Goal: Transaction & Acquisition: Obtain resource

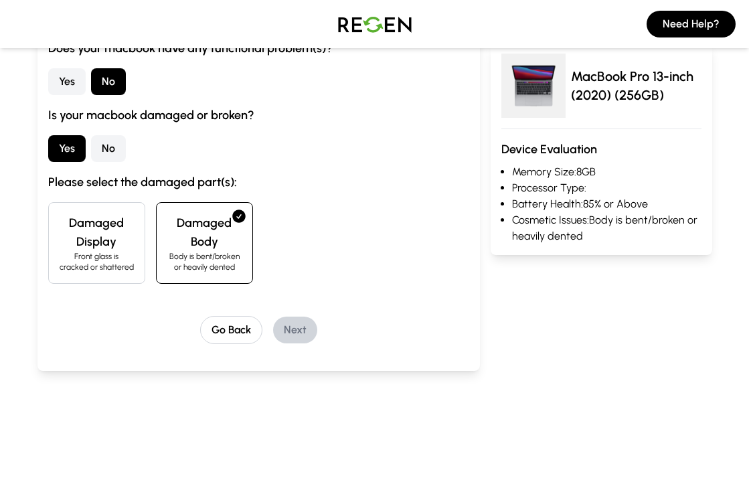
scroll to position [248, 0]
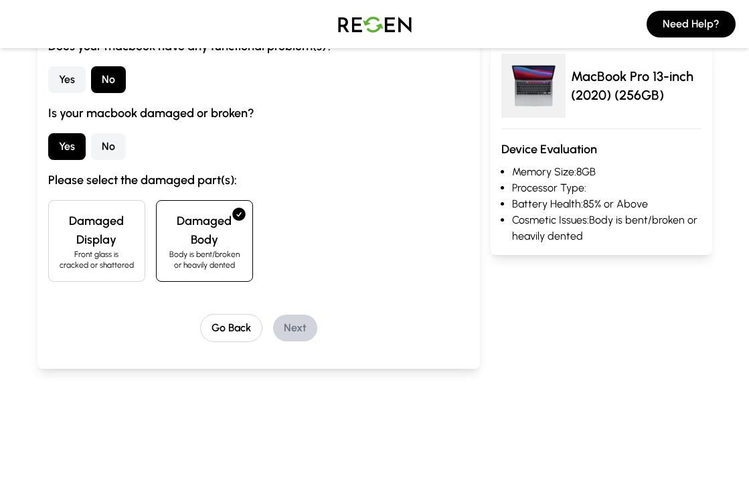
click at [214, 247] on h4 "Damaged Body" at bounding box center [204, 230] width 74 height 37
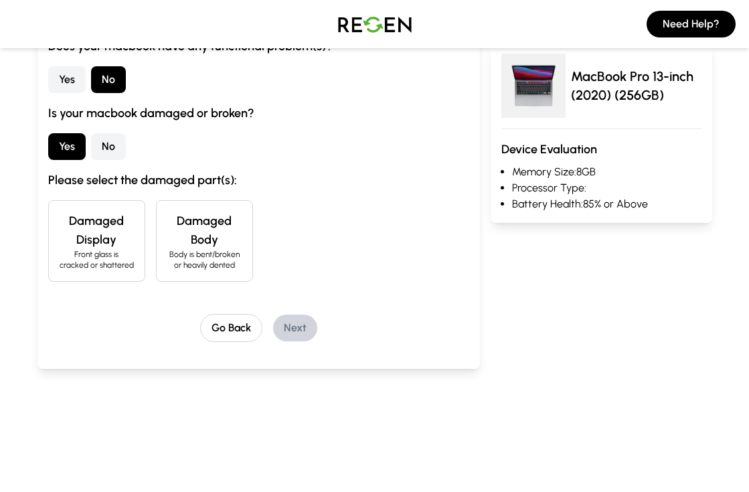
click at [214, 247] on h4 "Damaged Body" at bounding box center [204, 230] width 74 height 37
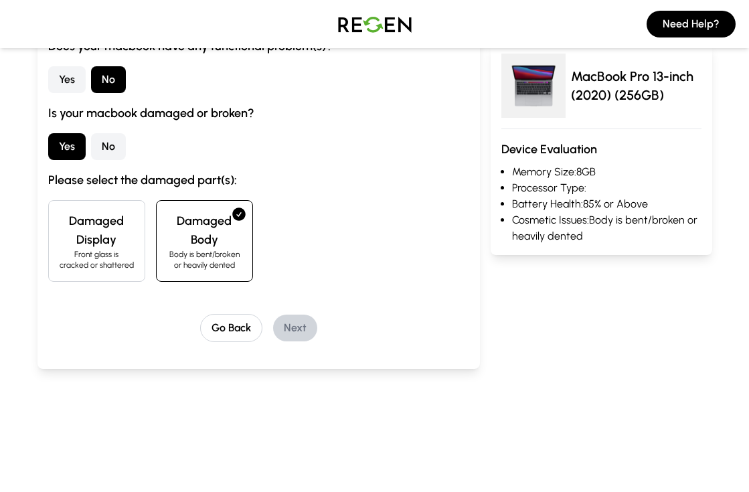
click at [214, 247] on h4 "Damaged Body" at bounding box center [204, 230] width 74 height 37
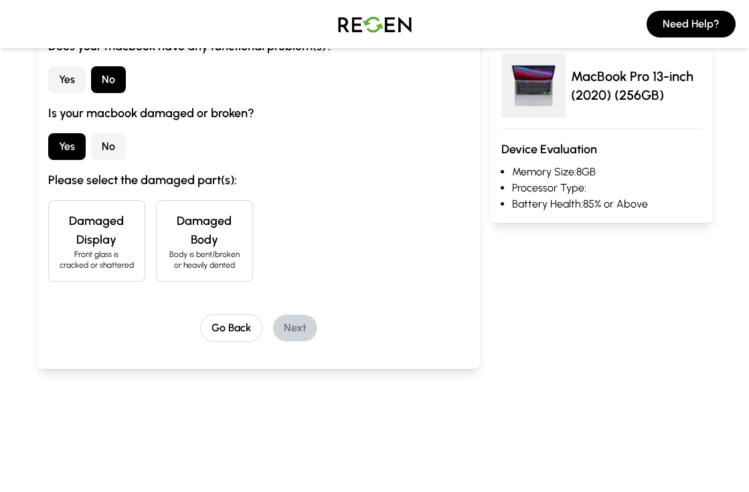
click at [214, 247] on h4 "Damaged Body" at bounding box center [204, 230] width 74 height 37
click at [83, 149] on button "Yes" at bounding box center [66, 146] width 37 height 27
click at [104, 149] on button "No" at bounding box center [108, 146] width 35 height 27
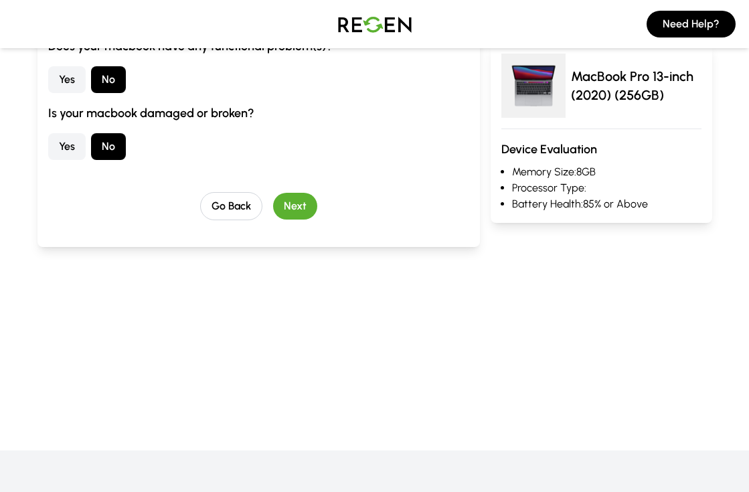
click at [76, 149] on button "Yes" at bounding box center [66, 146] width 37 height 27
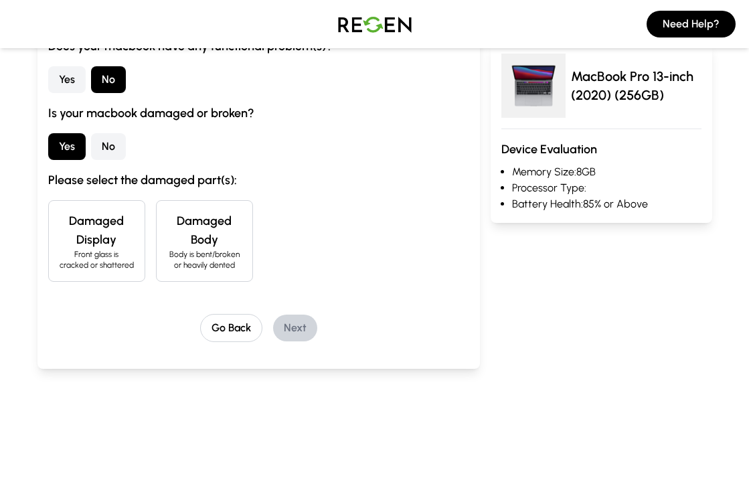
click at [194, 233] on h4 "Damaged Body" at bounding box center [204, 230] width 74 height 37
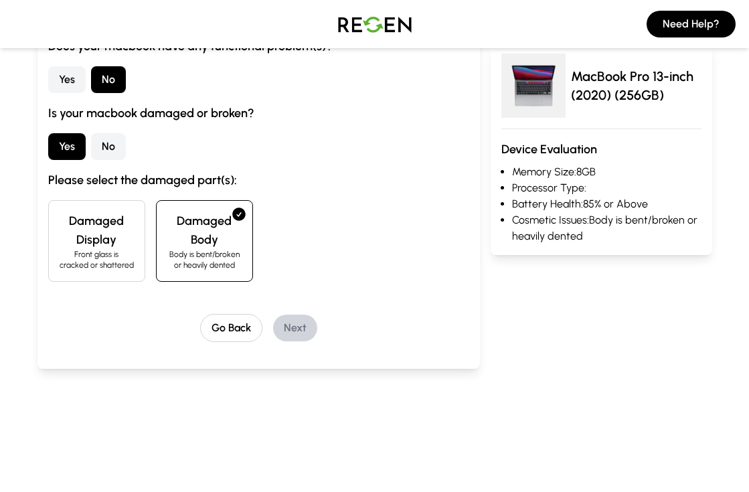
click at [193, 234] on h4 "Damaged Body" at bounding box center [204, 230] width 74 height 37
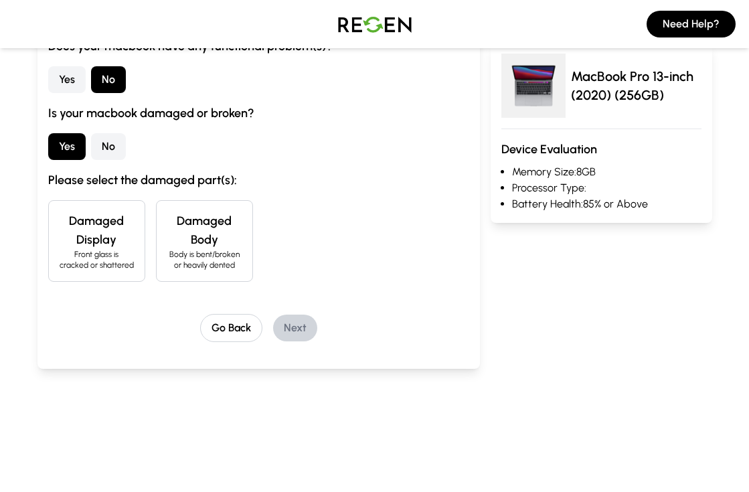
click at [125, 234] on h4 "Damaged Display" at bounding box center [97, 230] width 74 height 37
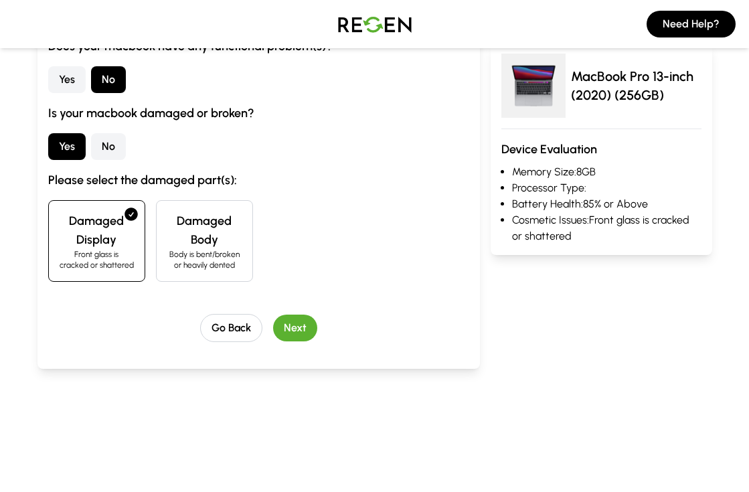
click at [125, 234] on h4 "Damaged Display" at bounding box center [97, 230] width 74 height 37
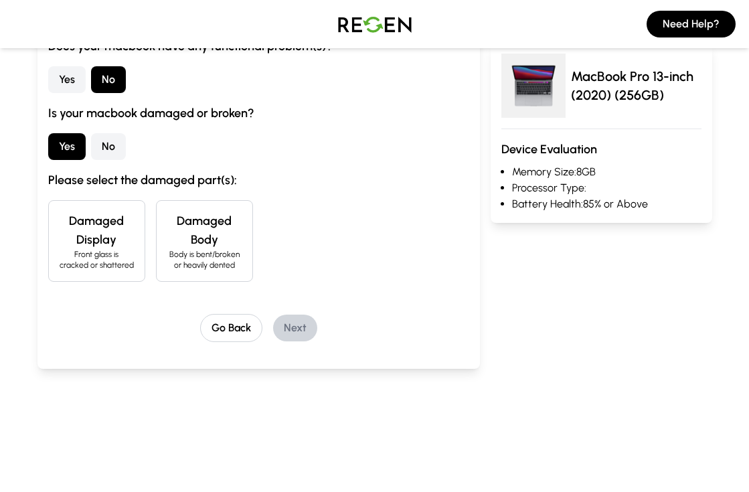
click at [189, 238] on h4 "Damaged Body" at bounding box center [204, 230] width 74 height 37
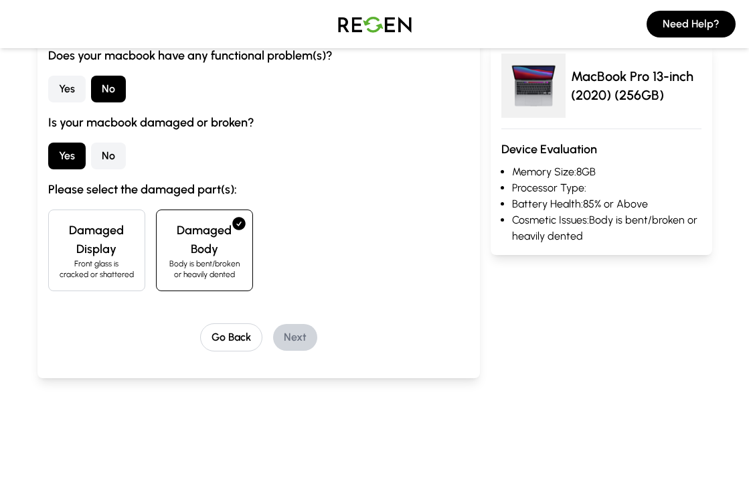
scroll to position [232, 0]
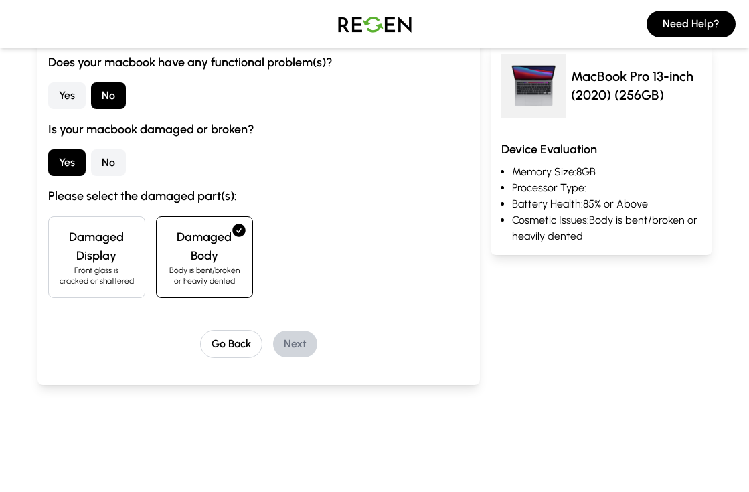
click at [210, 248] on h4 "Damaged Body" at bounding box center [204, 246] width 74 height 37
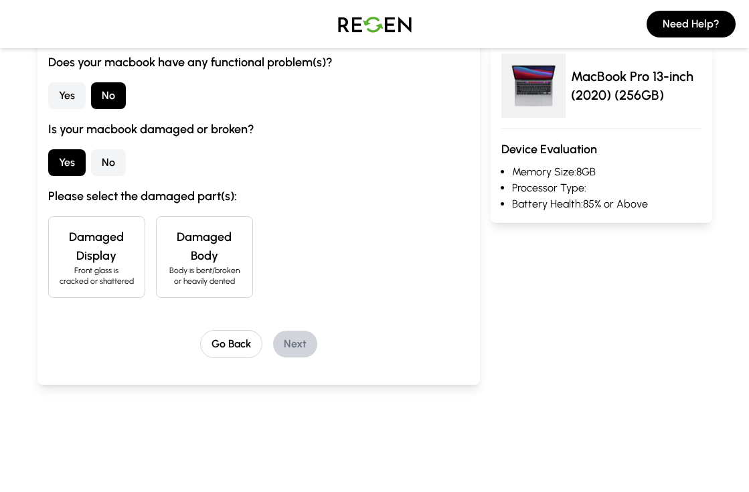
click at [210, 248] on h4 "Damaged Body" at bounding box center [204, 246] width 74 height 37
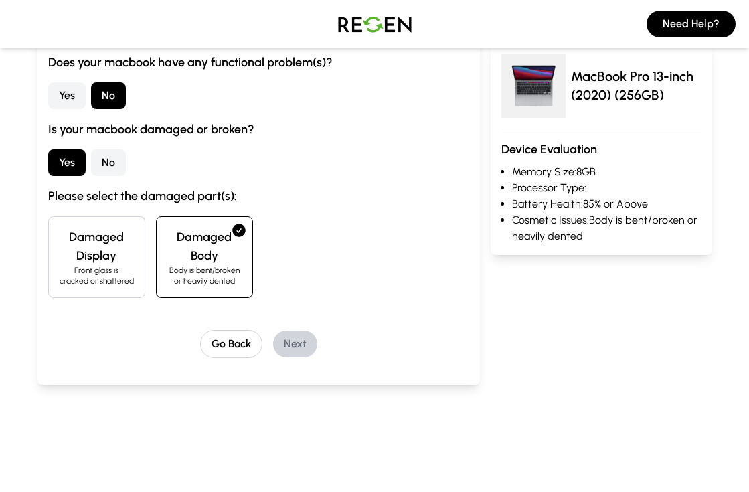
click at [106, 271] on p "Front glass is cracked or shattered" at bounding box center [97, 275] width 74 height 21
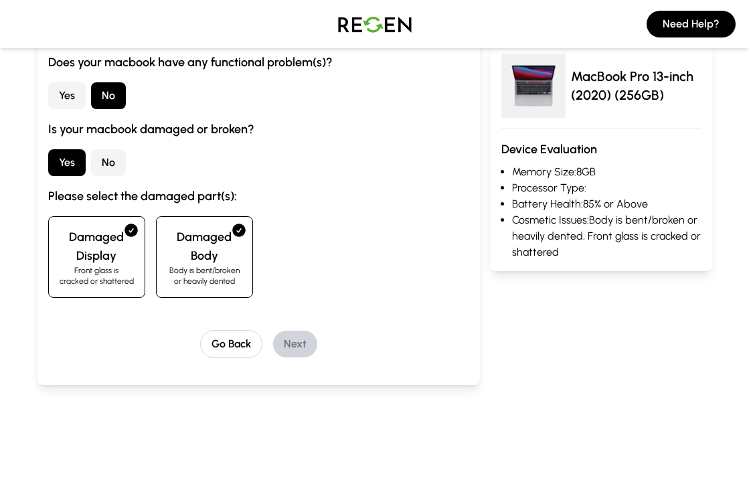
click at [106, 258] on h4 "Damaged Display" at bounding box center [97, 246] width 74 height 37
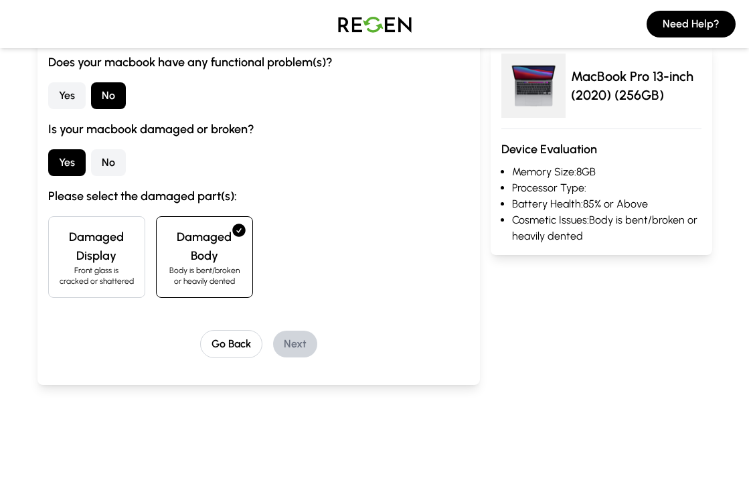
click at [196, 246] on h4 "Damaged Body" at bounding box center [204, 246] width 74 height 37
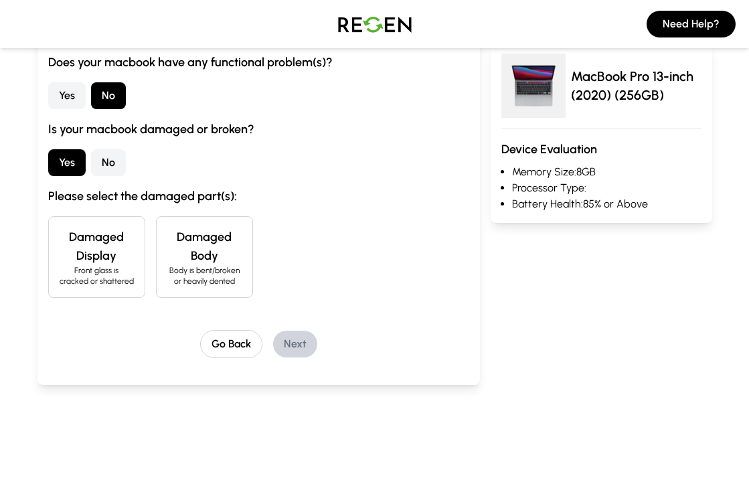
click at [123, 260] on h4 "Damaged Display" at bounding box center [97, 246] width 74 height 37
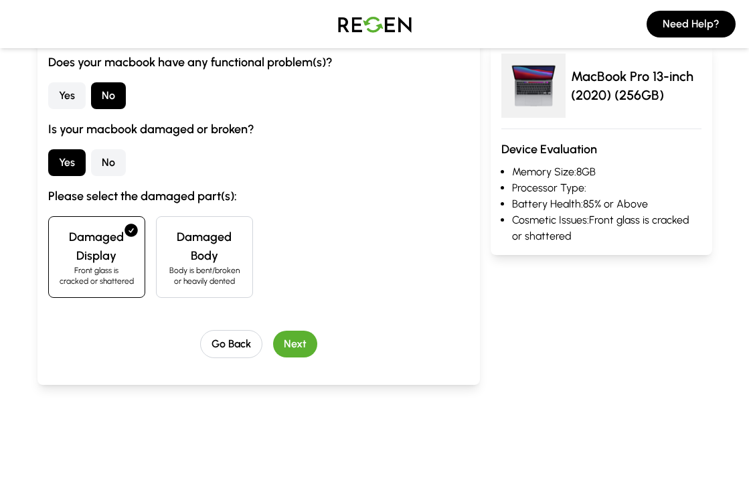
click at [193, 261] on h4 "Damaged Body" at bounding box center [204, 246] width 74 height 37
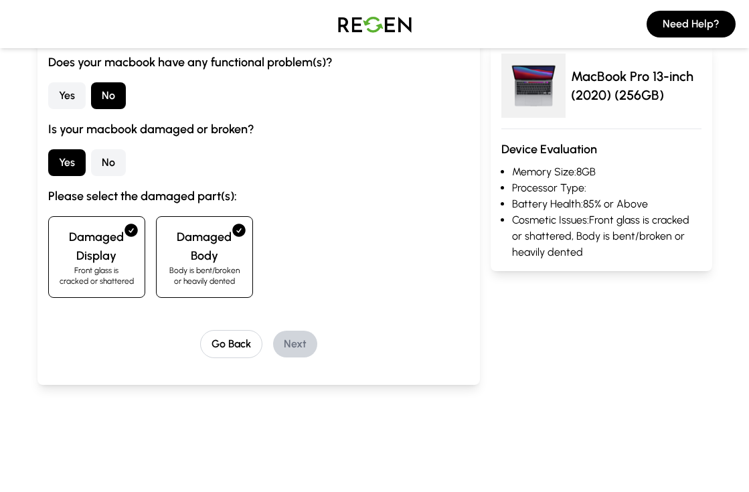
click at [201, 254] on h4 "Damaged Body" at bounding box center [204, 246] width 74 height 37
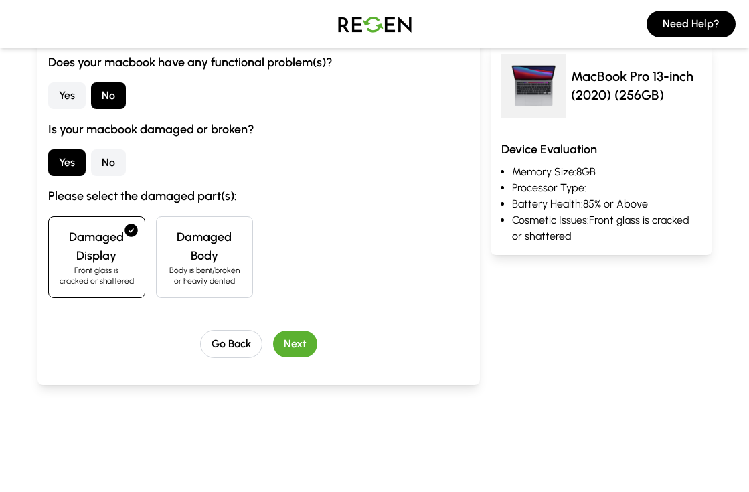
click at [138, 255] on div "Damaged Display Front glass is cracked or shattered" at bounding box center [96, 257] width 97 height 82
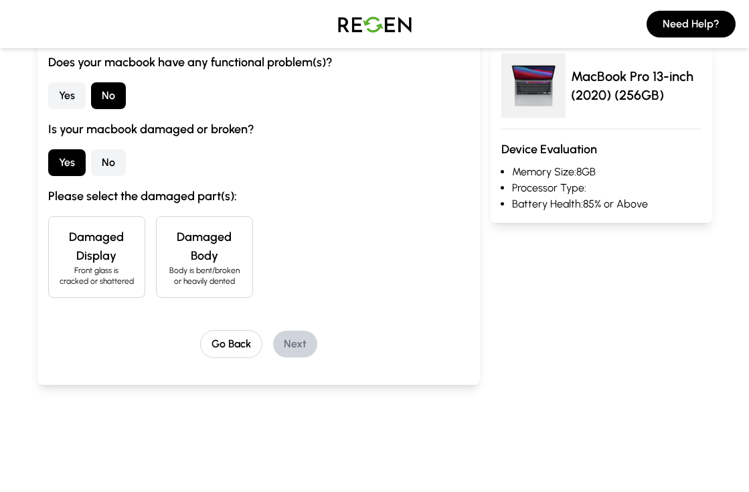
click at [107, 252] on h4 "Damaged Display" at bounding box center [97, 246] width 74 height 37
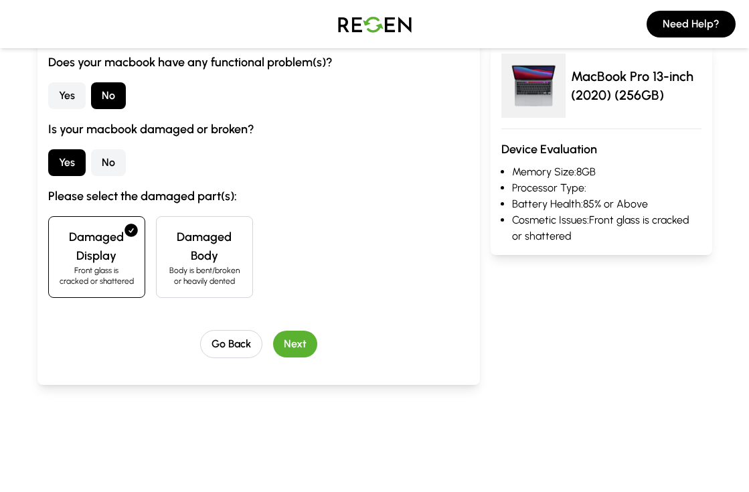
click at [107, 252] on h4 "Damaged Display" at bounding box center [97, 246] width 74 height 37
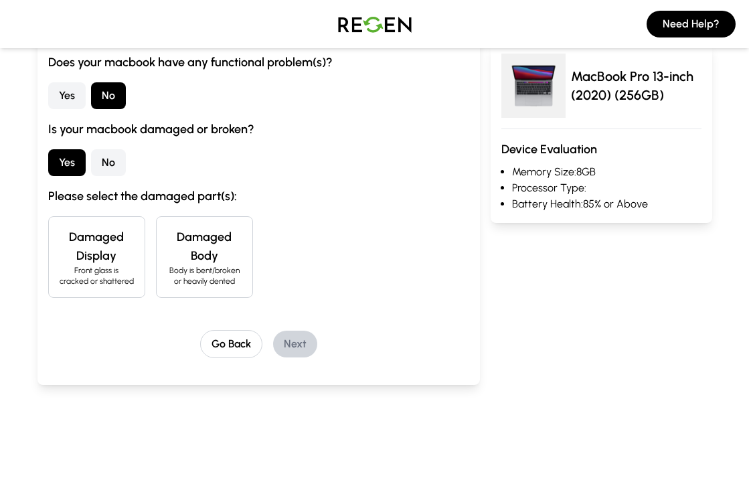
click at [234, 262] on h4 "Damaged Body" at bounding box center [204, 246] width 74 height 37
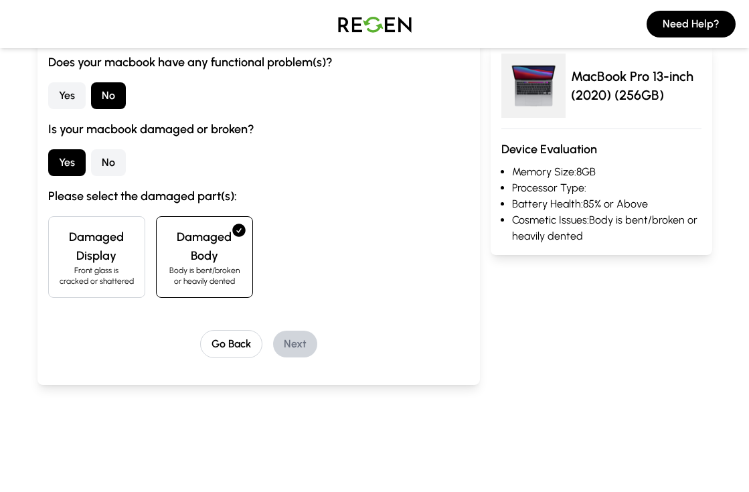
click at [234, 262] on h4 "Damaged Body" at bounding box center [204, 246] width 74 height 37
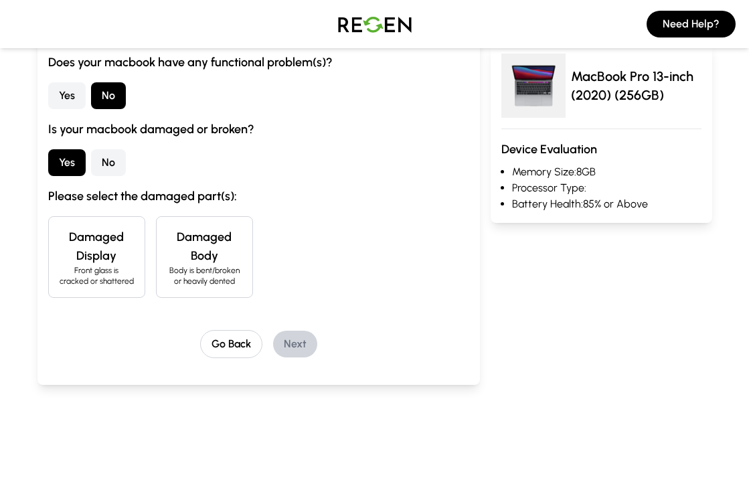
click at [234, 262] on h4 "Damaged Body" at bounding box center [204, 246] width 74 height 37
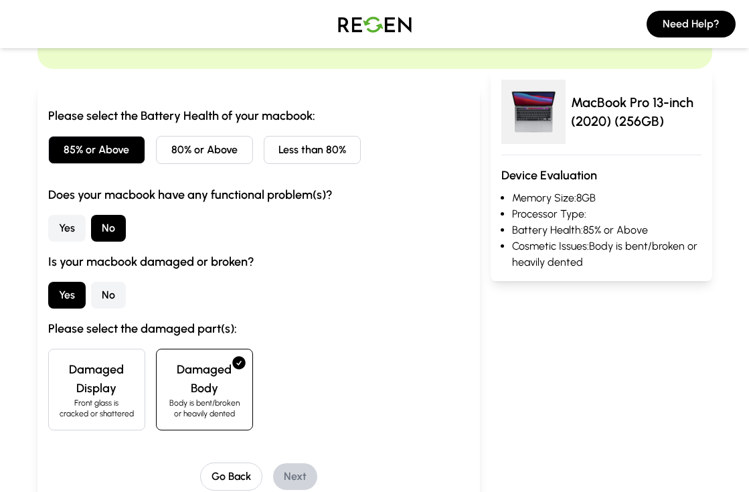
scroll to position [100, 0]
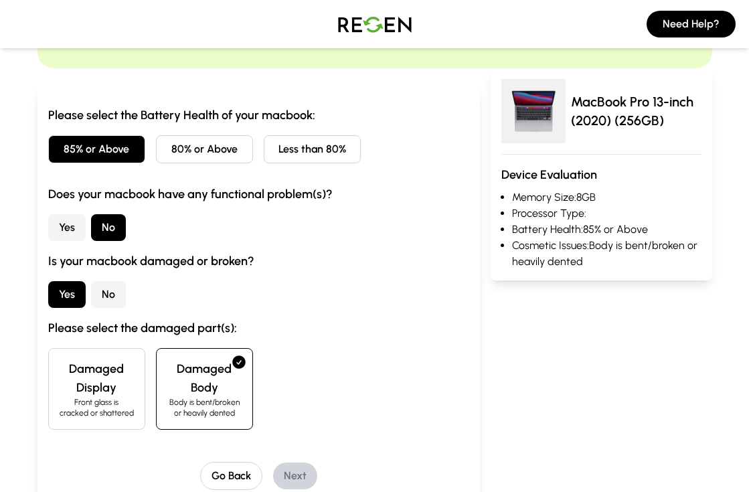
click at [76, 228] on button "Yes" at bounding box center [66, 227] width 37 height 27
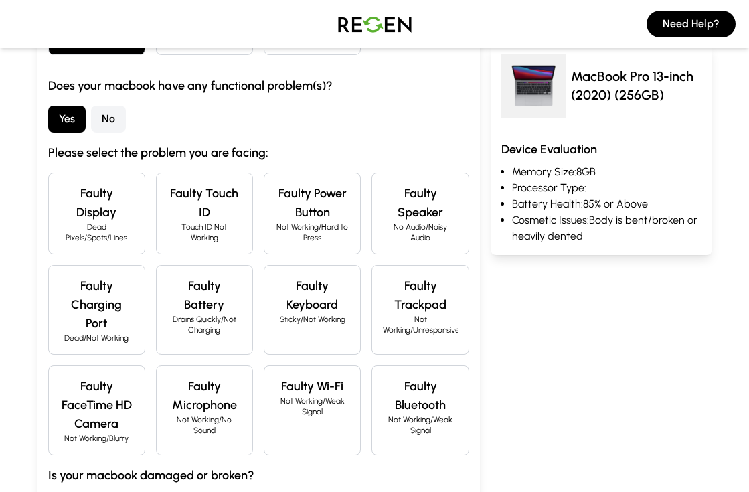
scroll to position [205, 0]
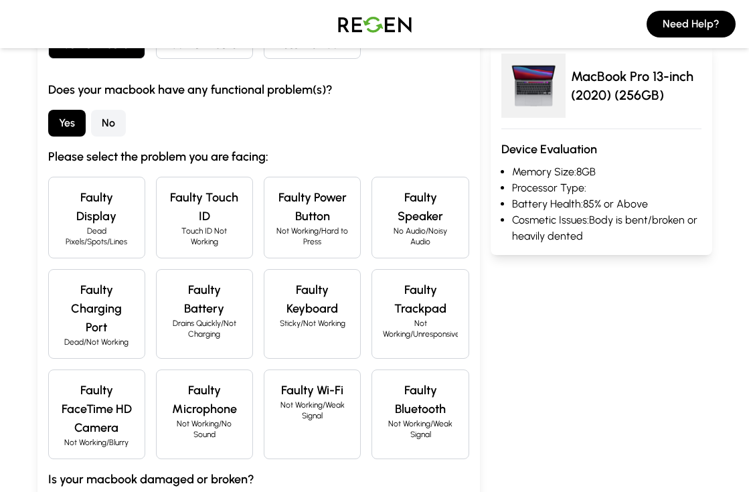
click at [106, 185] on div "Faulty Display Dead Pixels/Spots/Lines" at bounding box center [96, 218] width 97 height 82
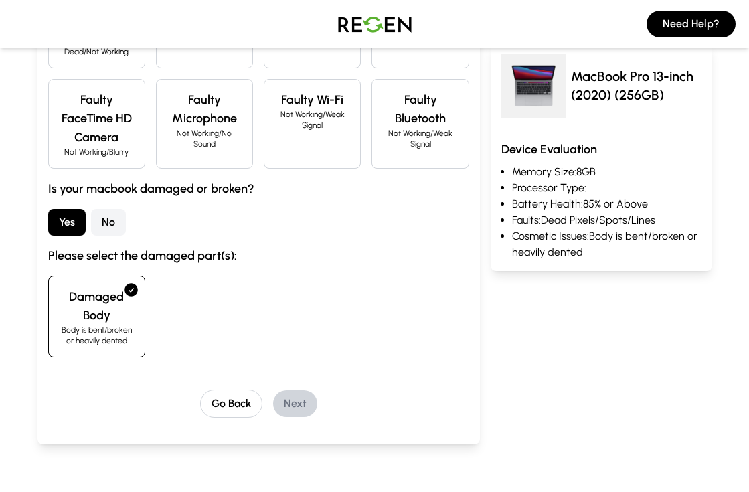
scroll to position [496, 0]
click at [60, 311] on h4 "Damaged Body" at bounding box center [97, 305] width 74 height 37
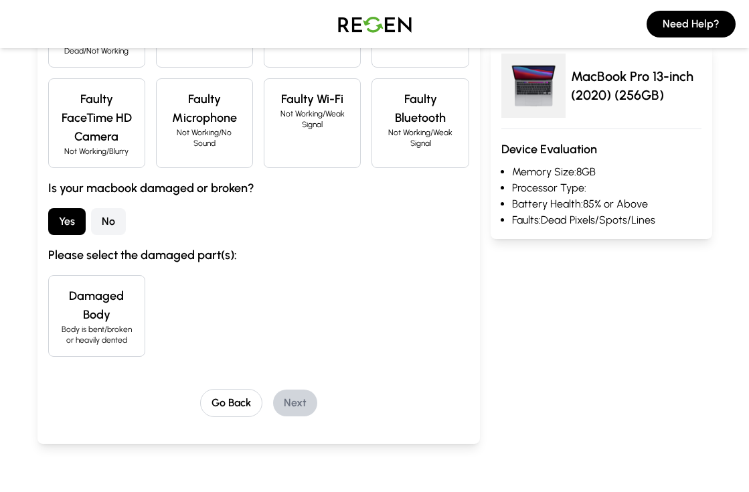
click at [271, 376] on div "Please select the Battery Health of your macbook: 85% or Above 80% or Above Les…" at bounding box center [258, 63] width 421 height 707
click at [70, 328] on p "Body is bent/broken or heavily dented" at bounding box center [97, 334] width 74 height 21
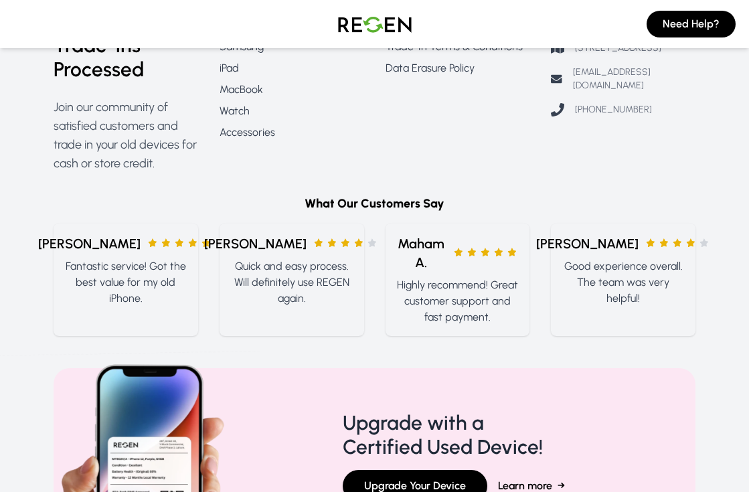
scroll to position [1180, 0]
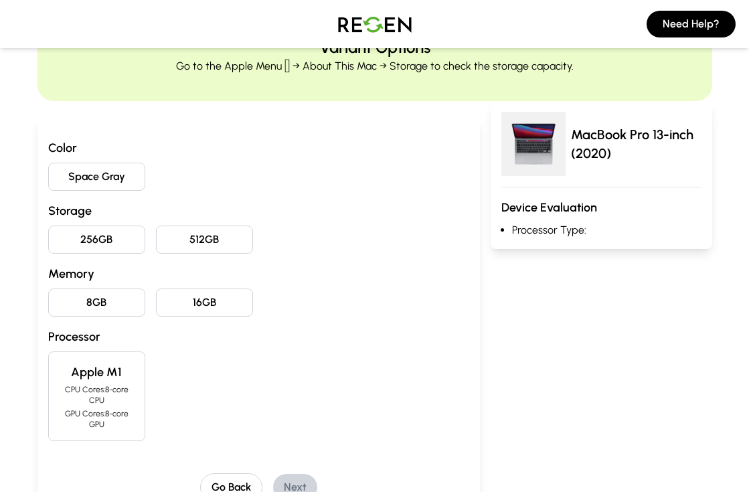
scroll to position [56, 0]
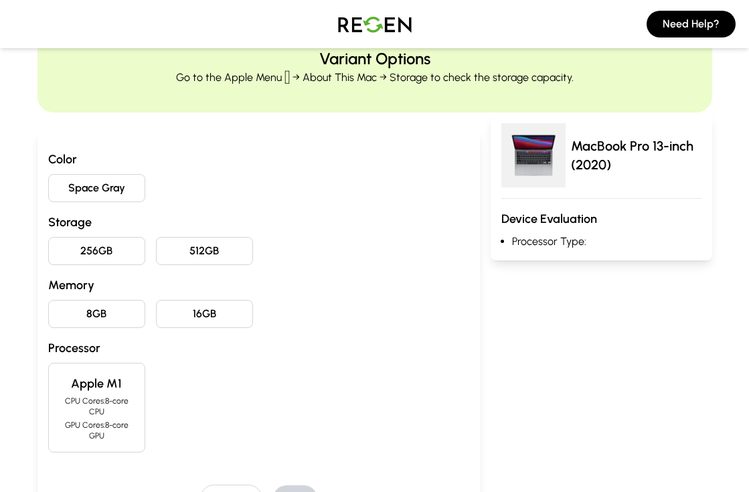
click at [111, 187] on button "Space Gray" at bounding box center [96, 188] width 97 height 28
click at [110, 254] on button "256GB" at bounding box center [96, 251] width 97 height 28
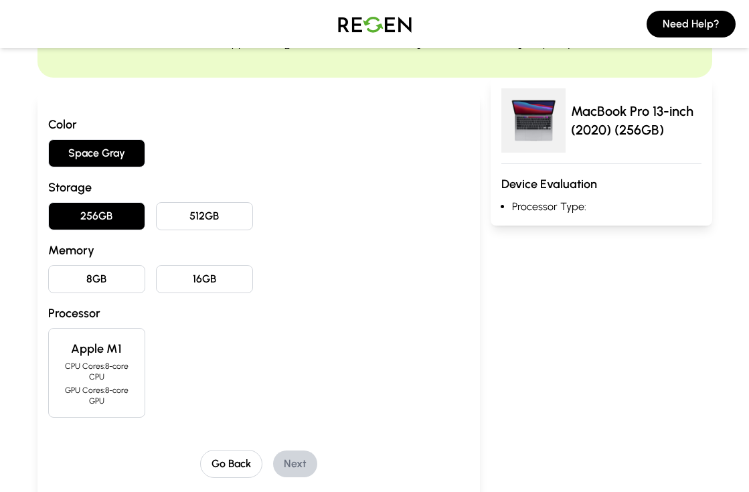
scroll to position [99, 0]
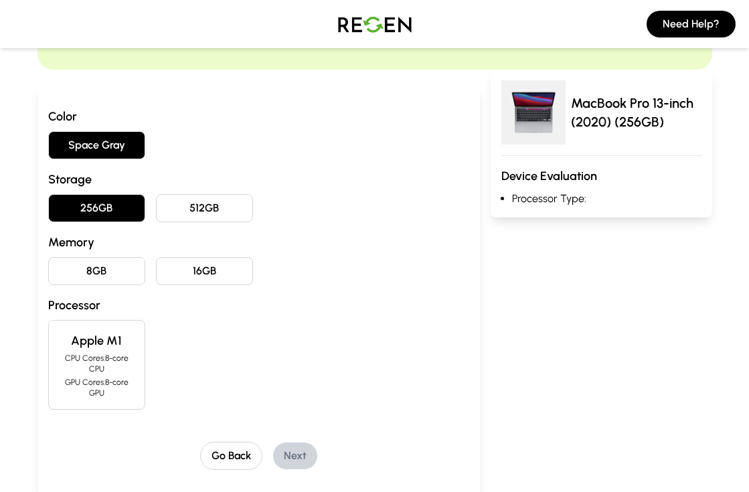
click at [111, 269] on button "8GB" at bounding box center [96, 271] width 97 height 28
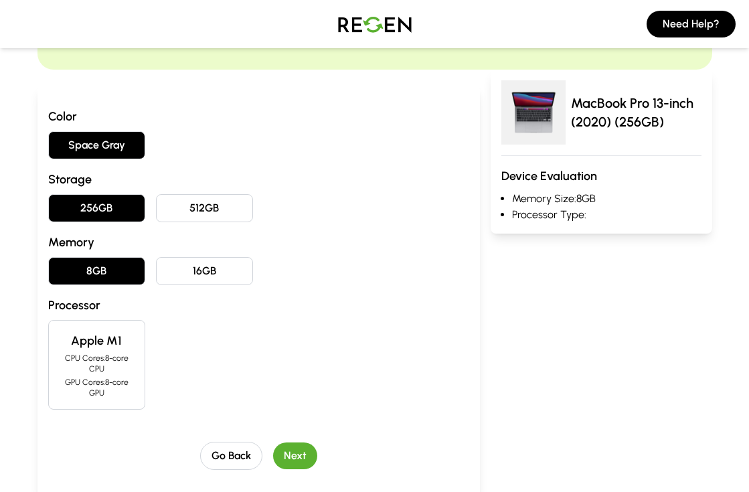
click at [95, 347] on h4 "Apple M1" at bounding box center [97, 340] width 74 height 19
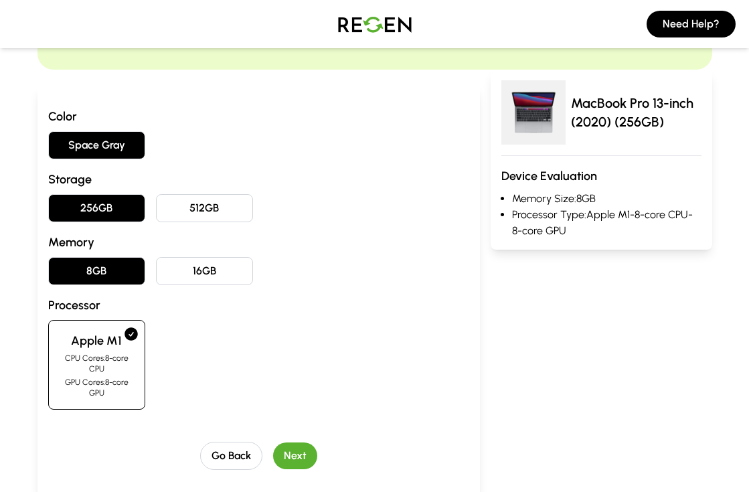
click at [289, 452] on button "Next" at bounding box center [295, 456] width 44 height 27
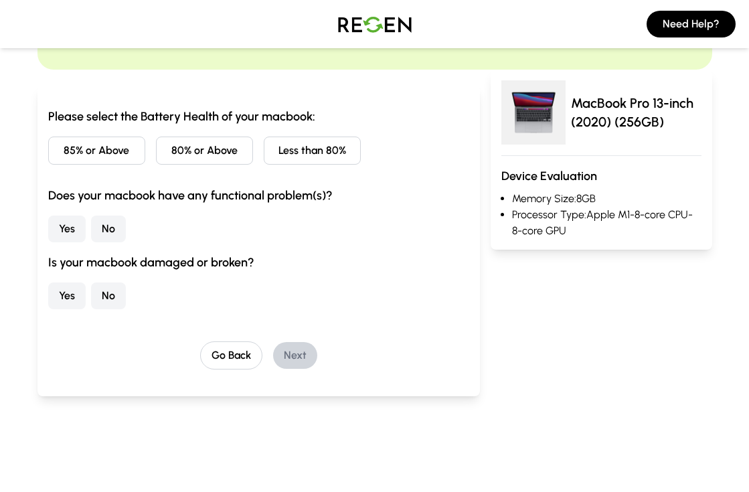
click at [128, 151] on button "85% or Above" at bounding box center [96, 151] width 97 height 28
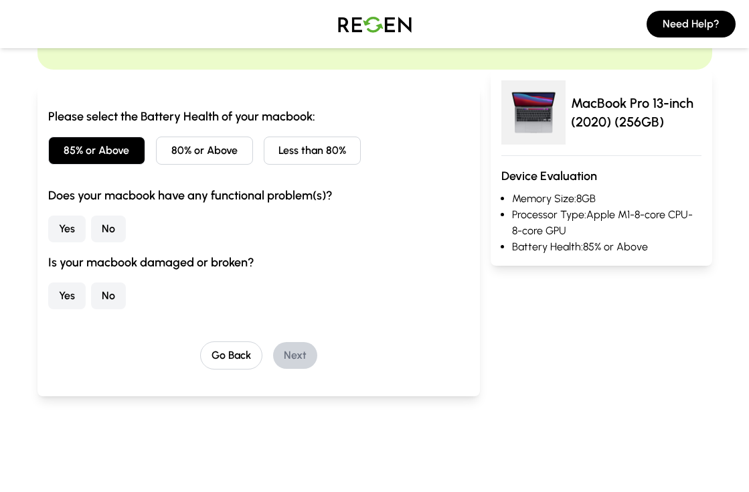
click at [103, 226] on button "No" at bounding box center [108, 229] width 35 height 27
click at [76, 296] on button "Yes" at bounding box center [66, 296] width 37 height 27
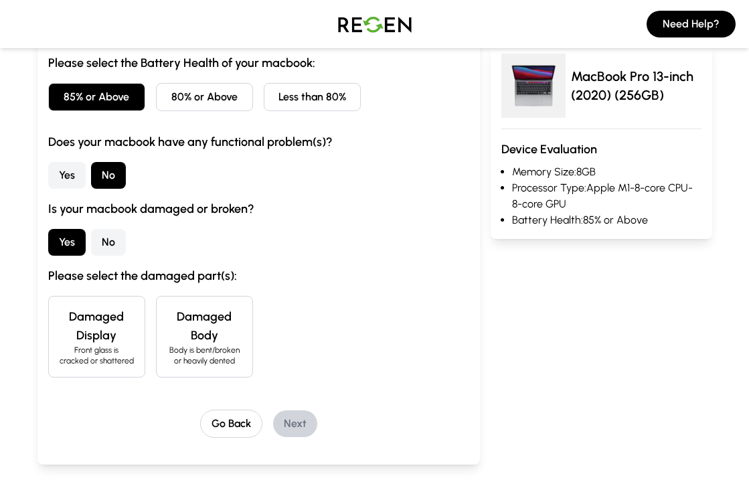
scroll to position [175, 0]
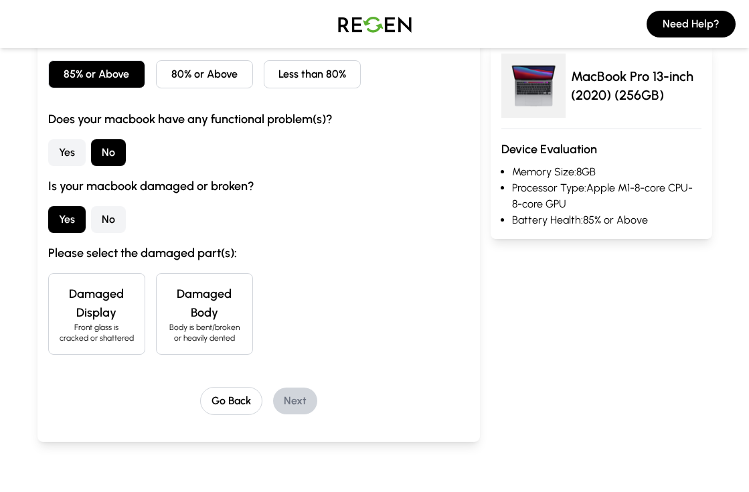
click at [206, 324] on p "Body is bent/broken or heavily dented" at bounding box center [204, 332] width 74 height 21
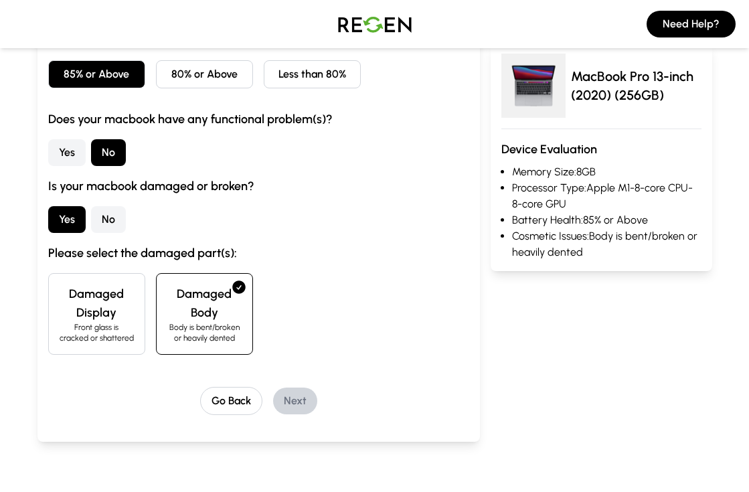
click at [206, 324] on p "Body is bent/broken or heavily dented" at bounding box center [204, 332] width 74 height 21
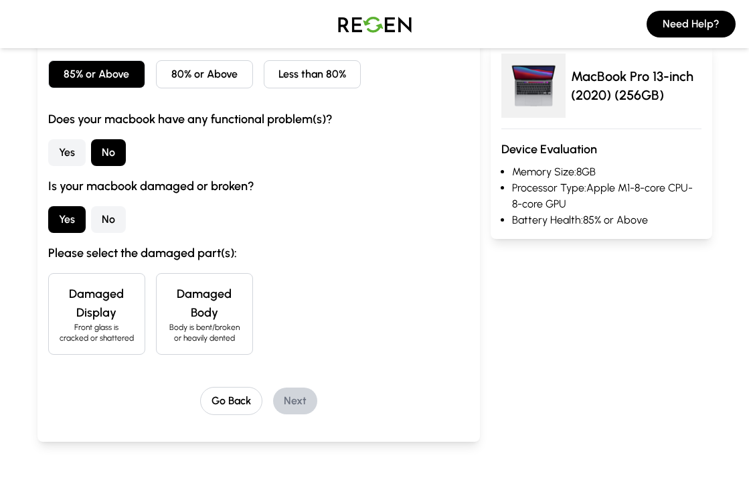
click at [128, 330] on p "Front glass is cracked or shattered" at bounding box center [97, 332] width 74 height 21
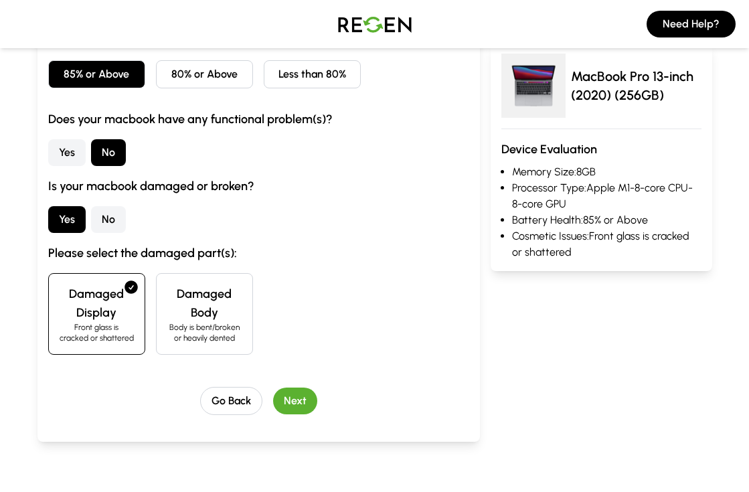
click at [128, 335] on p "Front glass is cracked or shattered" at bounding box center [97, 332] width 74 height 21
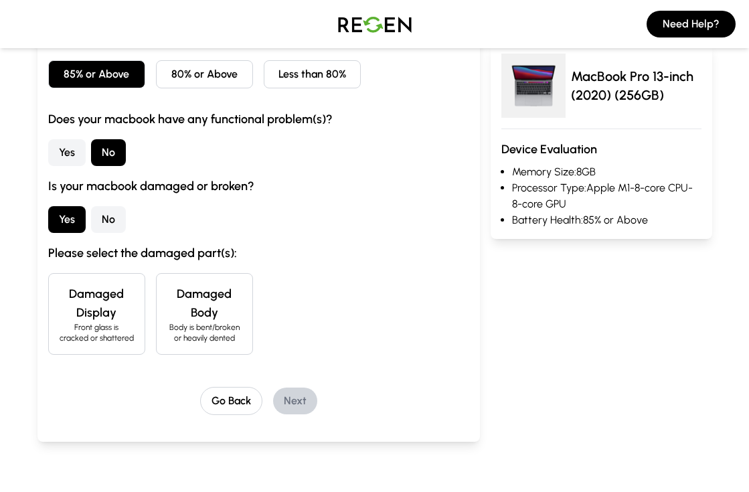
click at [75, 303] on h4 "Damaged Display" at bounding box center [97, 303] width 74 height 37
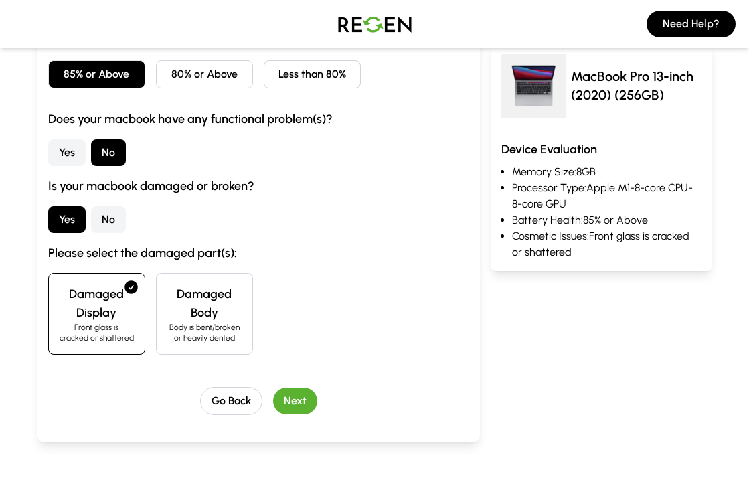
click at [113, 207] on button "No" at bounding box center [108, 219] width 35 height 27
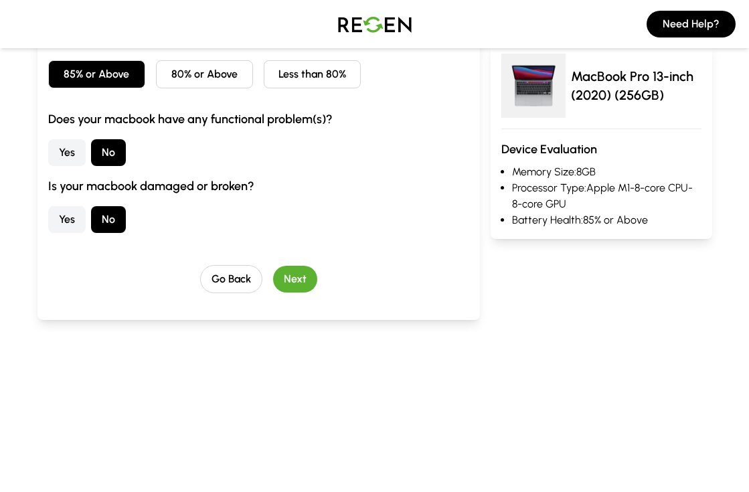
click at [299, 272] on button "Next" at bounding box center [295, 279] width 44 height 27
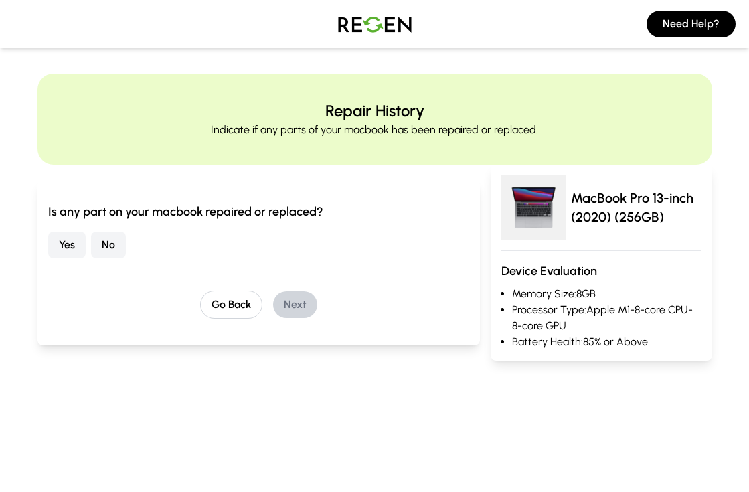
scroll to position [5, 0]
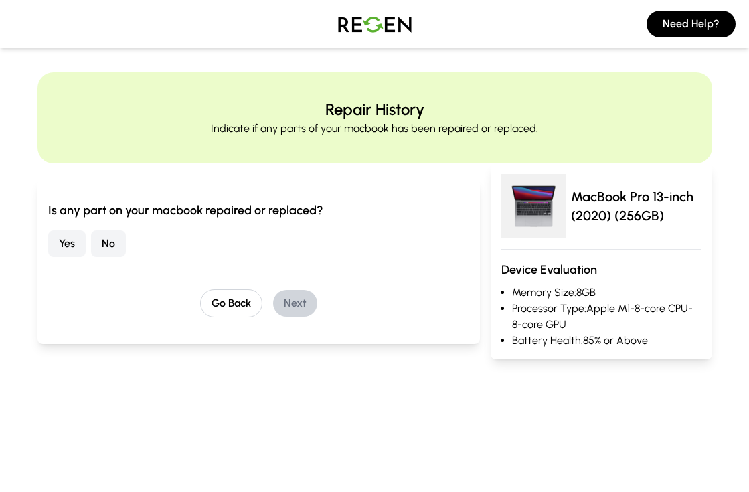
click at [117, 240] on button "No" at bounding box center [108, 243] width 35 height 27
click at [295, 306] on button "Next" at bounding box center [295, 303] width 44 height 27
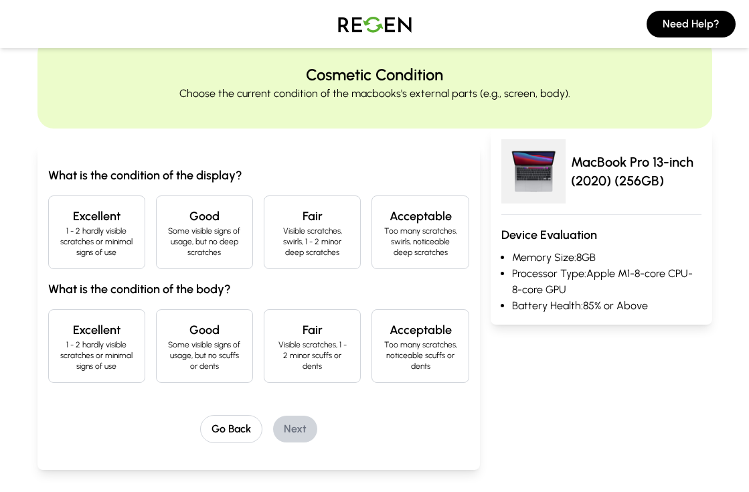
scroll to position [42, 0]
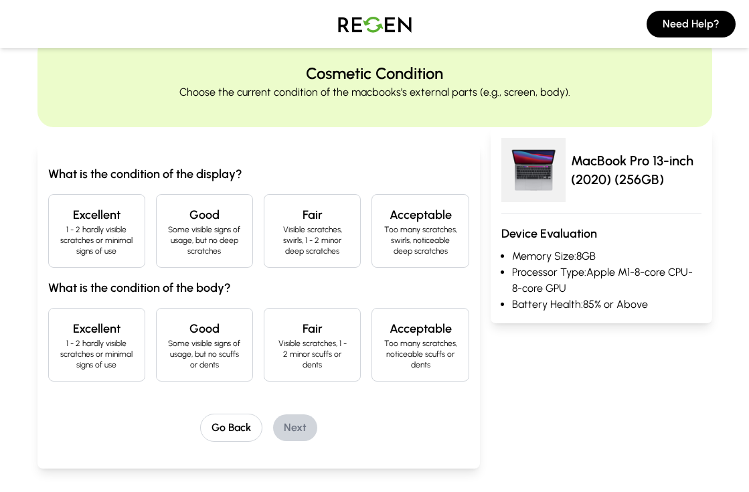
click at [122, 253] on p "1 - 2 hardly visible scratches or minimal signs of use" at bounding box center [97, 240] width 74 height 32
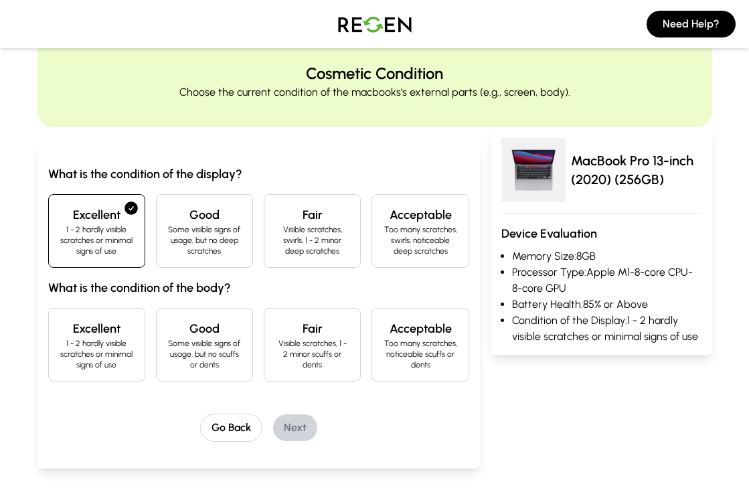
click at [104, 342] on p "1 - 2 hardly visible scratches or minimal signs of use" at bounding box center [97, 354] width 74 height 32
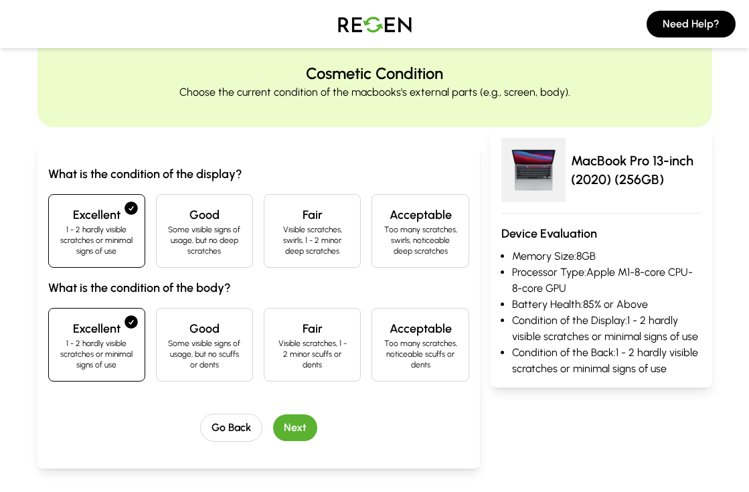
click at [301, 428] on button "Next" at bounding box center [295, 427] width 44 height 27
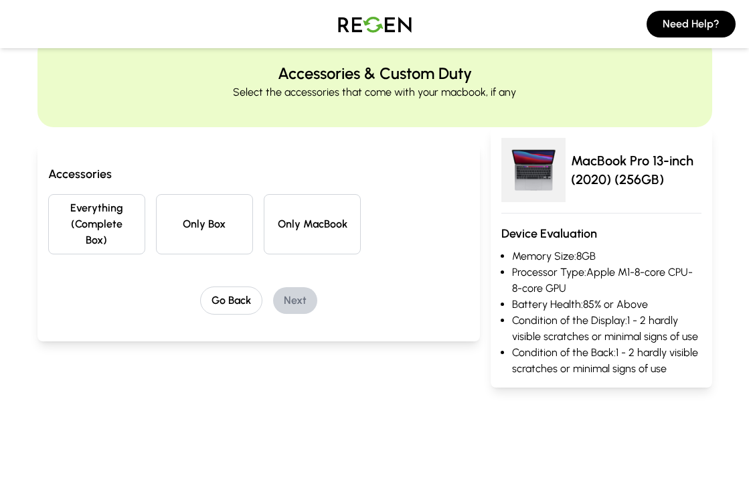
click at [297, 224] on button "Only MacBook" at bounding box center [312, 224] width 97 height 60
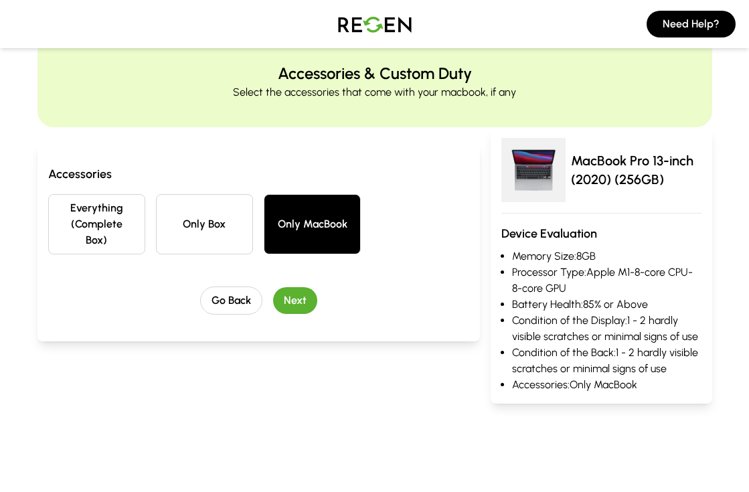
click at [290, 306] on button "Next" at bounding box center [295, 300] width 44 height 27
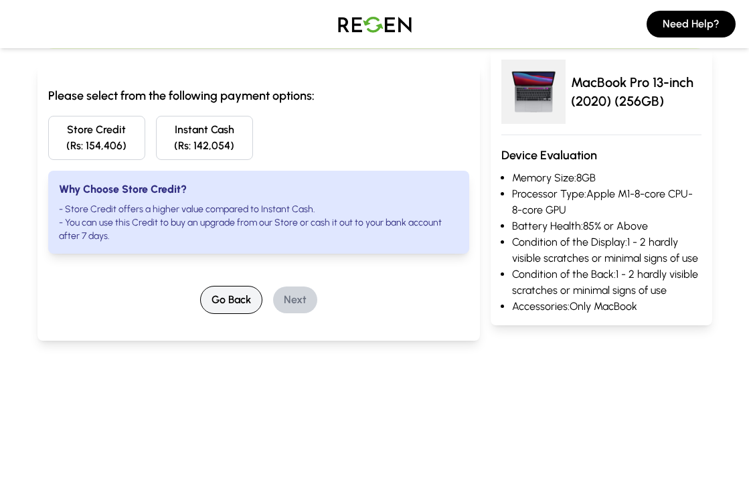
click at [224, 292] on button "Go Back" at bounding box center [231, 300] width 62 height 28
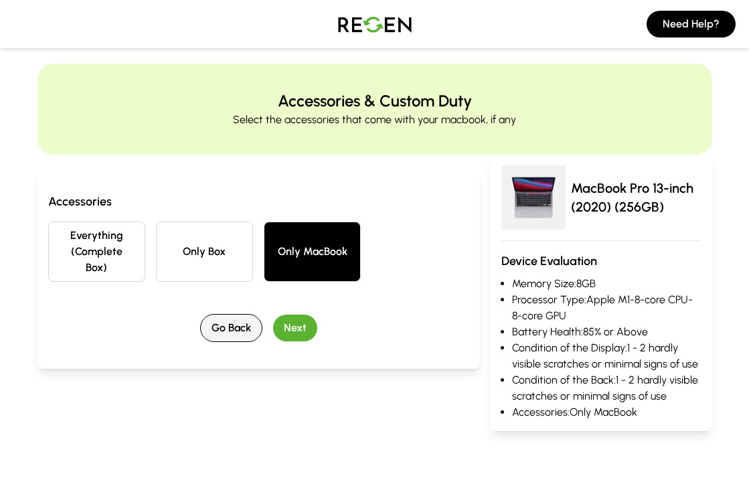
scroll to position [0, 0]
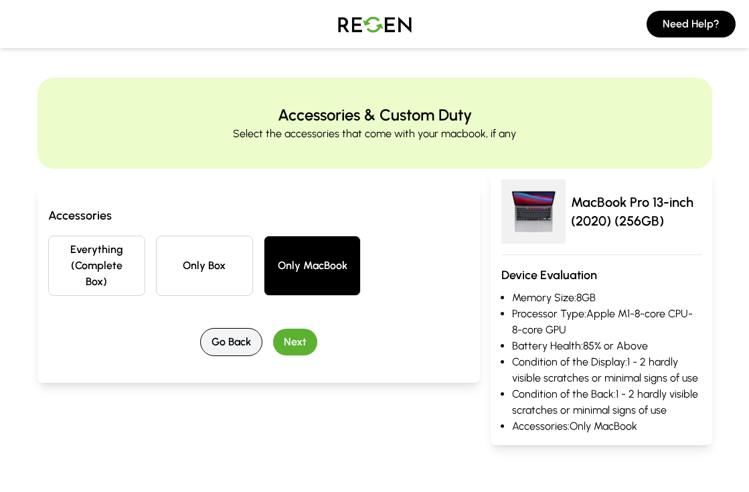
click at [236, 328] on button "Go Back" at bounding box center [231, 342] width 62 height 28
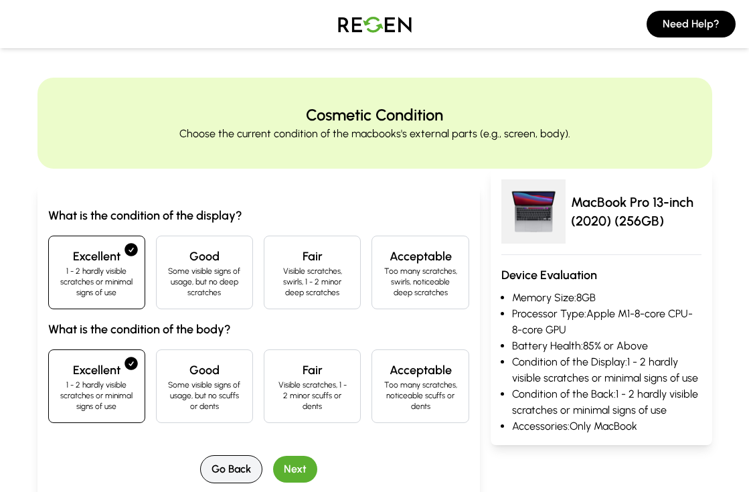
click at [232, 471] on button "Go Back" at bounding box center [231, 469] width 62 height 28
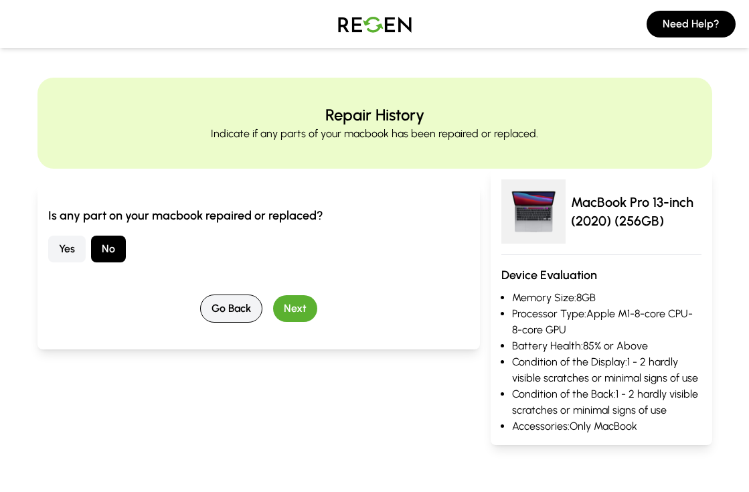
click at [235, 317] on button "Go Back" at bounding box center [231, 309] width 62 height 28
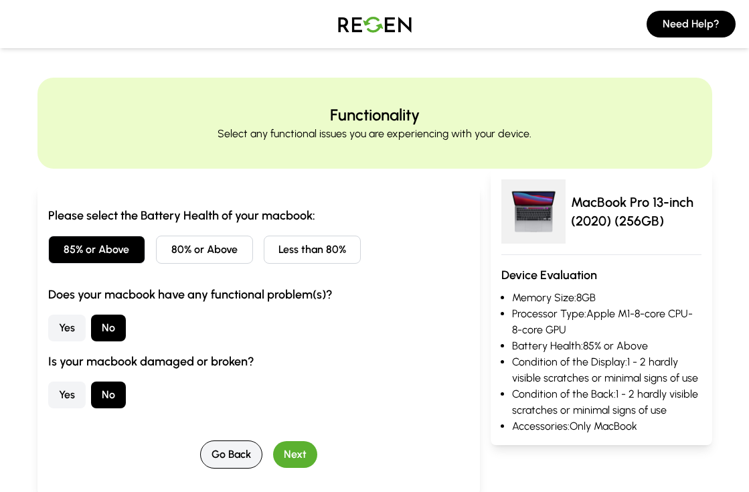
click at [238, 455] on button "Go Back" at bounding box center [231, 455] width 62 height 28
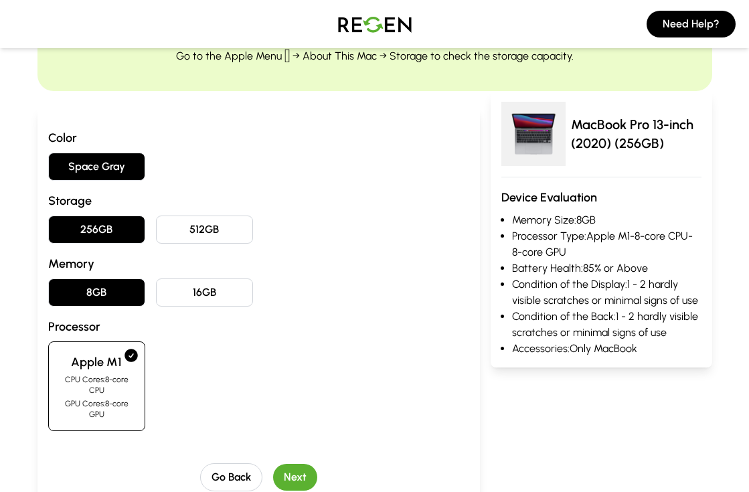
scroll to position [78, 0]
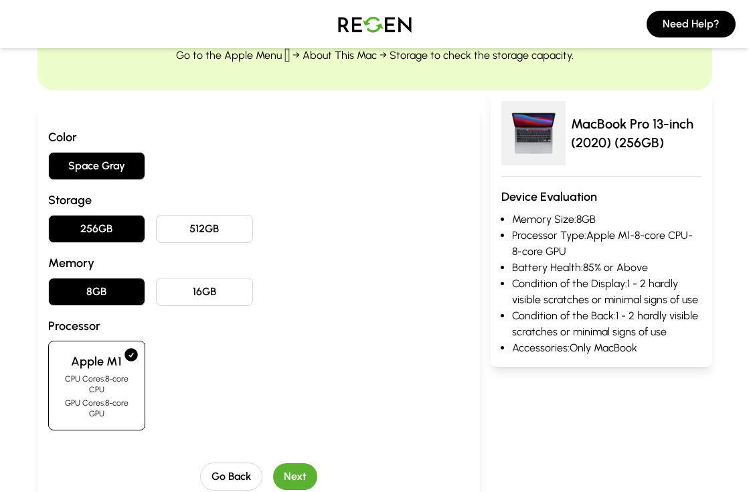
click at [215, 223] on button "512GB" at bounding box center [204, 229] width 97 height 28
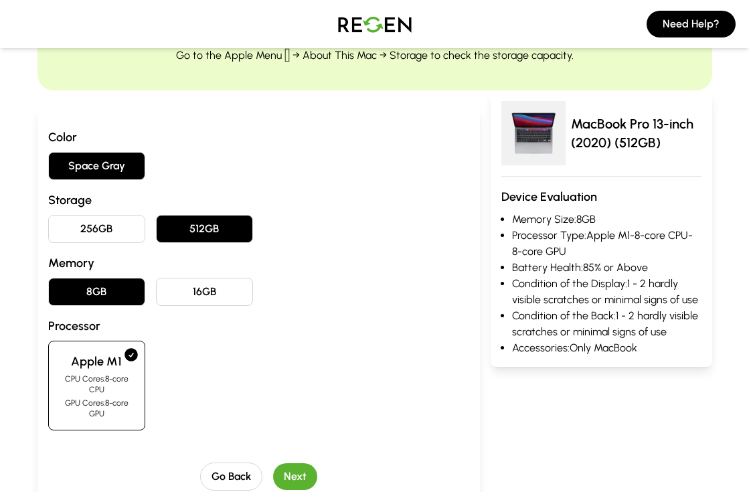
scroll to position [195, 0]
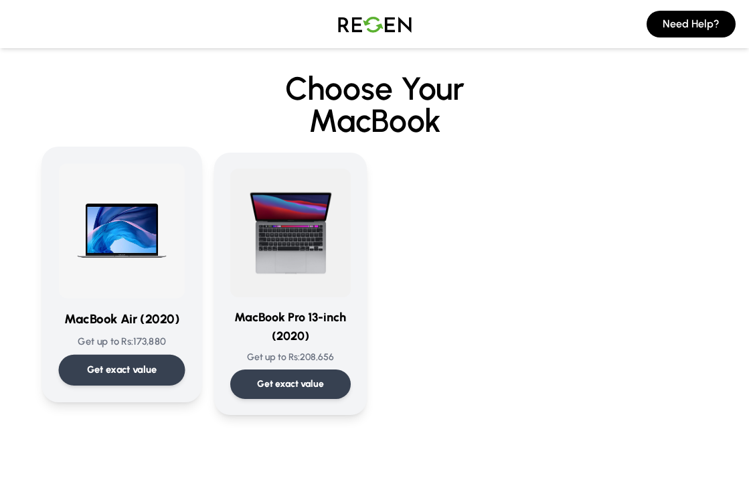
click at [126, 364] on p "Get exact value" at bounding box center [121, 370] width 70 height 14
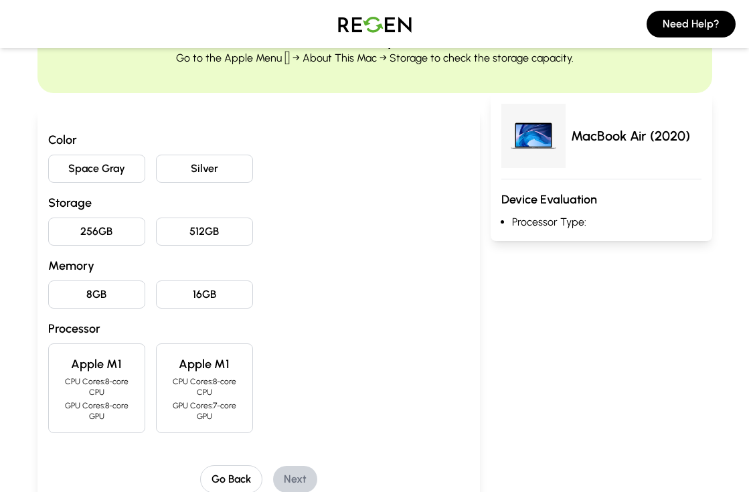
scroll to position [78, 0]
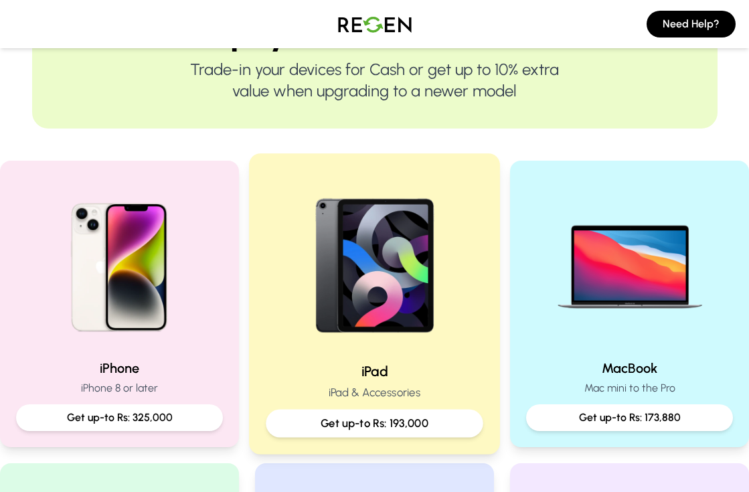
scroll to position [199, 0]
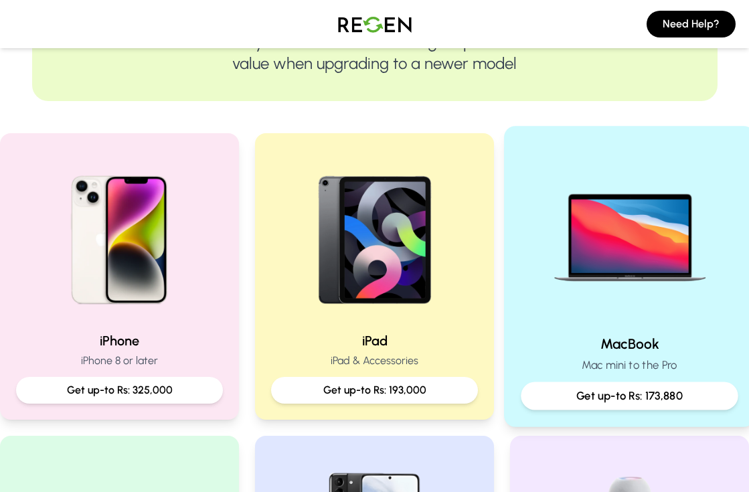
click at [620, 391] on p "Get up-to Rs: 173,880" at bounding box center [629, 396] width 195 height 17
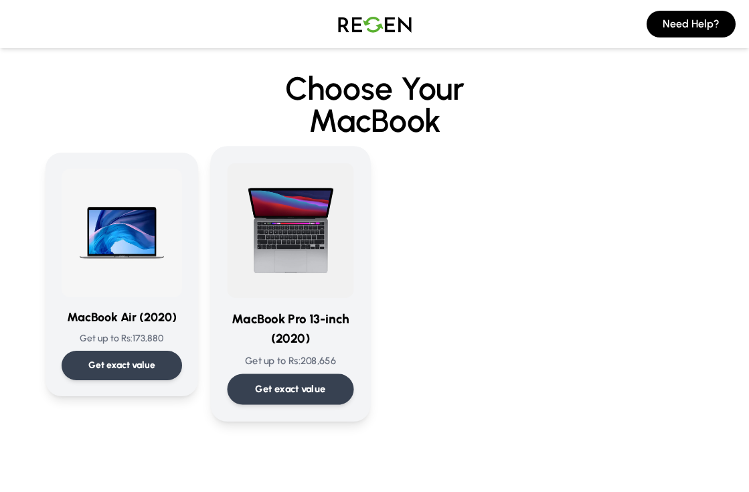
click at [318, 390] on p "Get exact value" at bounding box center [290, 389] width 70 height 14
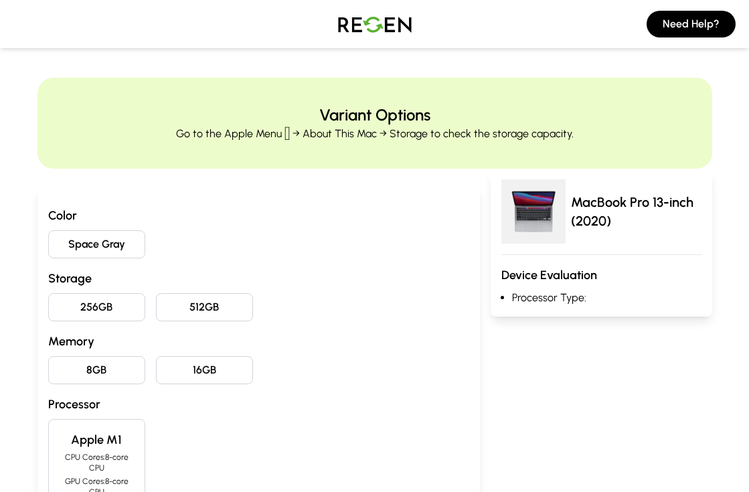
click at [106, 249] on button "Space Gray" at bounding box center [96, 244] width 97 height 28
click at [226, 307] on button "512GB" at bounding box center [204, 307] width 97 height 28
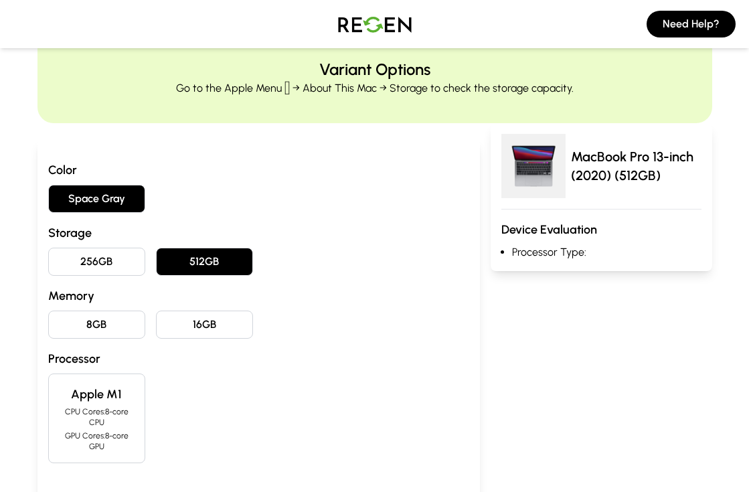
scroll to position [46, 0]
click at [104, 329] on button "8GB" at bounding box center [96, 324] width 97 height 28
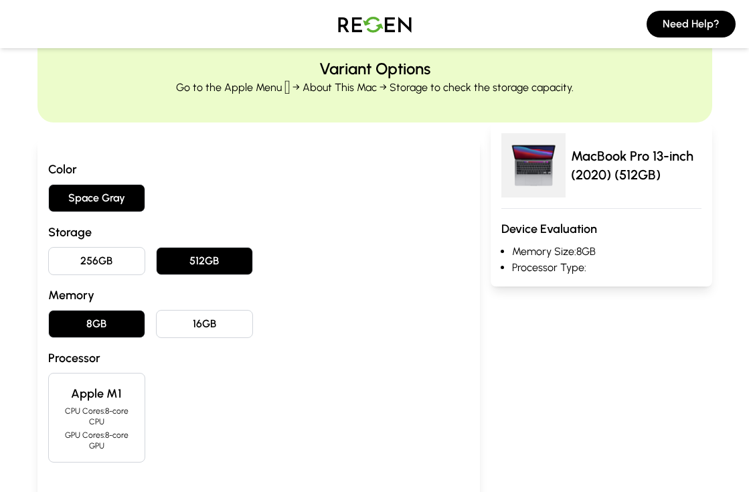
click at [116, 395] on h4 "Apple M1" at bounding box center [97, 393] width 74 height 19
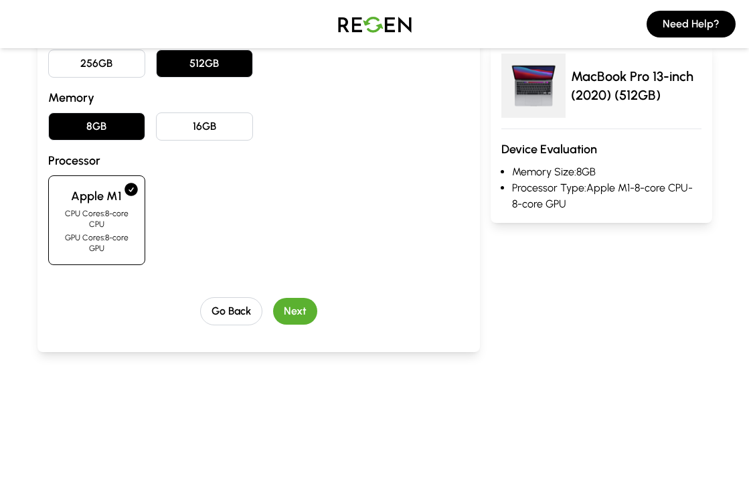
click at [307, 299] on button "Next" at bounding box center [295, 311] width 44 height 27
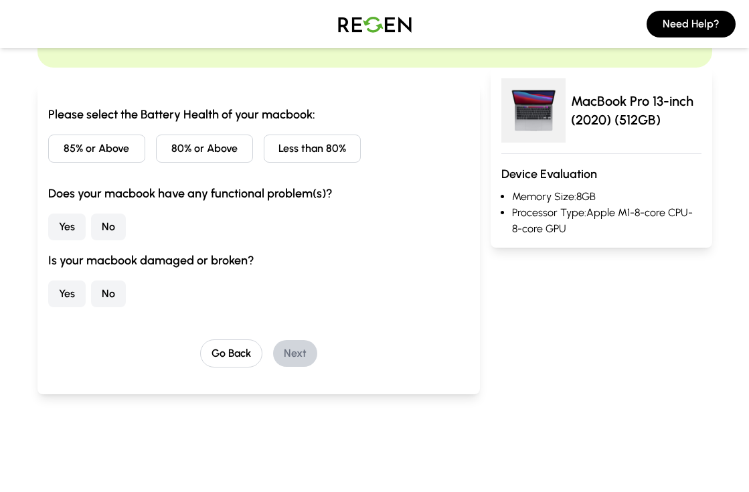
click at [102, 90] on div "Please select the Battery Health of your macbook: 85% or Above 80% or Above Les…" at bounding box center [374, 247] width 675 height 359
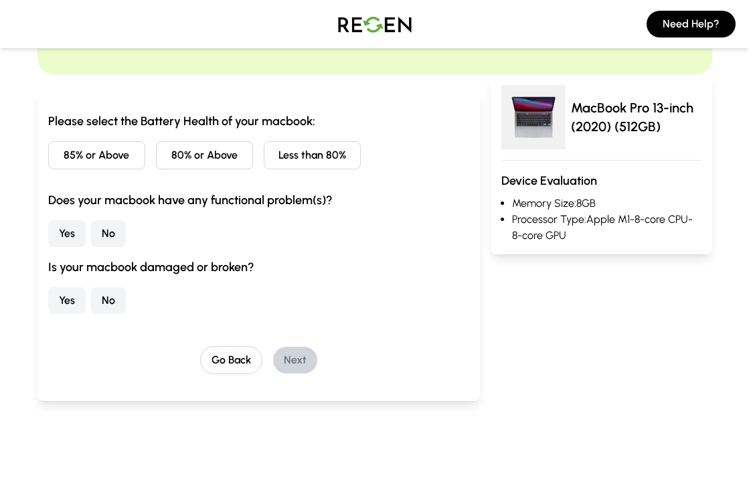
click at [90, 147] on button "85% or Above" at bounding box center [96, 155] width 97 height 28
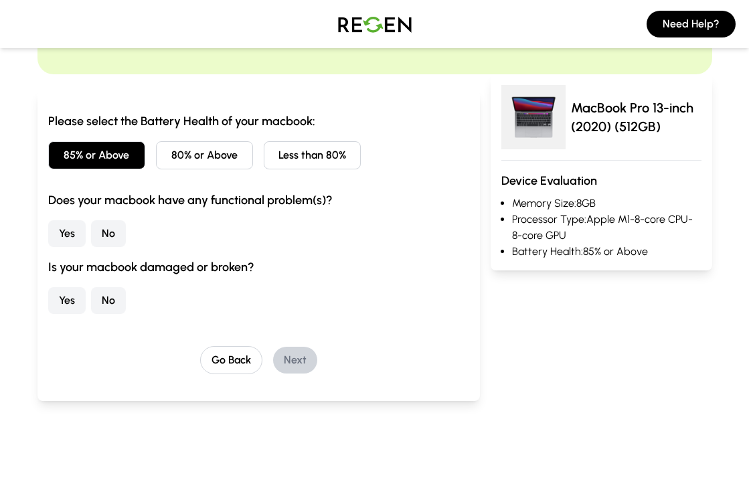
click at [67, 238] on button "Yes" at bounding box center [66, 233] width 37 height 27
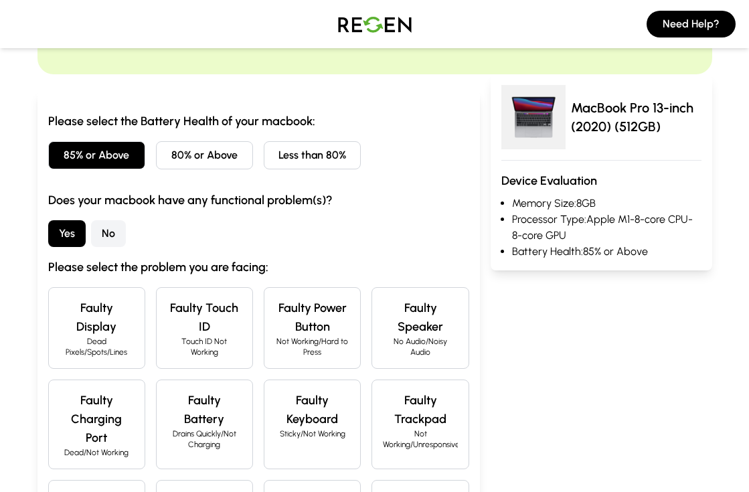
click at [100, 232] on button "No" at bounding box center [108, 233] width 35 height 27
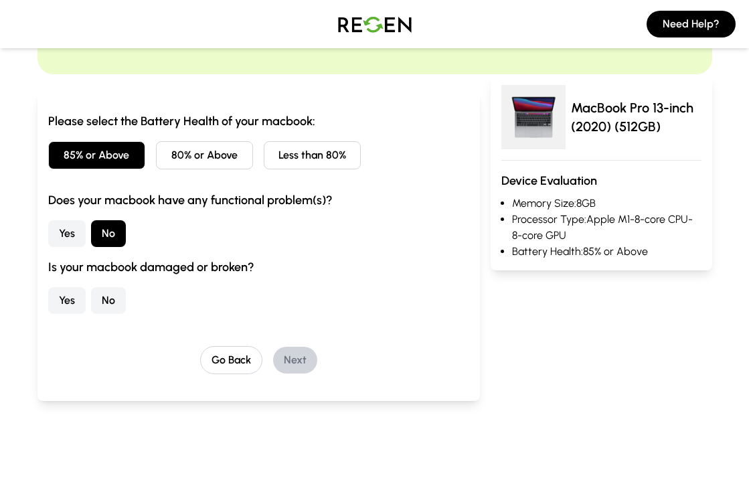
click at [114, 312] on button "No" at bounding box center [108, 300] width 35 height 27
click at [301, 361] on button "Next" at bounding box center [295, 360] width 44 height 27
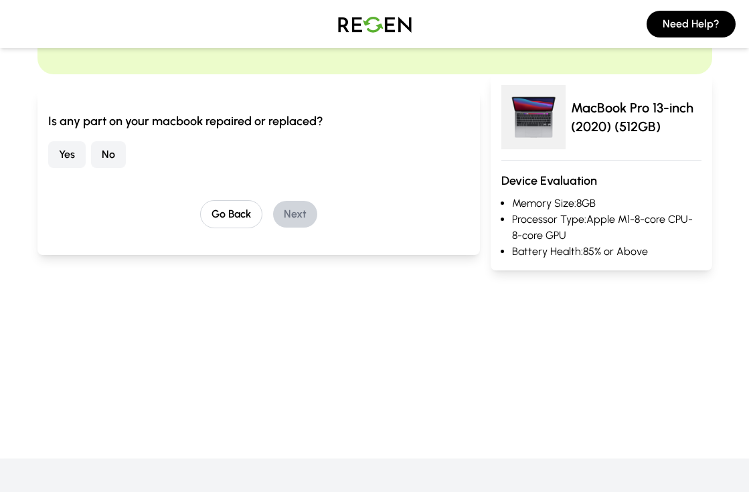
click at [104, 148] on button "No" at bounding box center [108, 154] width 35 height 27
click at [293, 216] on button "Next" at bounding box center [295, 214] width 44 height 27
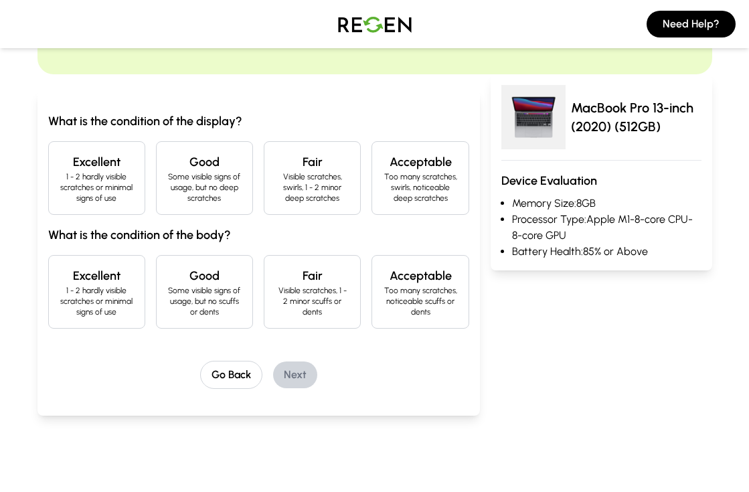
click at [104, 145] on div "Excellent 1 - 2 hardly visible scratches or minimal signs of use" at bounding box center [96, 178] width 97 height 74
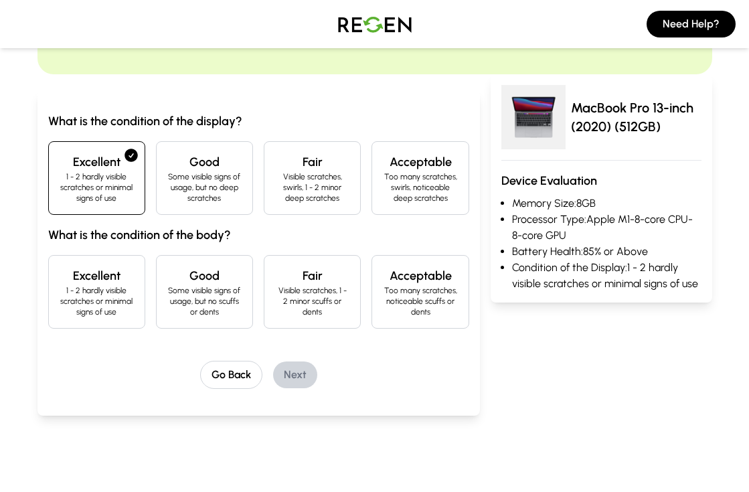
click at [101, 290] on p "1 - 2 hardly visible scratches or minimal signs of use" at bounding box center [97, 301] width 74 height 32
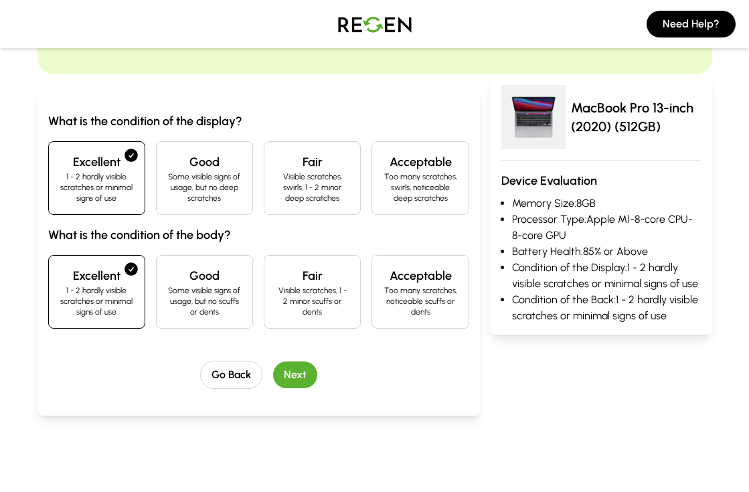
click at [291, 370] on button "Next" at bounding box center [295, 375] width 44 height 27
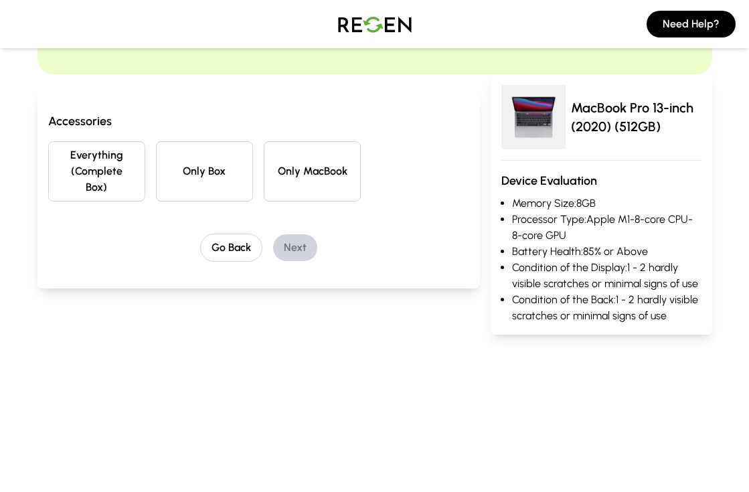
click at [284, 185] on button "Only MacBook" at bounding box center [312, 171] width 97 height 60
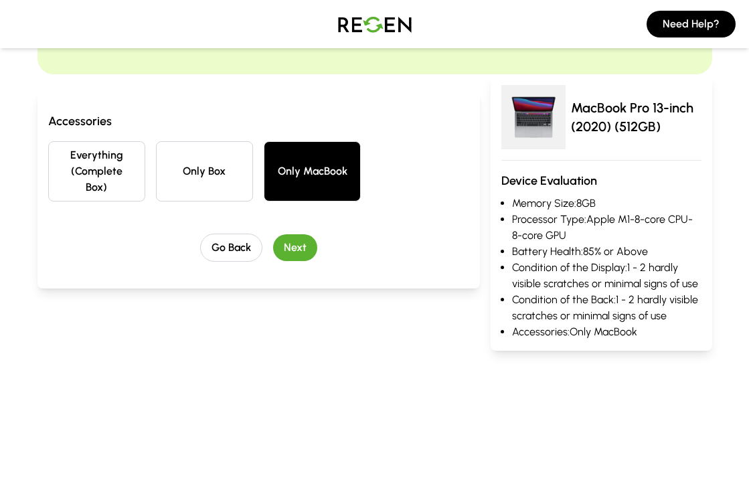
click at [298, 240] on button "Next" at bounding box center [295, 247] width 44 height 27
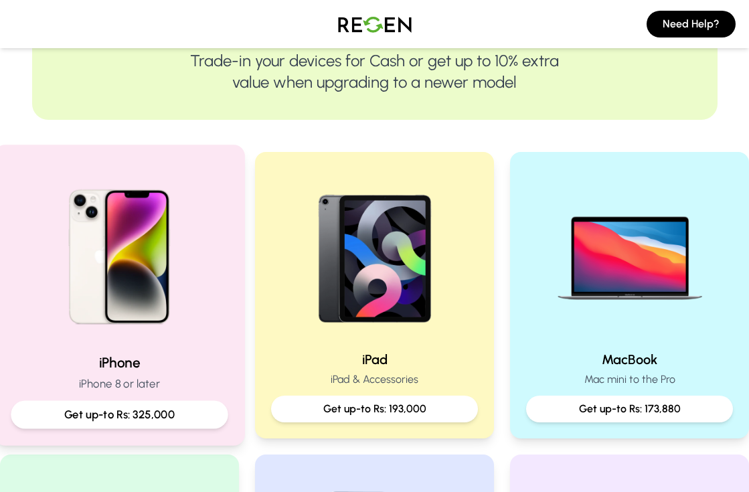
scroll to position [181, 0]
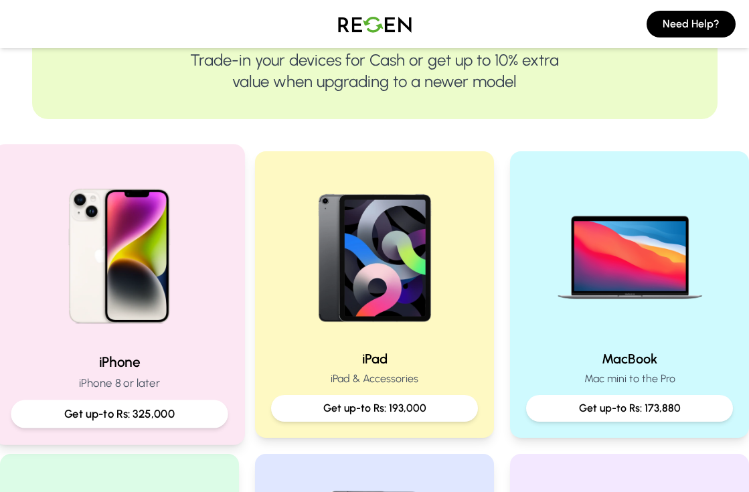
click at [124, 410] on p "Get up-to Rs: 325,000" at bounding box center [119, 414] width 195 height 17
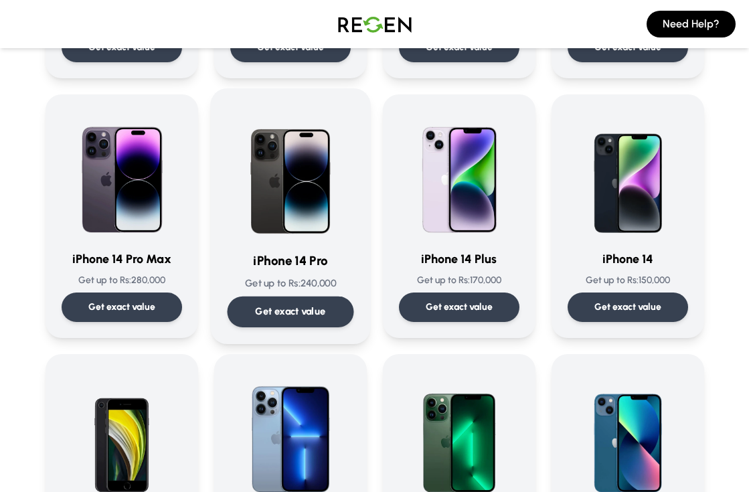
scroll to position [319, 0]
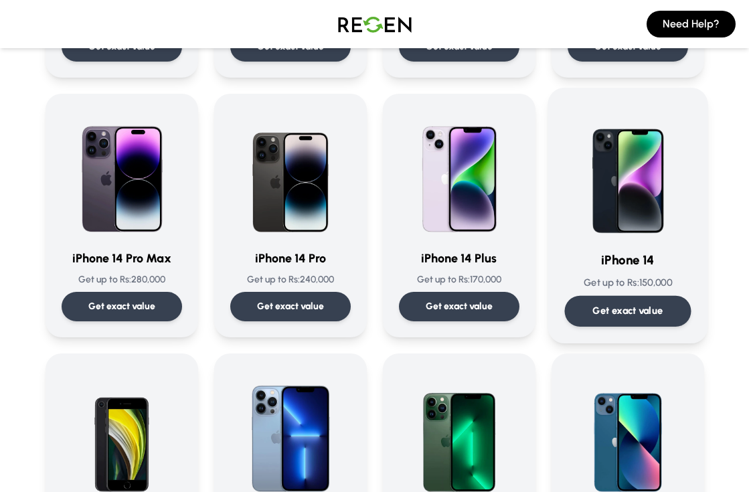
click at [647, 314] on p "Get exact value" at bounding box center [628, 311] width 70 height 14
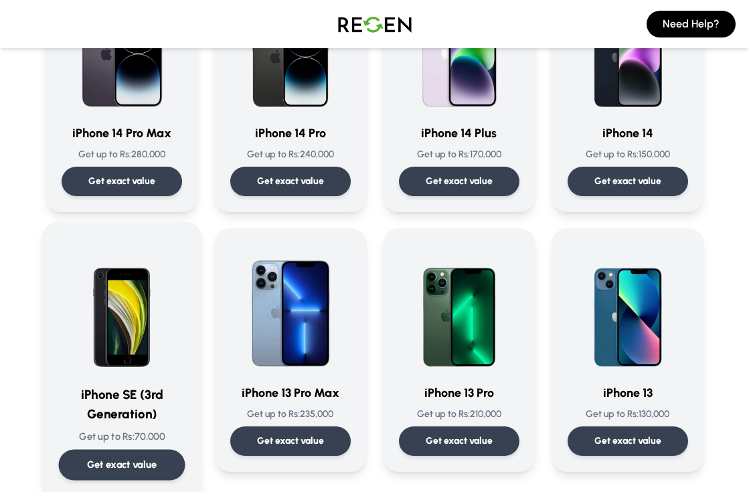
scroll to position [450, 0]
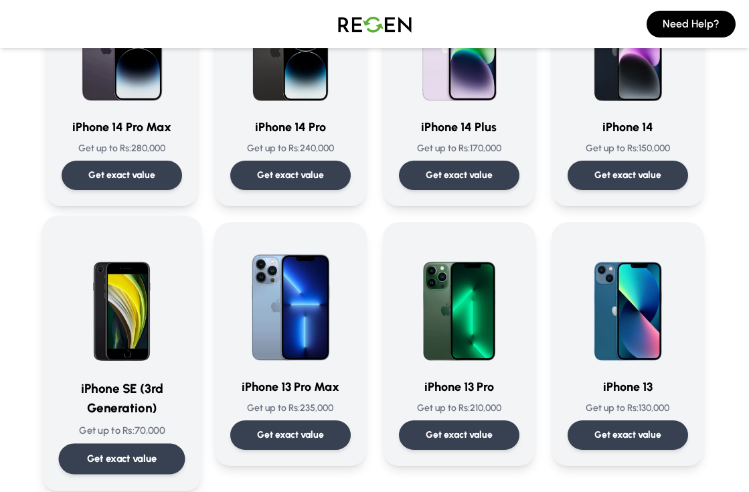
click at [112, 456] on p "Get exact value" at bounding box center [121, 459] width 70 height 14
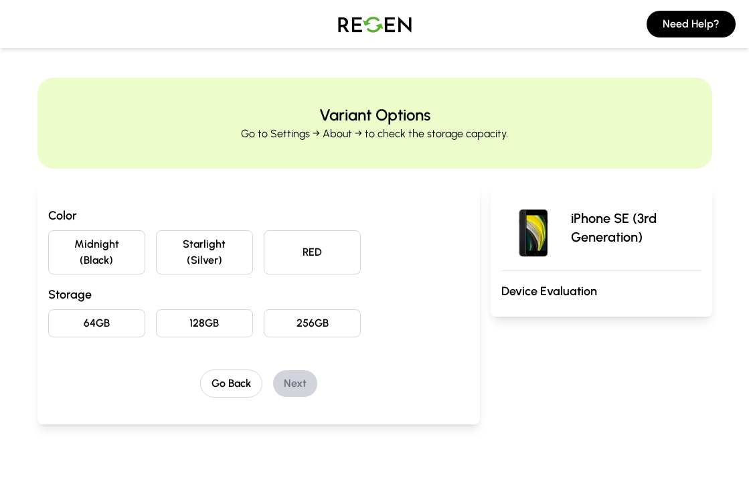
click at [198, 259] on button "Starlight (Silver)" at bounding box center [204, 252] width 97 height 44
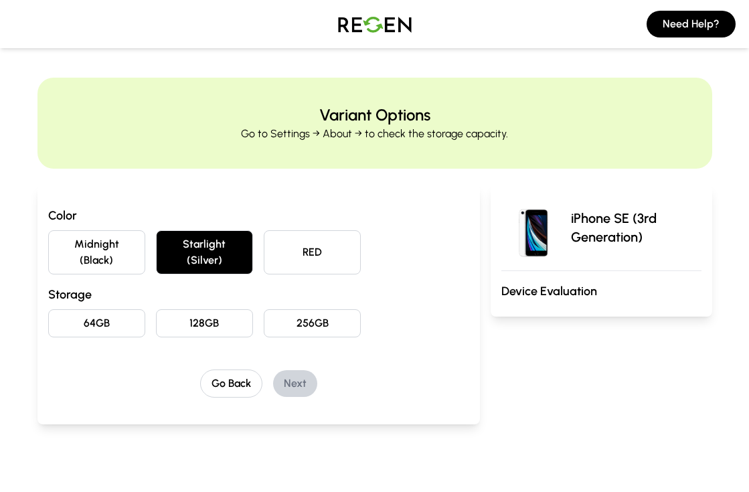
click at [208, 325] on button "128GB" at bounding box center [204, 323] width 97 height 28
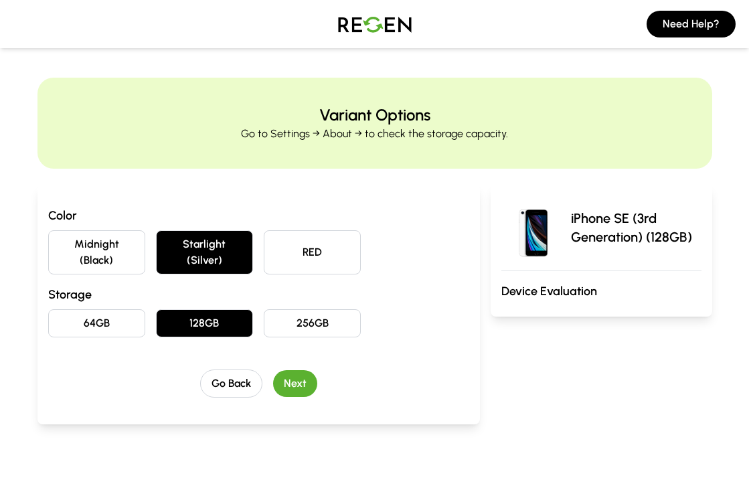
click at [282, 379] on button "Next" at bounding box center [295, 383] width 44 height 27
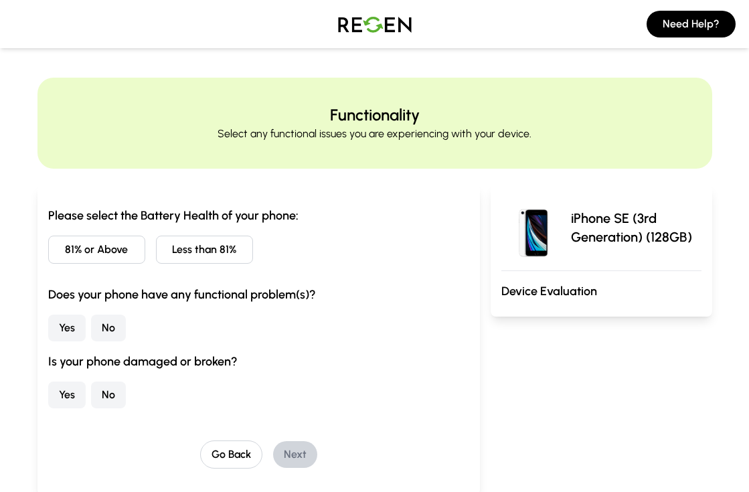
click at [124, 251] on button "81% or Above" at bounding box center [96, 250] width 97 height 28
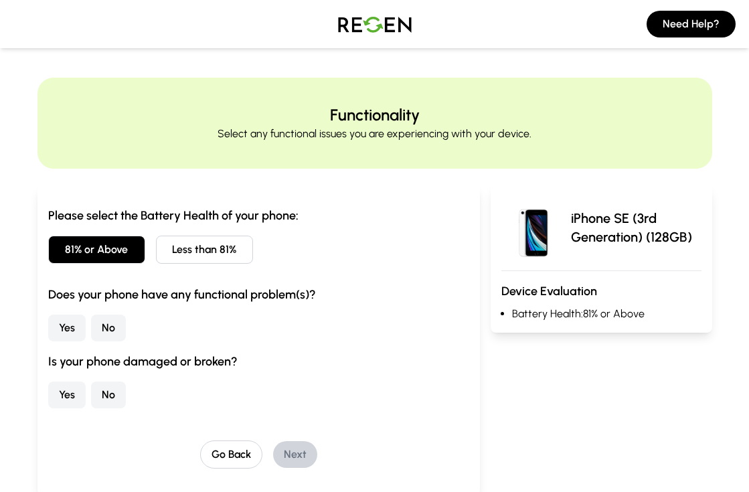
click at [123, 341] on div "Please select the Battery Health of your phone: 81% or Above Less than 81% Does…" at bounding box center [258, 307] width 421 height 202
click at [110, 328] on button "No" at bounding box center [108, 328] width 35 height 27
click at [110, 412] on div "Please select the Battery Health of your phone: 81% or Above Less than 81% Does…" at bounding box center [258, 337] width 421 height 262
click at [114, 394] on button "No" at bounding box center [108, 395] width 35 height 27
click at [311, 458] on button "Next" at bounding box center [295, 454] width 44 height 27
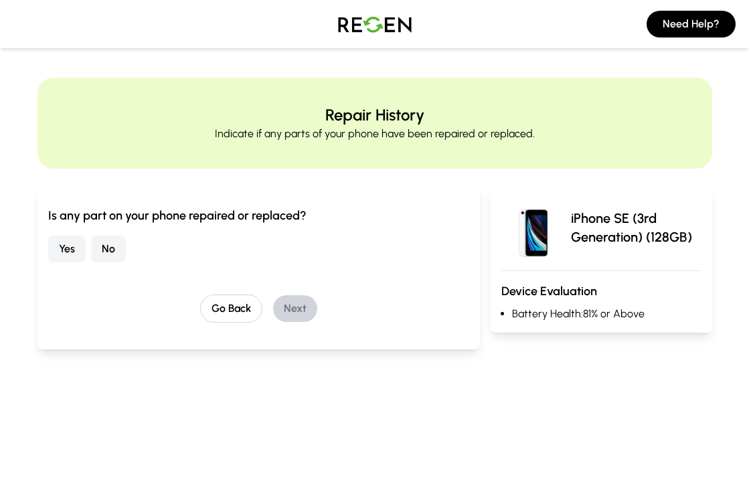
click at [121, 242] on button "No" at bounding box center [108, 249] width 35 height 27
click at [289, 313] on button "Next" at bounding box center [295, 308] width 44 height 27
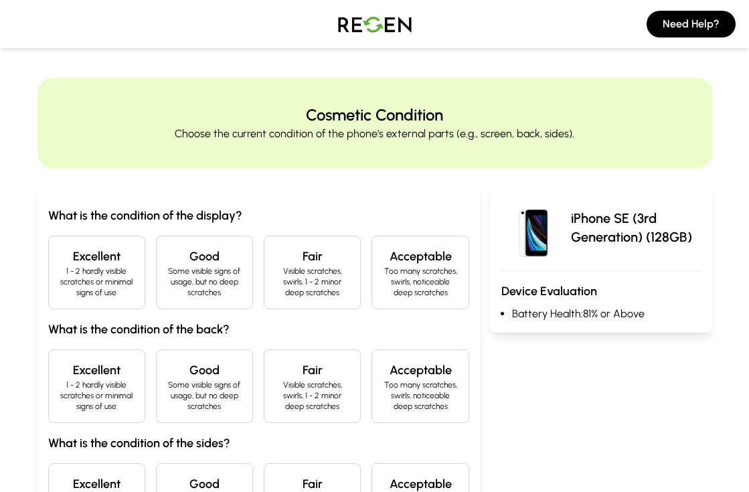
click at [175, 291] on p "Some visible signs of usage, but no deep scratches" at bounding box center [204, 282] width 74 height 32
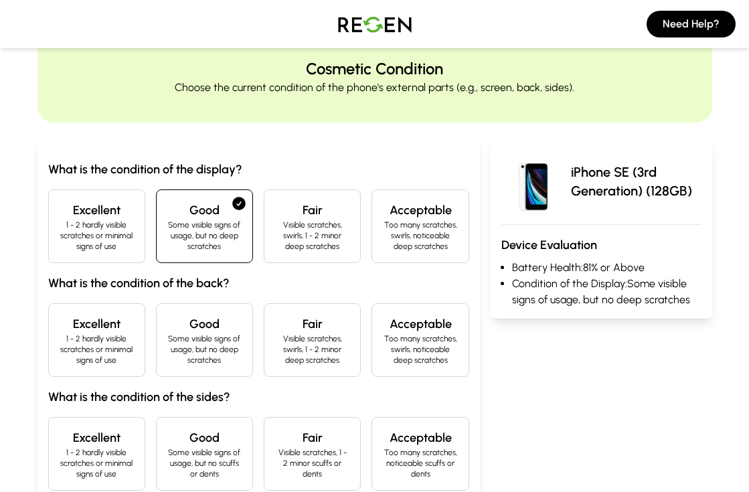
scroll to position [55, 0]
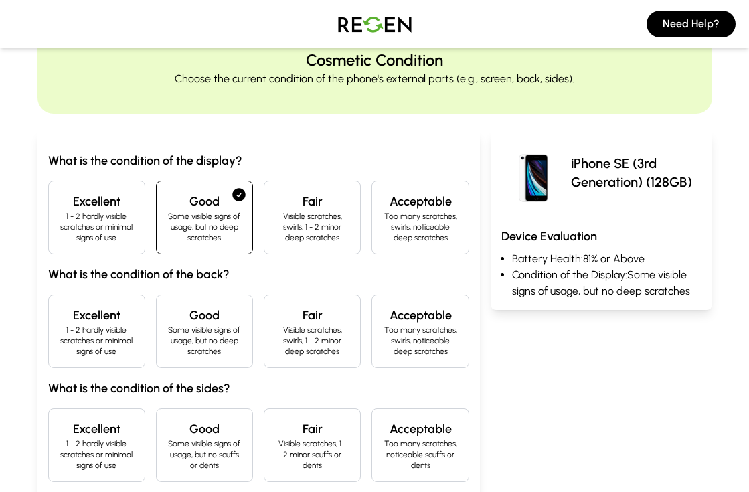
click at [121, 343] on p "1 - 2 hardly visible scratches or minimal signs of use" at bounding box center [97, 341] width 74 height 32
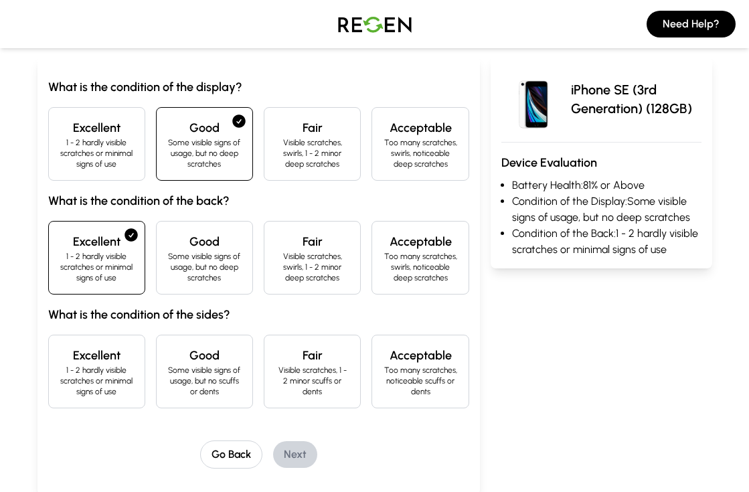
scroll to position [140, 0]
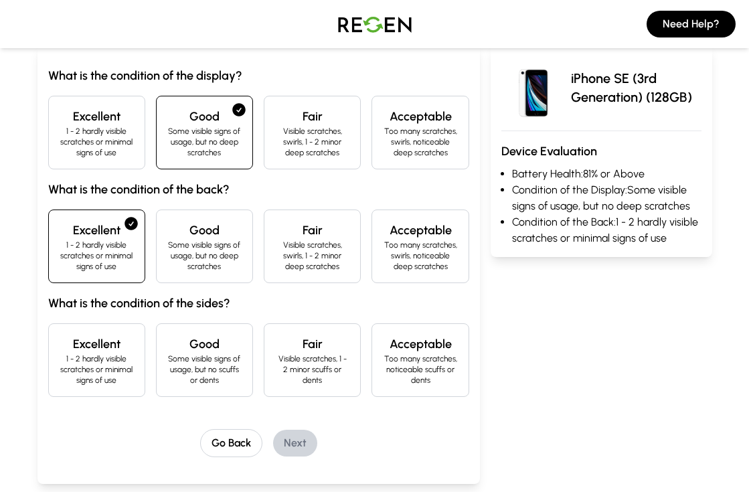
click at [125, 385] on p "1 - 2 hardly visible scratches or minimal signs of use" at bounding box center [97, 370] width 74 height 32
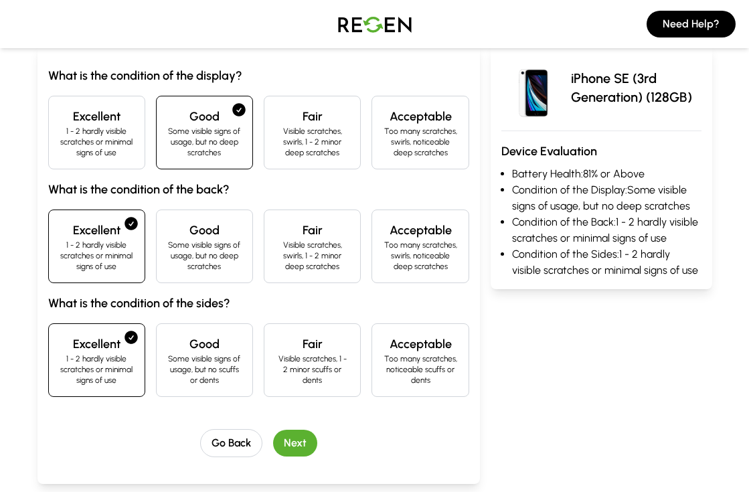
click at [295, 443] on button "Next" at bounding box center [295, 443] width 44 height 27
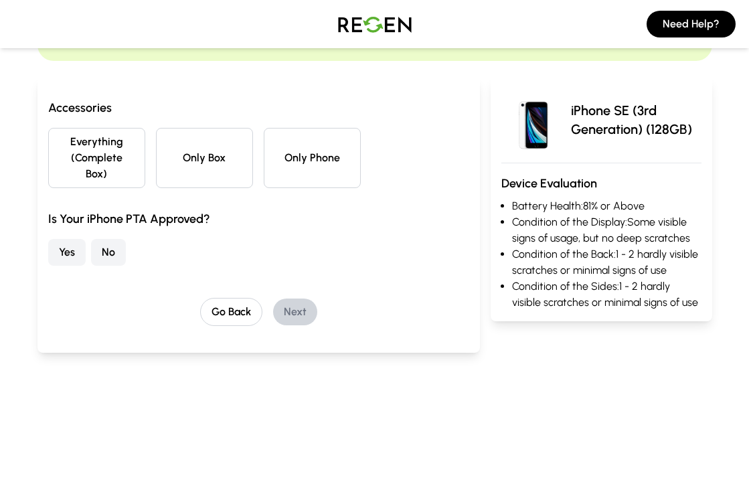
scroll to position [96, 0]
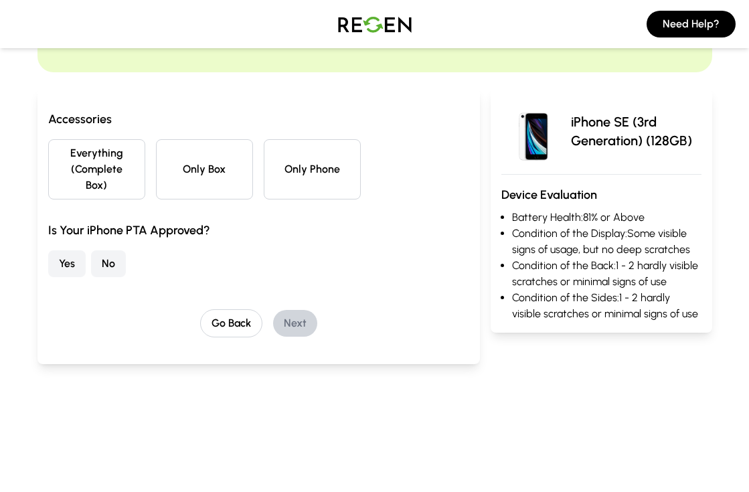
click at [115, 175] on button "Everything (Complete Box)" at bounding box center [96, 169] width 97 height 60
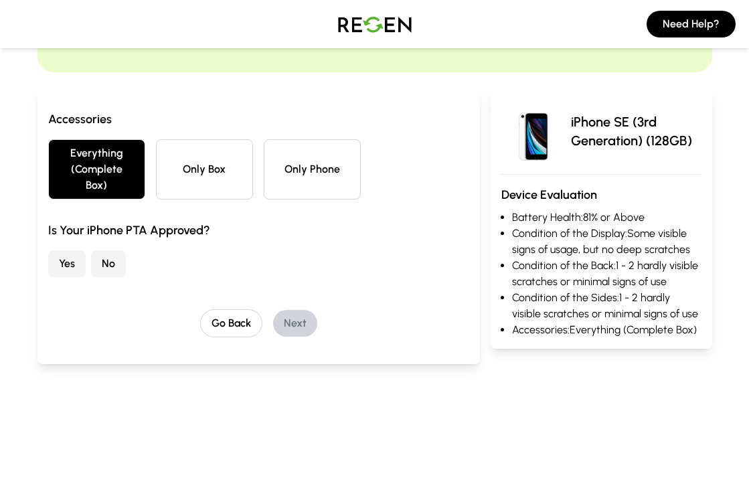
click at [111, 272] on button "No" at bounding box center [108, 263] width 35 height 27
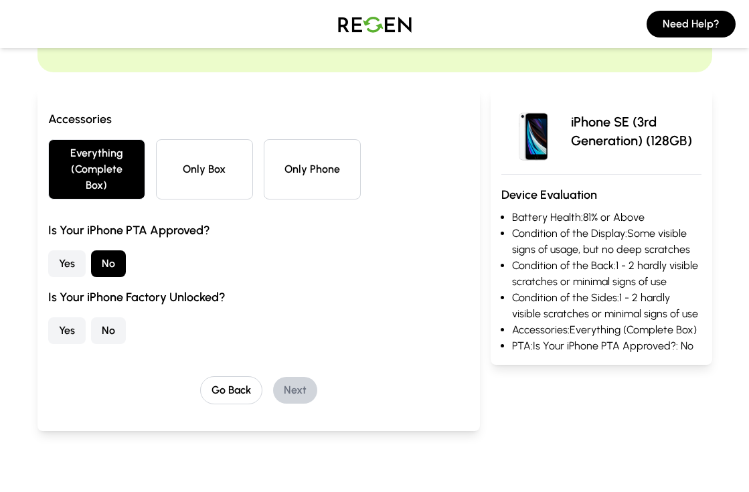
click at [105, 334] on button "No" at bounding box center [108, 330] width 35 height 27
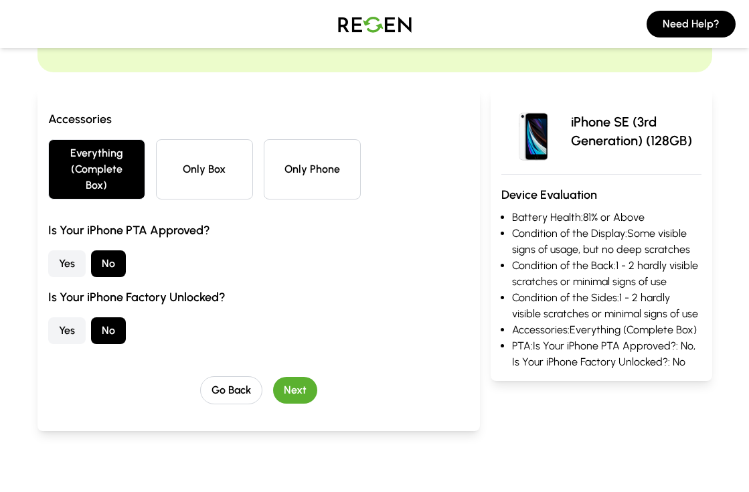
click at [301, 389] on button "Next" at bounding box center [295, 390] width 44 height 27
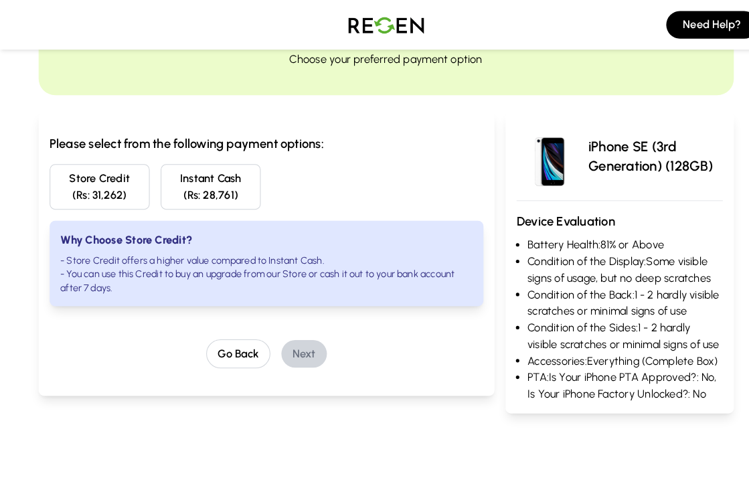
scroll to position [69, 0]
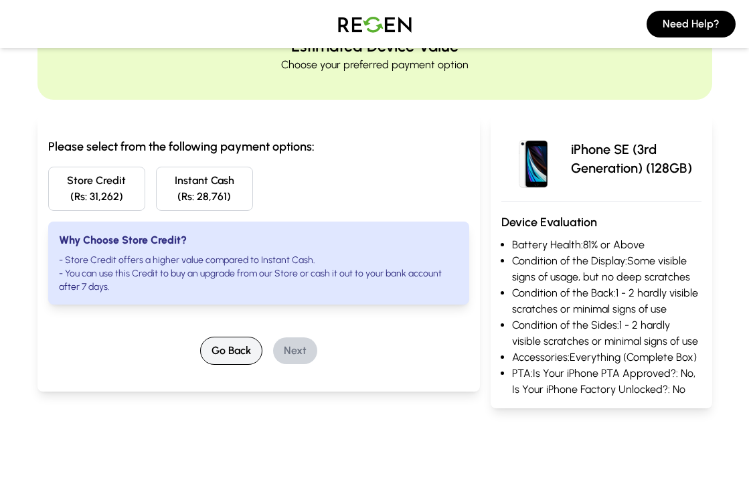
click at [224, 349] on button "Go Back" at bounding box center [231, 351] width 62 height 28
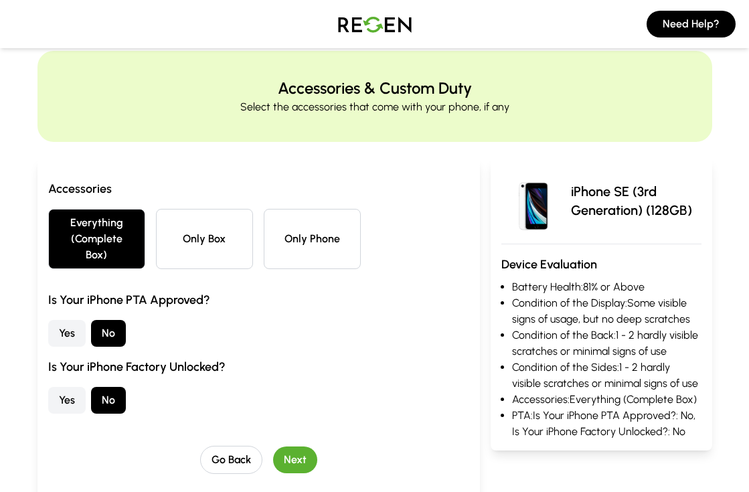
scroll to position [31, 0]
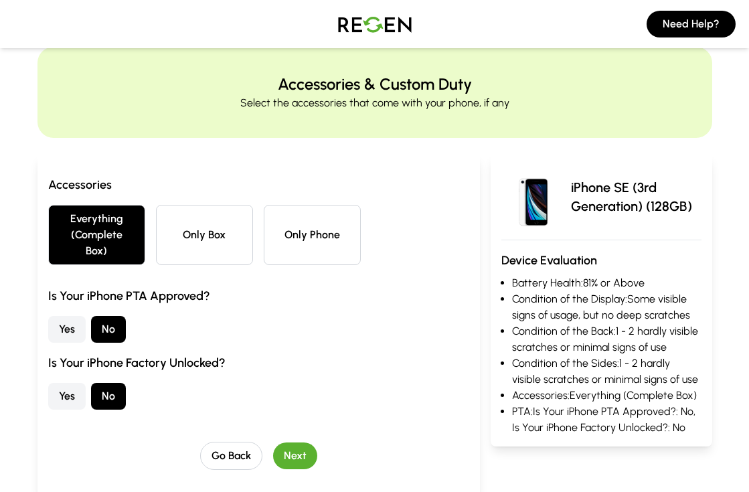
drag, startPoint x: 228, startPoint y: 455, endPoint x: 214, endPoint y: 303, distance: 152.7
click at [214, 303] on div "Accessories Everything (Complete Box) Only Box Only Phone Is Your iPhone PTA Ap…" at bounding box center [258, 322] width 421 height 295
click at [220, 445] on button "Go Back" at bounding box center [231, 456] width 62 height 28
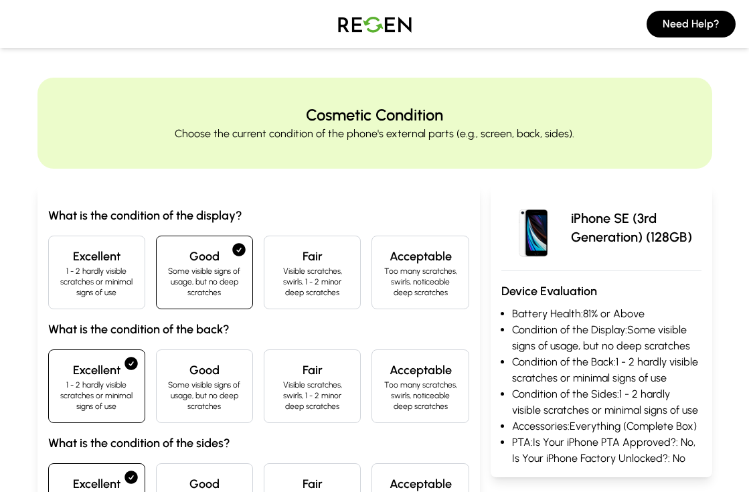
scroll to position [50, 0]
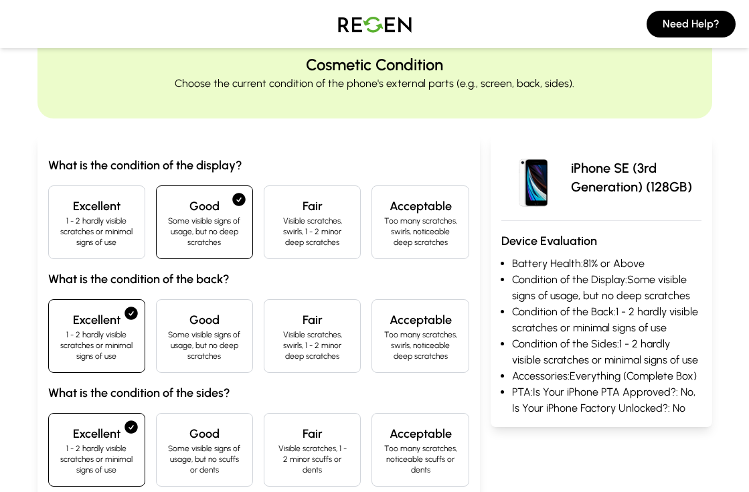
click at [108, 185] on div "Excellent 1 - 2 hardly visible scratches or minimal signs of use" at bounding box center [96, 222] width 97 height 74
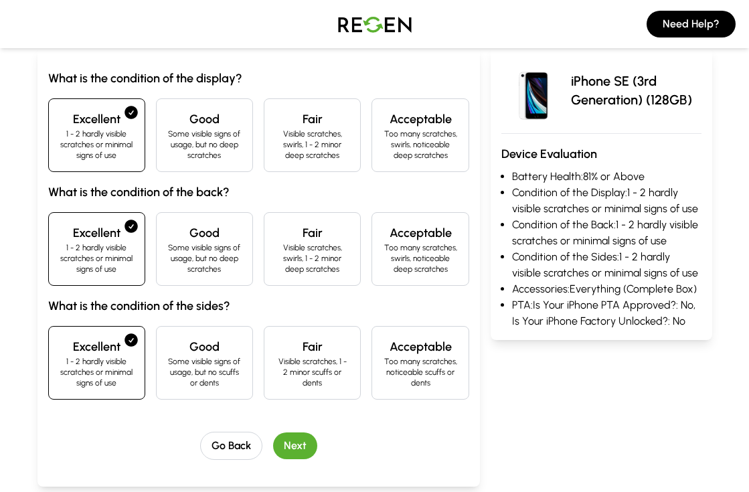
scroll to position [238, 0]
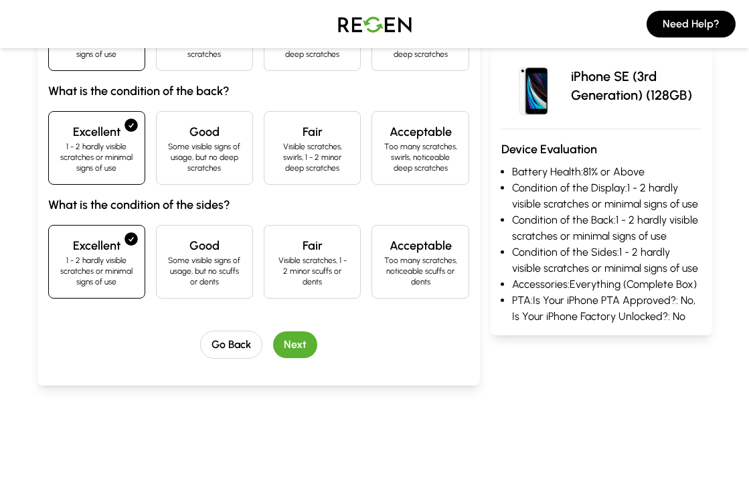
click at [298, 362] on div "What is the condition of the display? Excellent 1 - 2 hardly visible scratches …" at bounding box center [258, 165] width 443 height 439
click at [298, 345] on button "Next" at bounding box center [295, 344] width 44 height 27
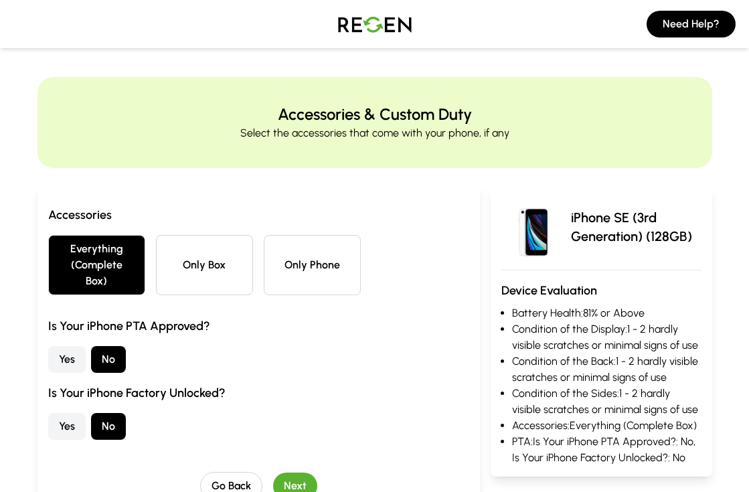
scroll to position [0, 0]
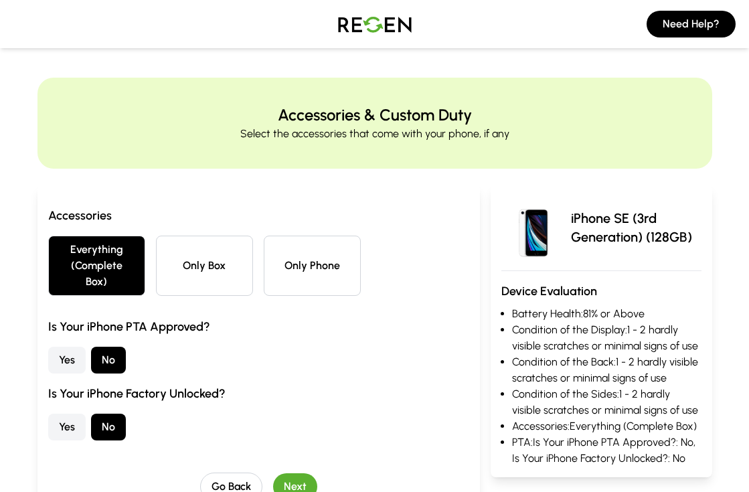
click at [281, 481] on button "Next" at bounding box center [295, 486] width 44 height 27
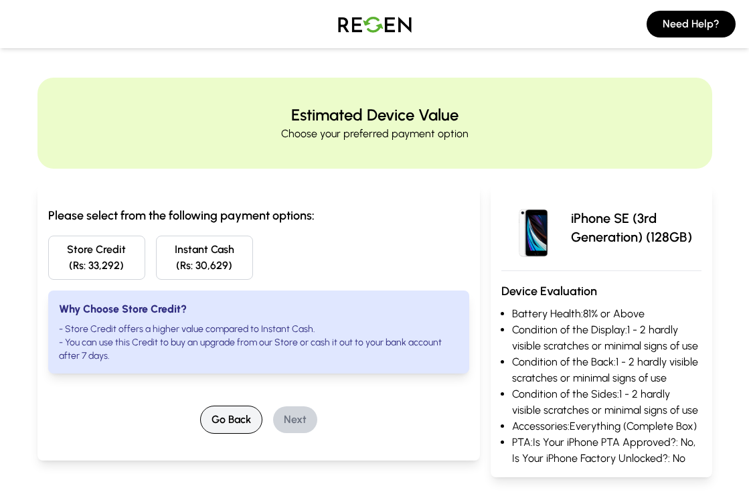
click at [239, 431] on button "Go Back" at bounding box center [231, 420] width 62 height 28
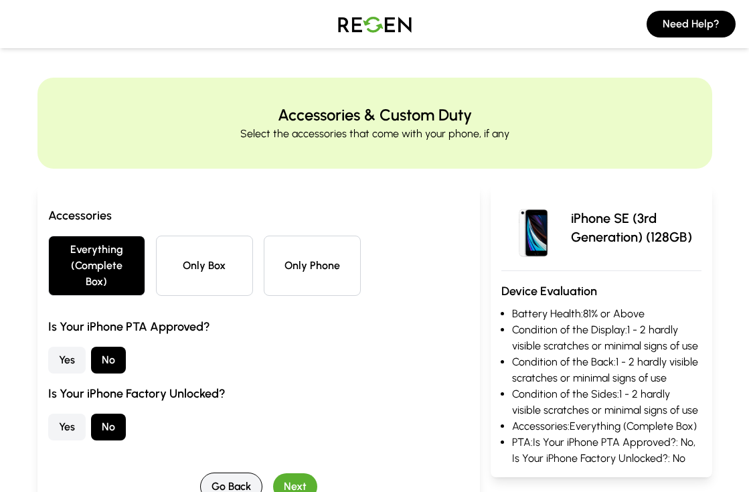
click at [235, 479] on button "Go Back" at bounding box center [231, 487] width 62 height 28
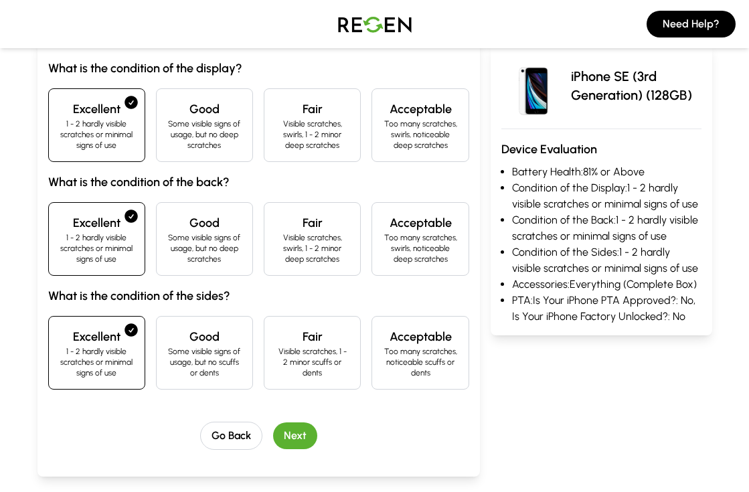
scroll to position [148, 0]
click at [221, 416] on div "What is the condition of the display? Excellent 1 - 2 hardly visible scratches …" at bounding box center [258, 253] width 421 height 391
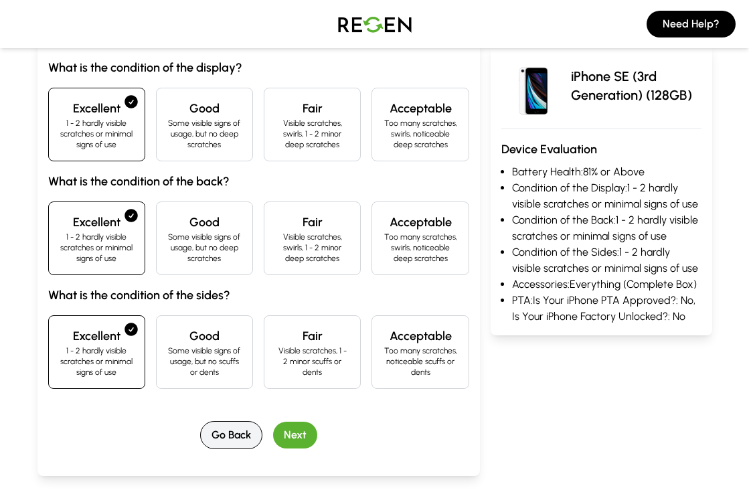
click at [221, 426] on button "Go Back" at bounding box center [231, 435] width 62 height 28
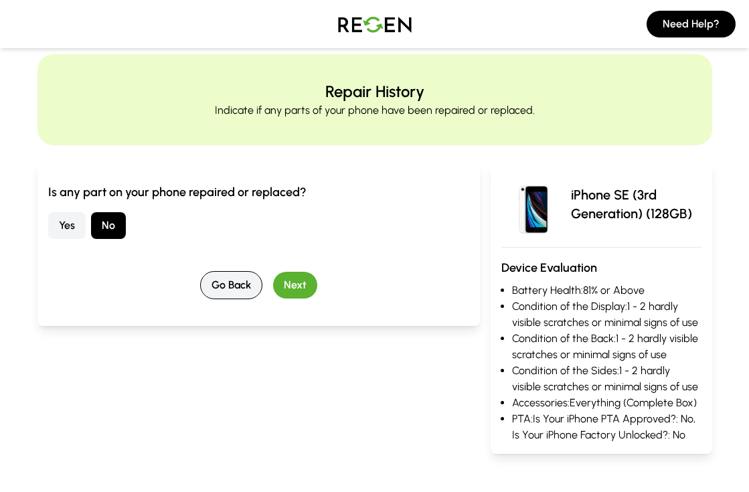
scroll to position [0, 0]
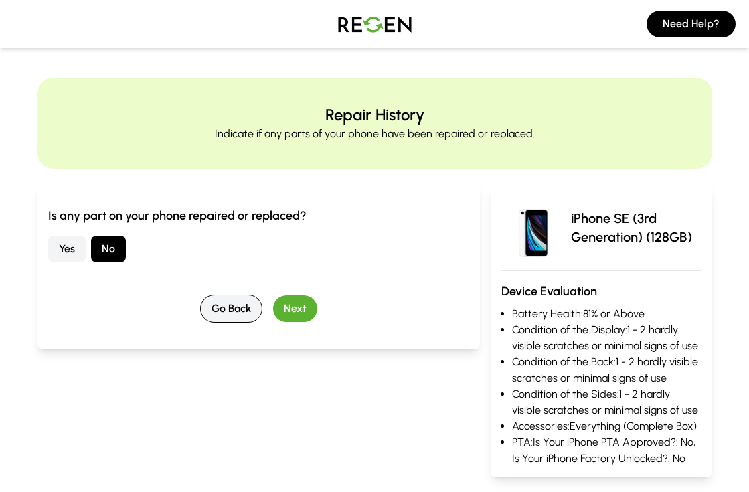
click at [244, 320] on button "Go Back" at bounding box center [231, 309] width 62 height 28
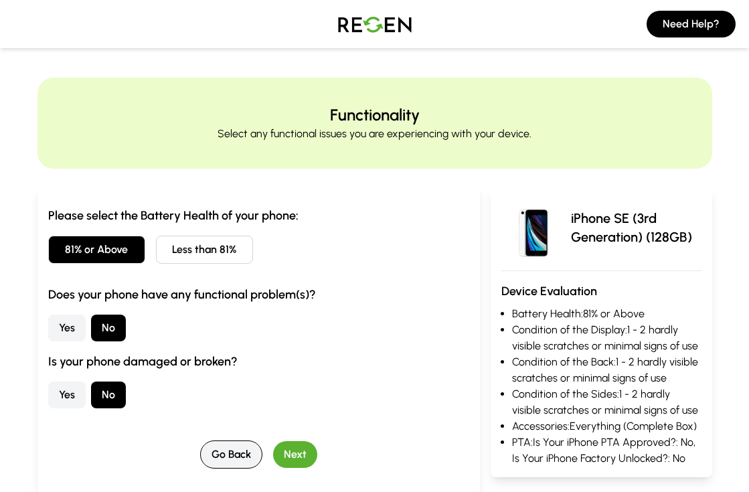
click at [230, 461] on button "Go Back" at bounding box center [231, 455] width 62 height 28
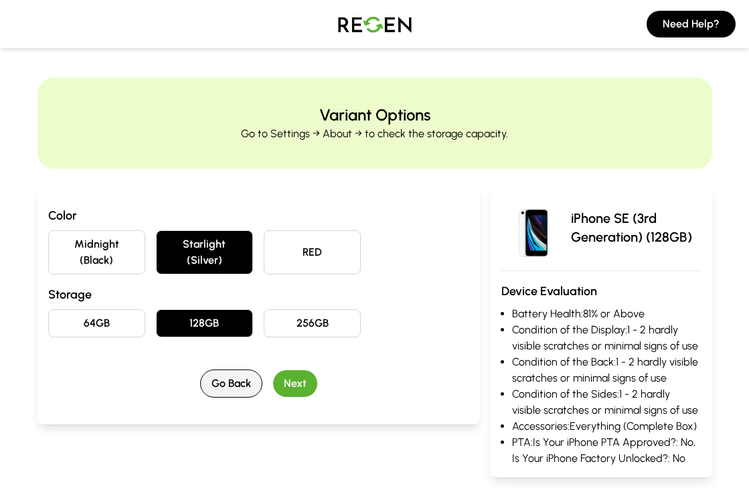
click at [232, 384] on button "Go Back" at bounding box center [231, 384] width 62 height 28
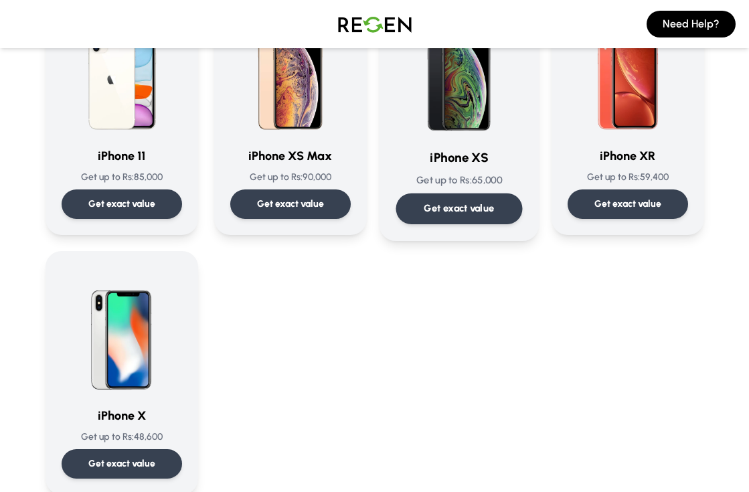
scroll to position [1501, 0]
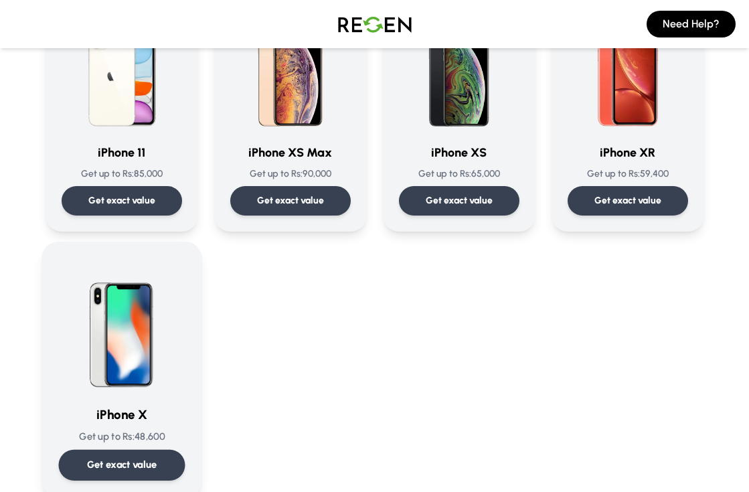
click at [158, 447] on div "iPhone X Get up to Rs: 48,600 Get exact value" at bounding box center [121, 369] width 127 height 222
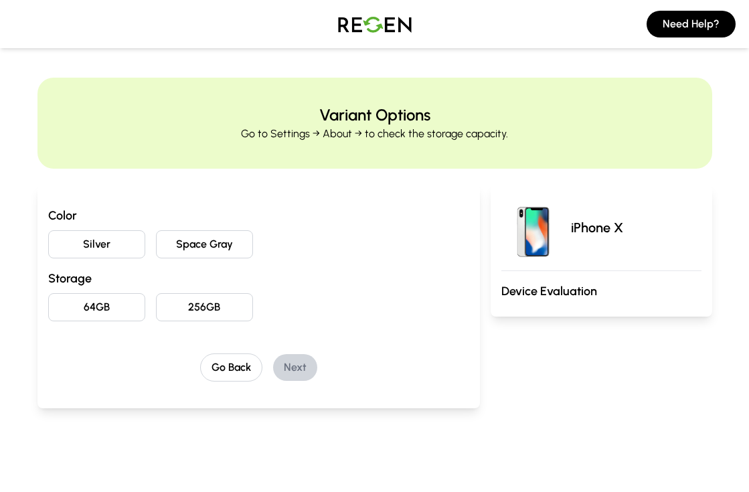
scroll to position [15, 0]
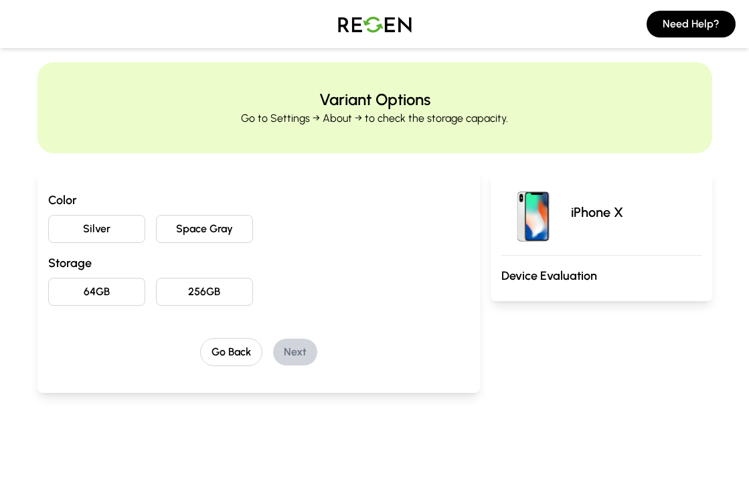
click at [119, 234] on button "Silver" at bounding box center [96, 229] width 97 height 28
click at [192, 228] on button "Space Gray" at bounding box center [204, 229] width 97 height 28
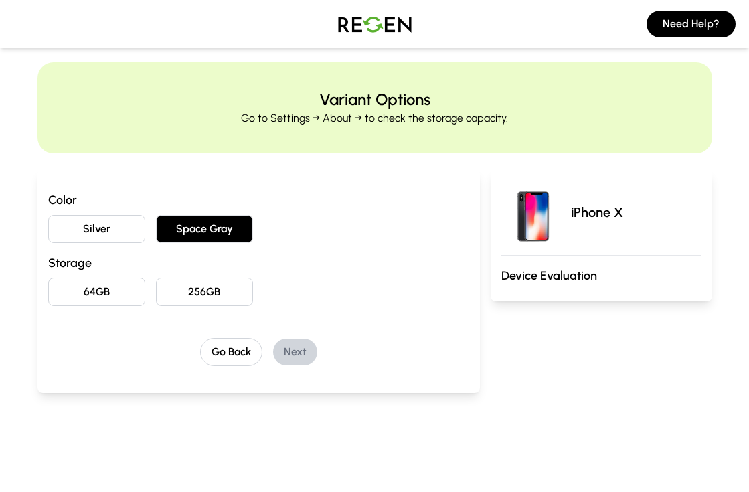
click at [127, 295] on button "64GB" at bounding box center [96, 292] width 97 height 28
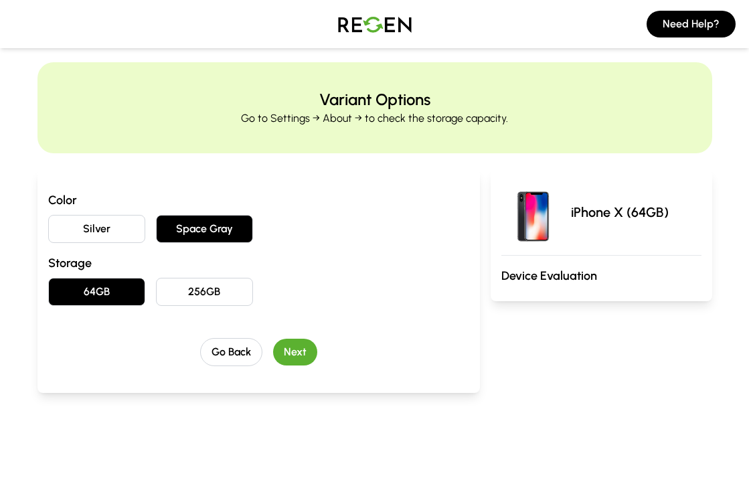
click at [293, 358] on button "Next" at bounding box center [295, 352] width 44 height 27
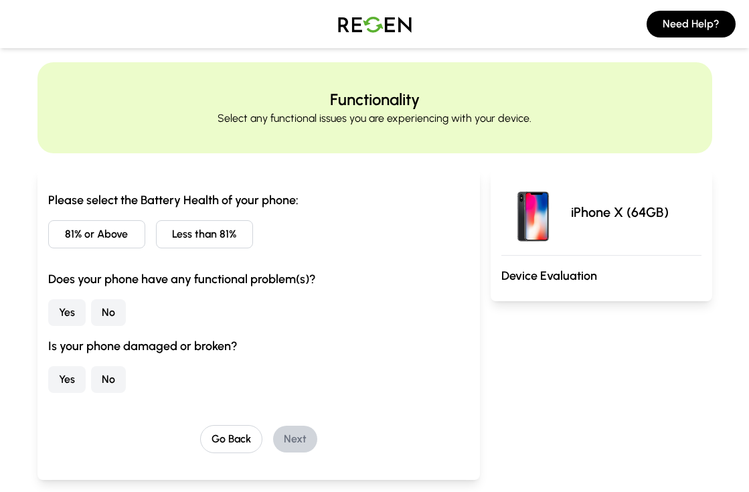
click at [127, 234] on button "81% or Above" at bounding box center [96, 234] width 97 height 28
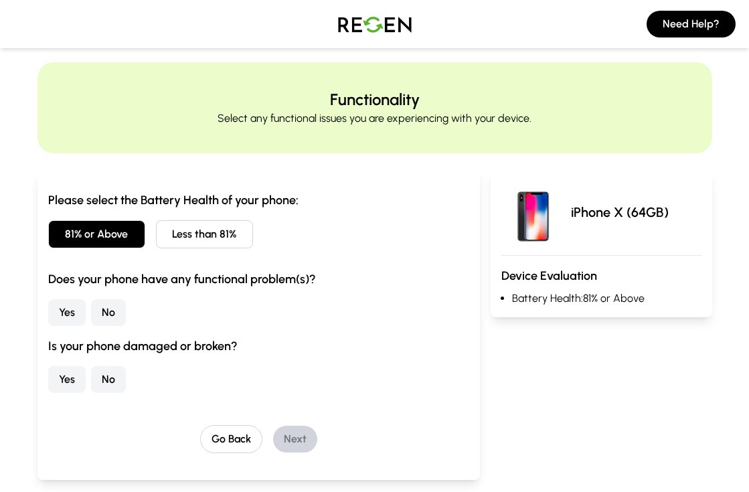
click at [67, 312] on button "Yes" at bounding box center [66, 312] width 37 height 27
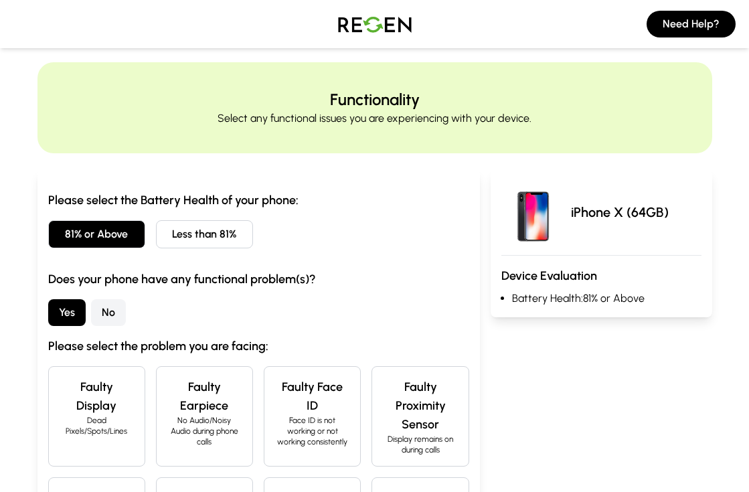
click at [104, 313] on button "No" at bounding box center [108, 312] width 35 height 27
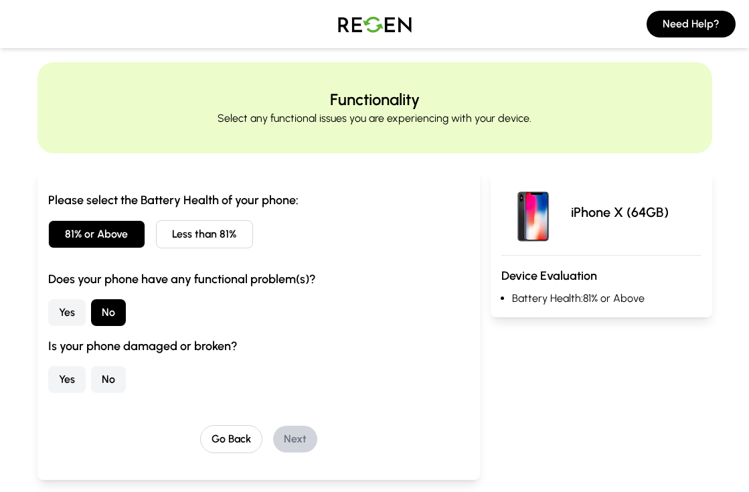
click at [82, 378] on button "Yes" at bounding box center [66, 379] width 37 height 27
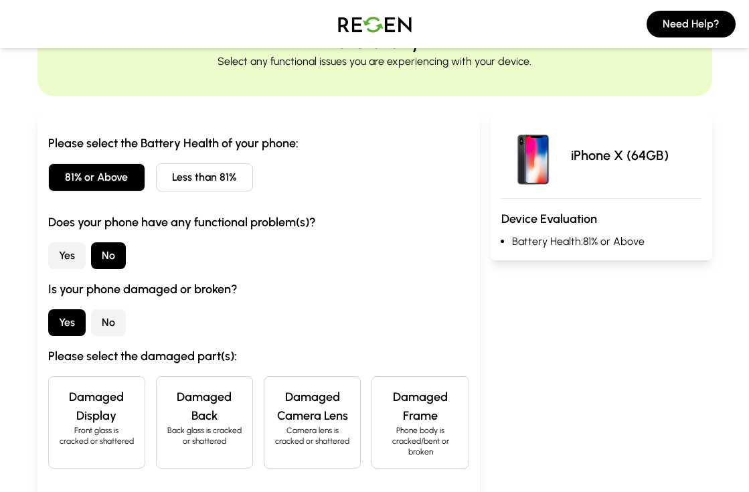
scroll to position [89, 0]
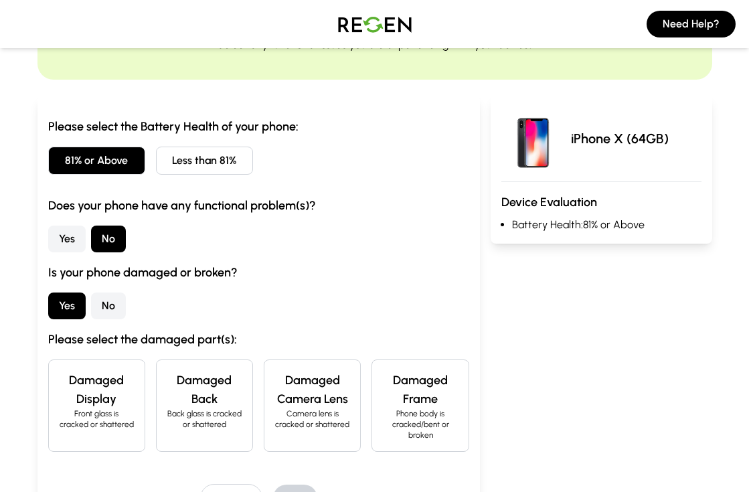
click at [90, 388] on h4 "Damaged Display" at bounding box center [97, 389] width 74 height 37
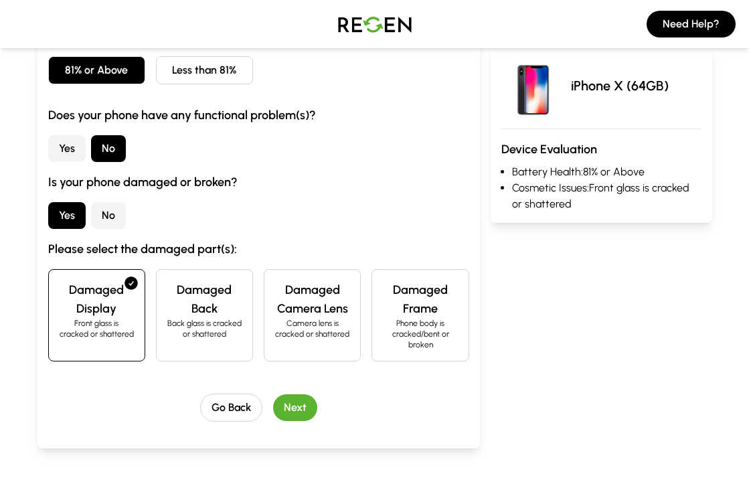
scroll to position [183, 0]
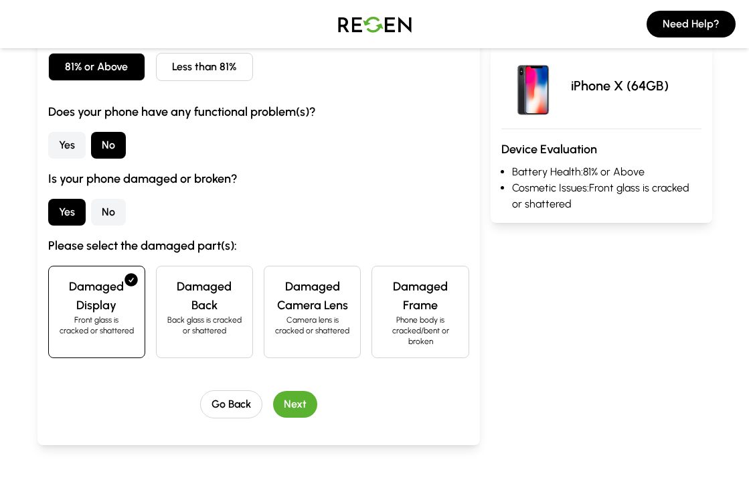
click at [298, 401] on button "Next" at bounding box center [295, 404] width 44 height 27
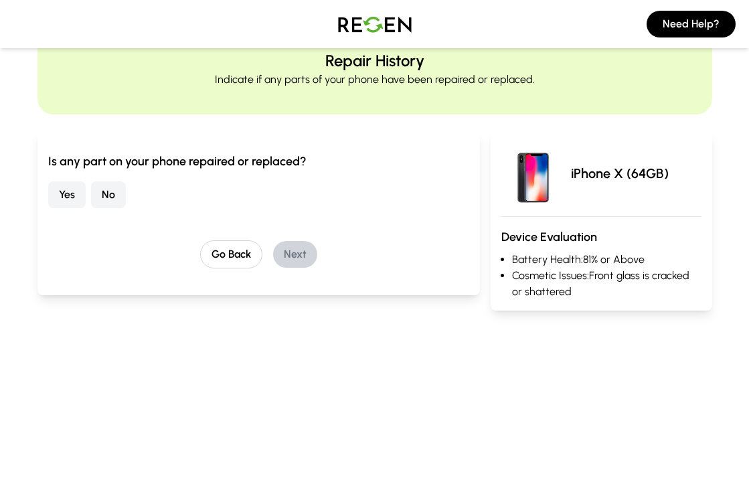
scroll to position [54, 0]
click at [111, 196] on button "No" at bounding box center [108, 195] width 35 height 27
click at [312, 256] on button "Next" at bounding box center [295, 255] width 44 height 27
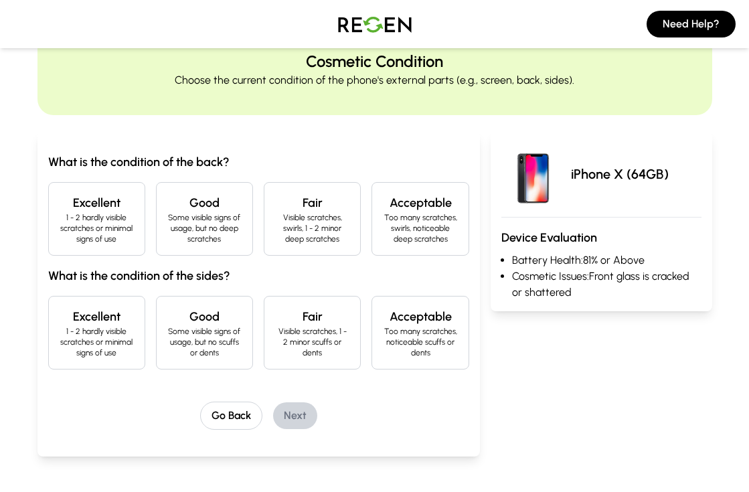
click at [121, 204] on h4 "Excellent" at bounding box center [97, 203] width 74 height 19
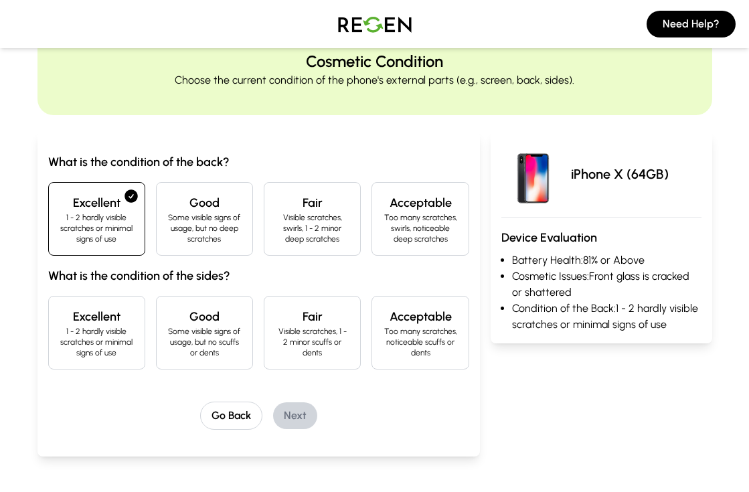
click at [112, 316] on h4 "Excellent" at bounding box center [97, 316] width 74 height 19
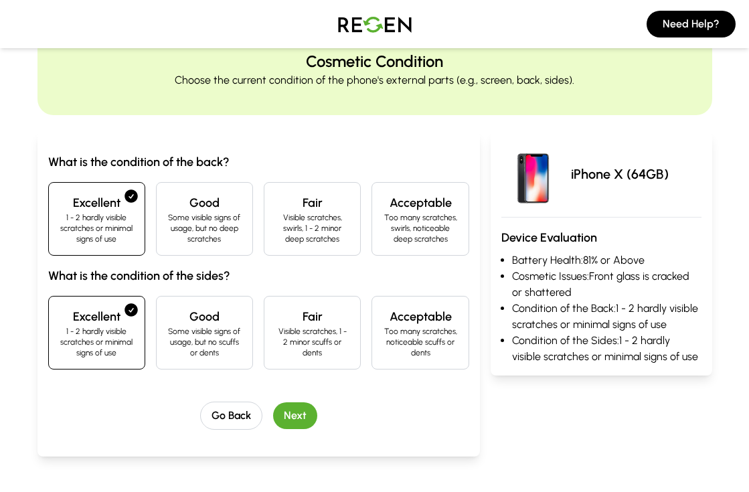
click at [299, 421] on button "Next" at bounding box center [295, 415] width 44 height 27
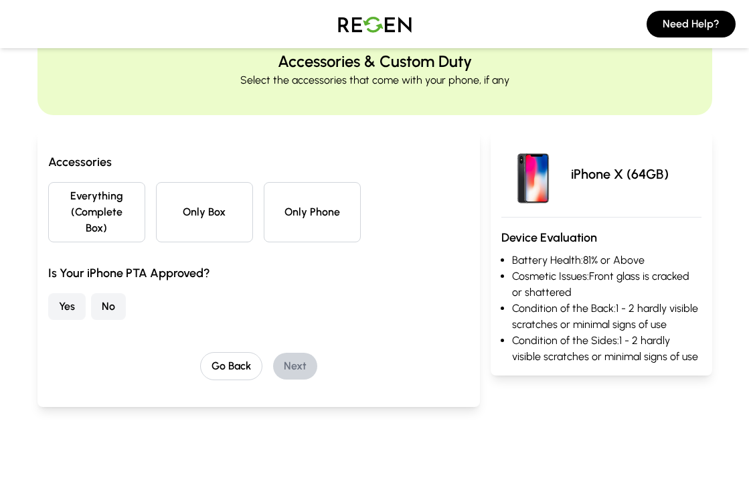
click at [297, 208] on button "Only Phone" at bounding box center [312, 212] width 97 height 60
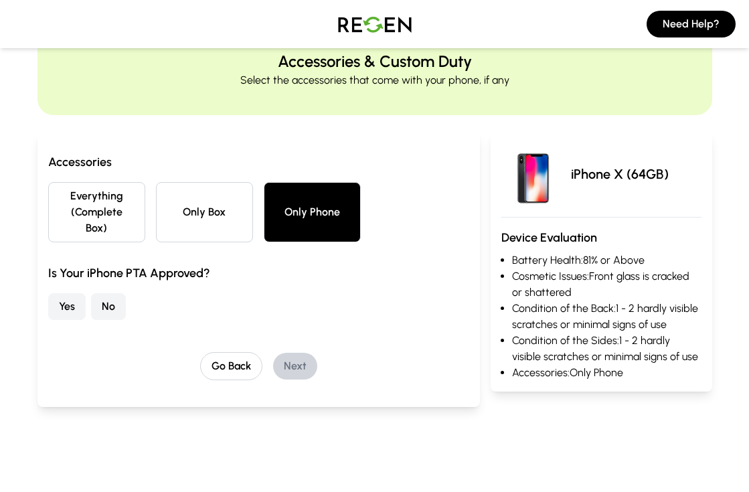
click at [104, 307] on button "No" at bounding box center [108, 306] width 35 height 27
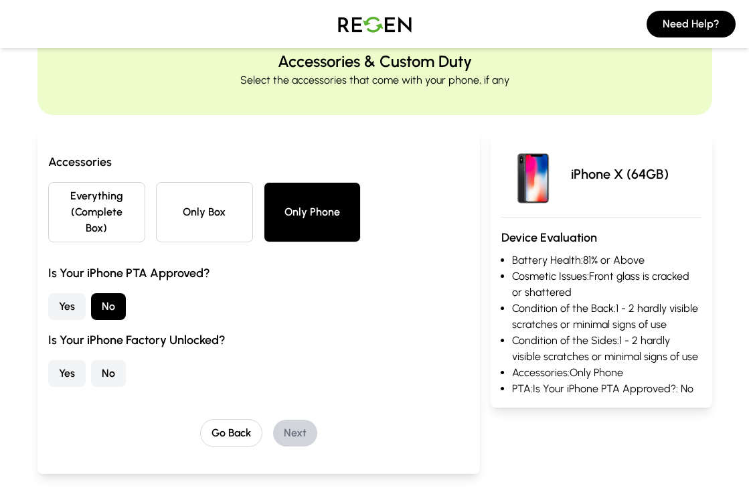
click at [96, 372] on button "No" at bounding box center [108, 373] width 35 height 27
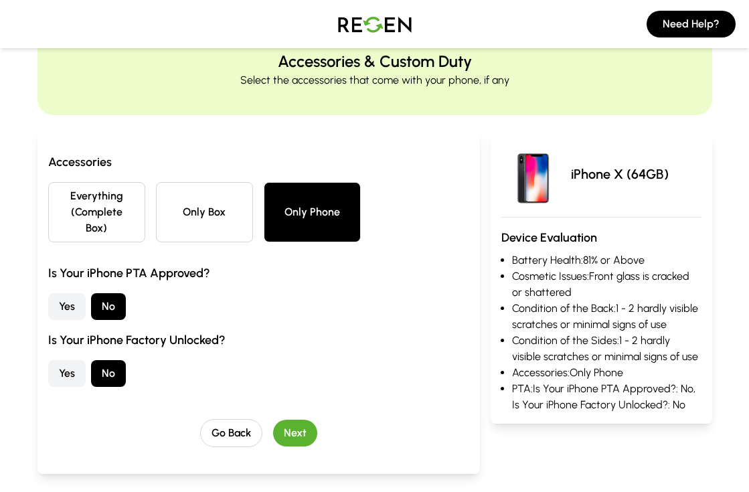
click at [287, 438] on button "Next" at bounding box center [295, 433] width 44 height 27
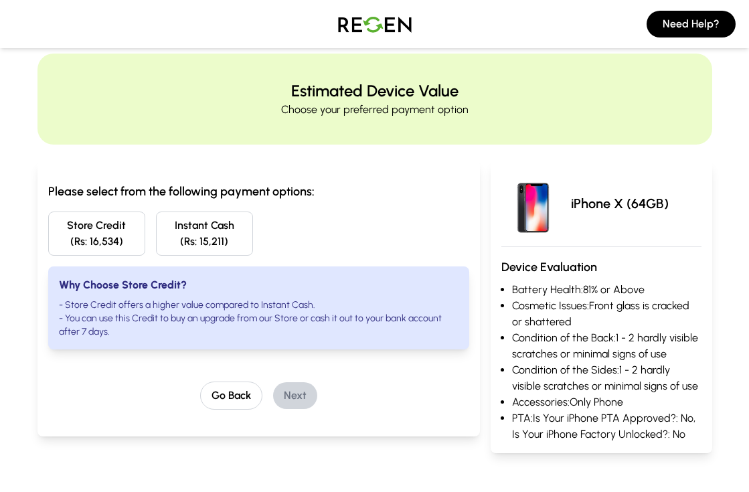
scroll to position [15, 0]
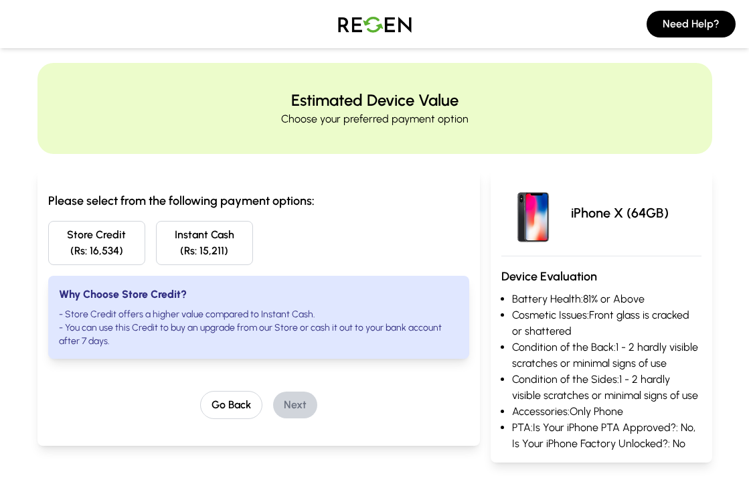
click at [99, 264] on button "Store Credit (Rs: 16,534)" at bounding box center [96, 243] width 97 height 44
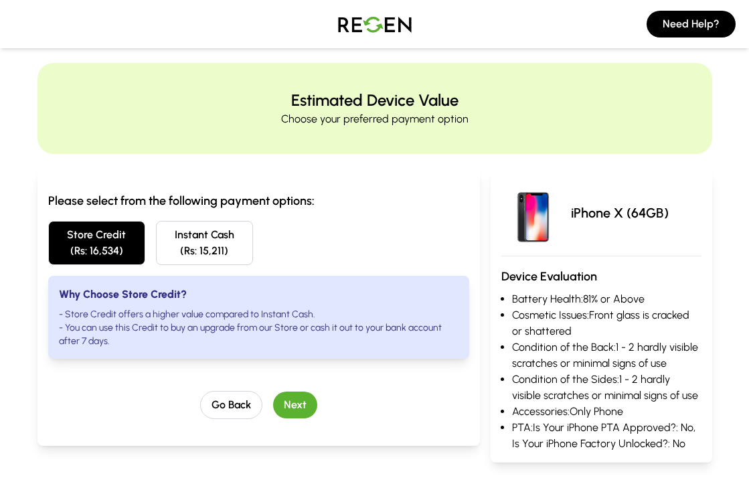
click at [283, 403] on button "Next" at bounding box center [295, 405] width 44 height 27
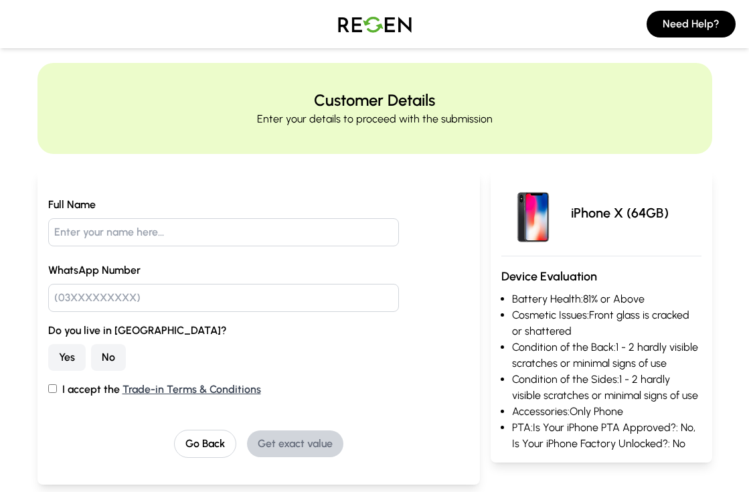
scroll to position [0, 0]
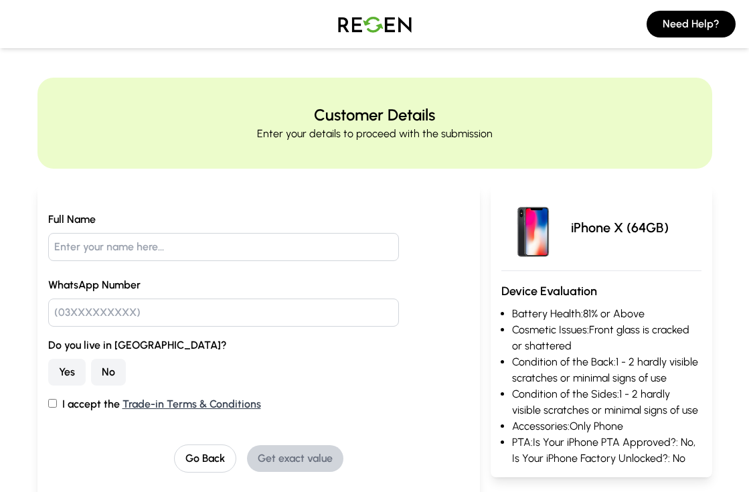
click at [98, 376] on button "No" at bounding box center [108, 372] width 35 height 27
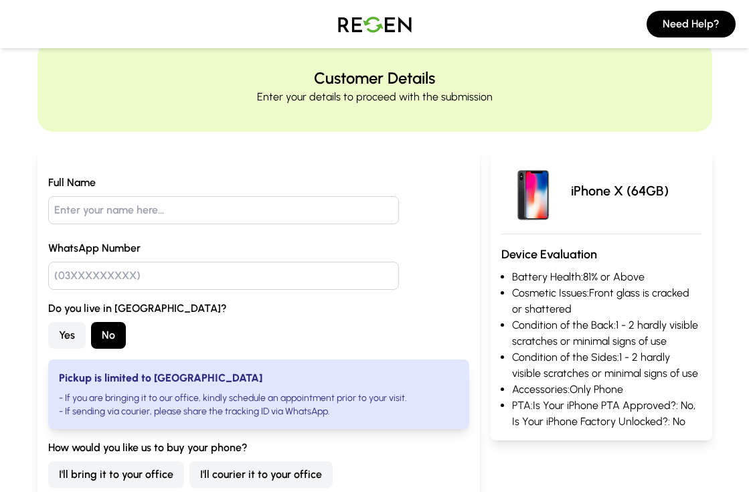
scroll to position [65, 0]
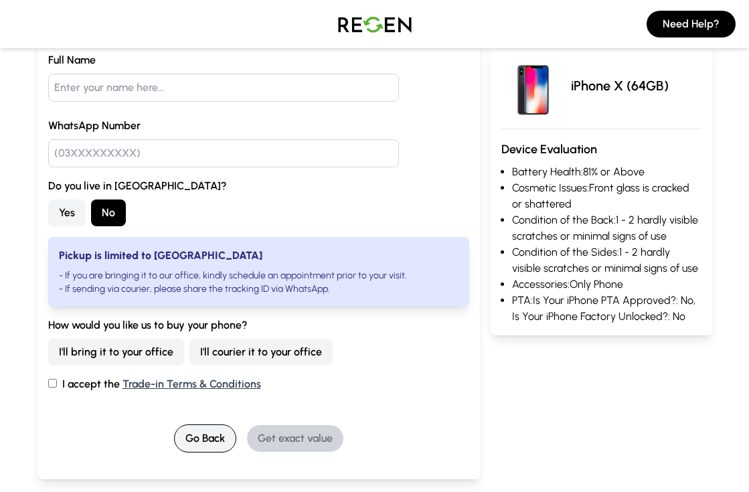
click at [192, 433] on button "Go Back" at bounding box center [205, 439] width 62 height 28
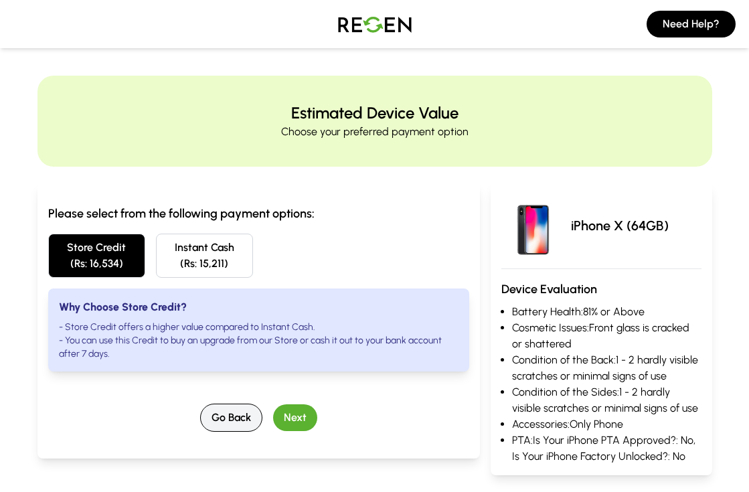
scroll to position [0, 0]
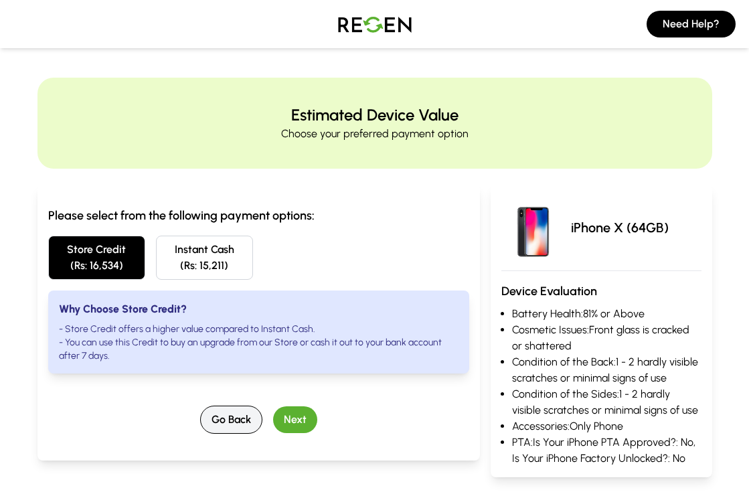
click at [211, 423] on button "Go Back" at bounding box center [231, 420] width 62 height 28
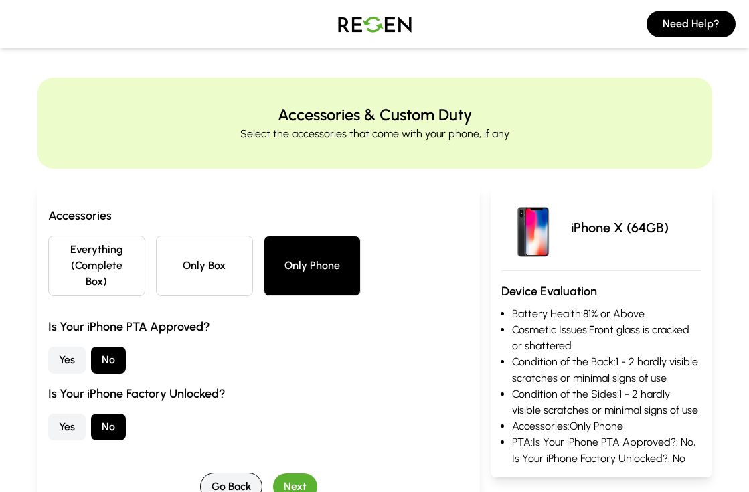
click at [202, 480] on button "Go Back" at bounding box center [231, 487] width 62 height 28
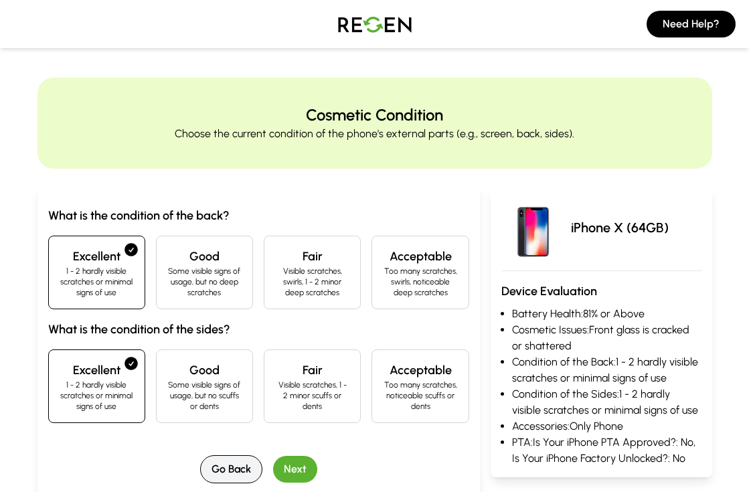
click at [227, 461] on button "Go Back" at bounding box center [231, 469] width 62 height 28
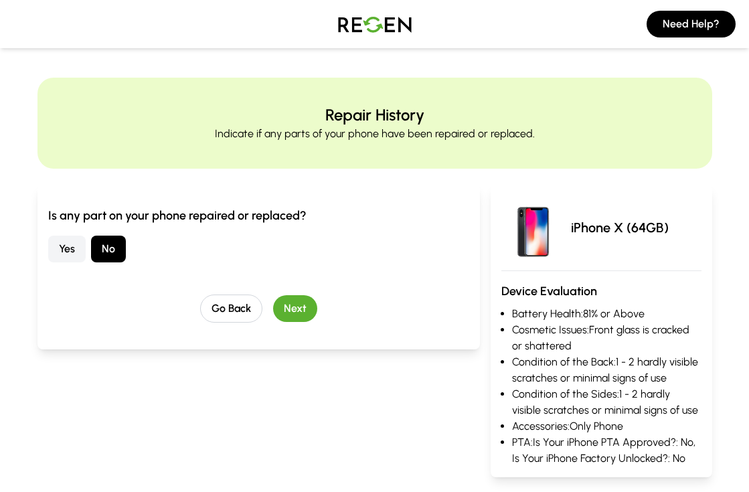
click at [222, 333] on div "Is any part on your phone repaired or replaced? Yes No Go Back Next" at bounding box center [258, 267] width 443 height 165
click at [222, 320] on button "Go Back" at bounding box center [231, 309] width 62 height 28
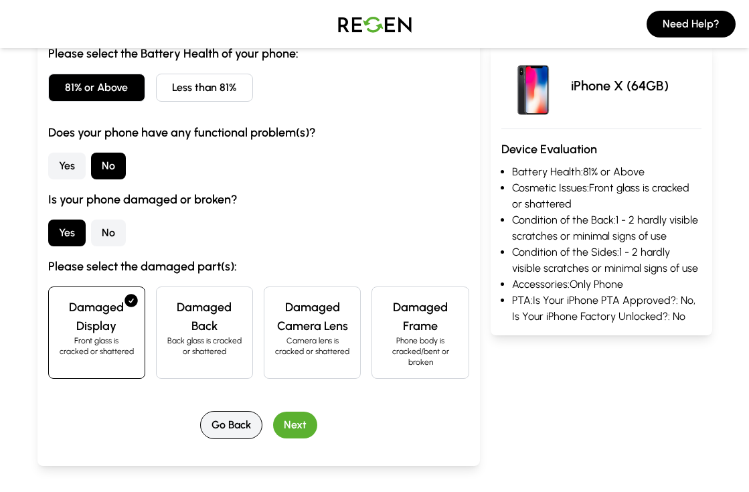
click at [230, 415] on button "Go Back" at bounding box center [231, 425] width 62 height 28
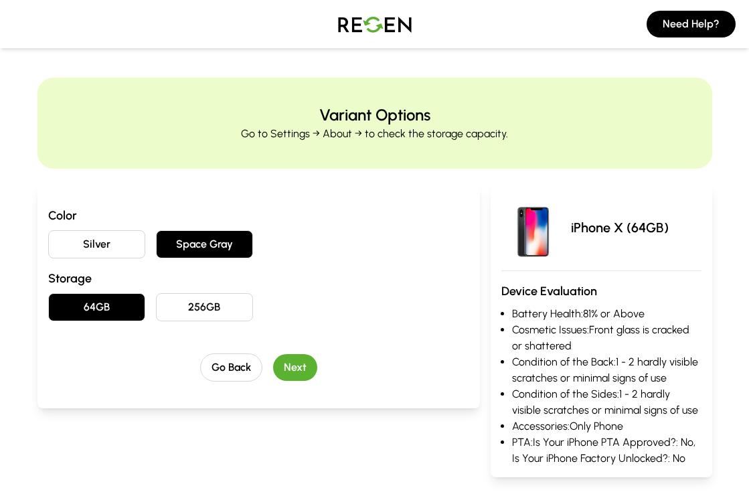
click at [224, 393] on div "Color Silver Space Gray Storage 64GB 256GB Go Back Next" at bounding box center [258, 297] width 443 height 224
click at [224, 382] on div "Color Silver Space Gray Storage 64GB 256GB Go Back Next" at bounding box center [258, 297] width 443 height 224
click at [224, 369] on button "Go Back" at bounding box center [231, 368] width 62 height 28
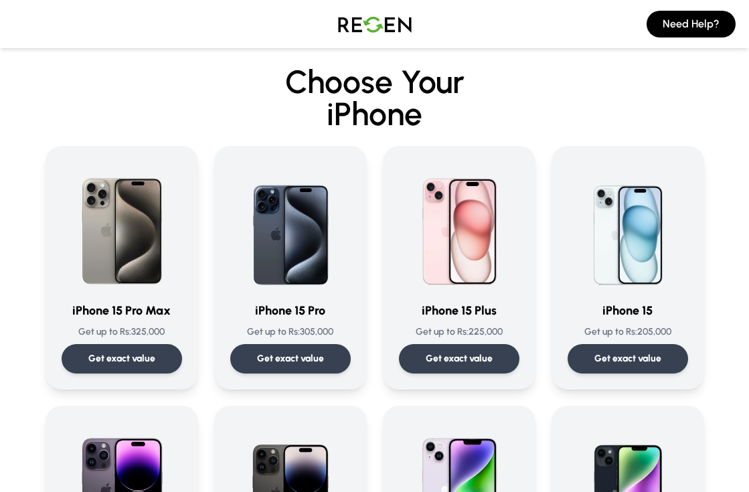
scroll to position [58, 0]
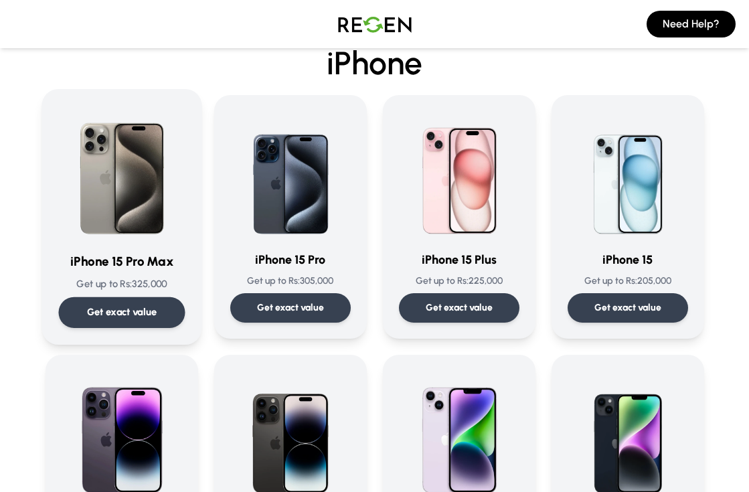
click at [156, 309] on p "Get exact value" at bounding box center [121, 312] width 70 height 14
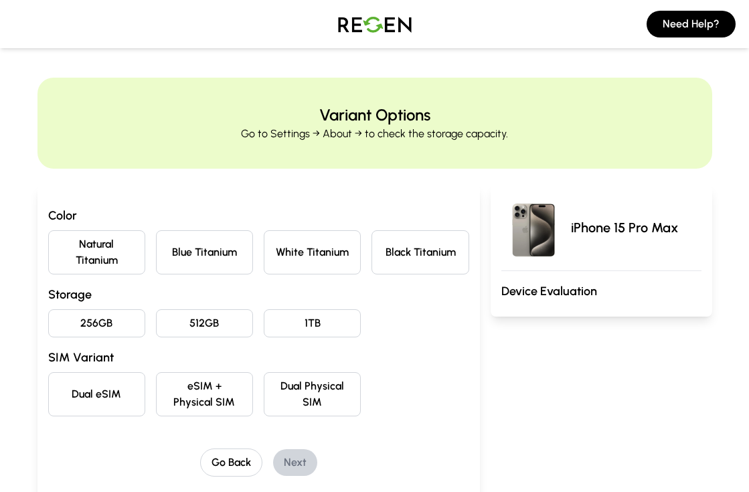
click at [386, 248] on button "Black Titanium" at bounding box center [420, 252] width 97 height 44
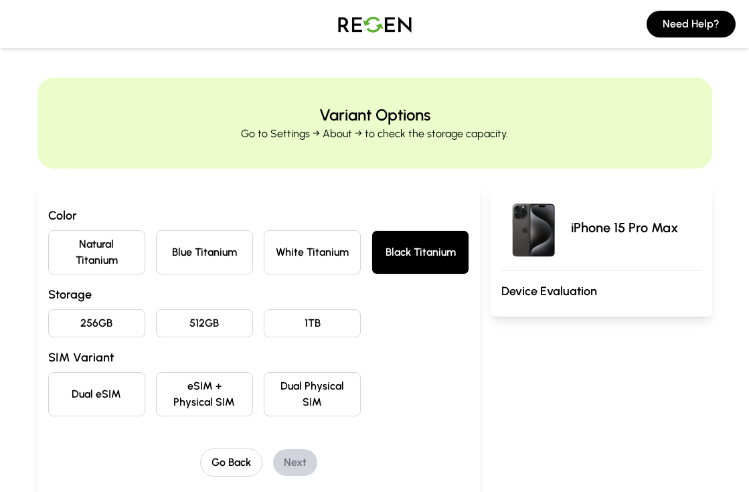
click at [330, 255] on button "White Titanium" at bounding box center [312, 252] width 97 height 44
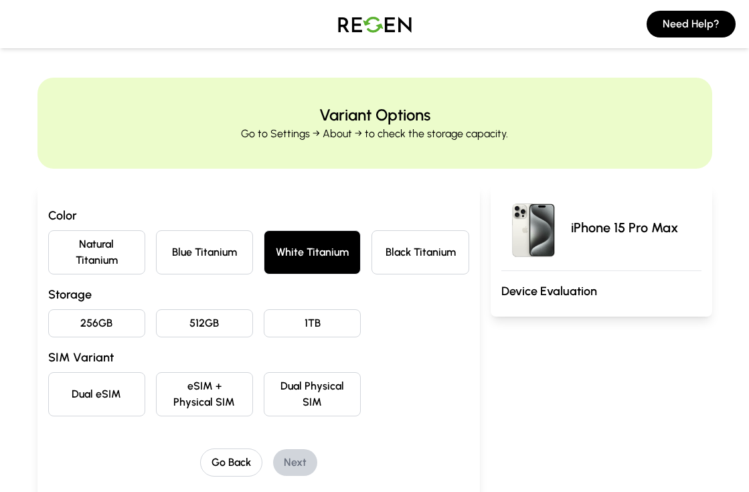
click at [319, 332] on button "1TB" at bounding box center [312, 323] width 97 height 28
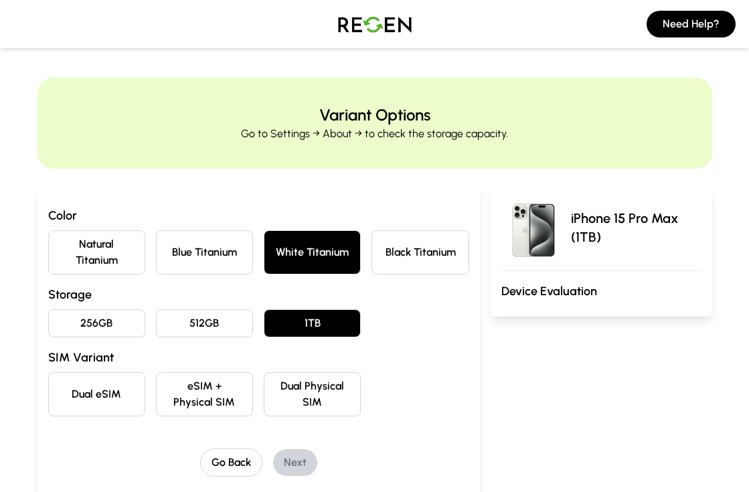
click at [311, 386] on button "Dual Physical SIM" at bounding box center [312, 394] width 97 height 44
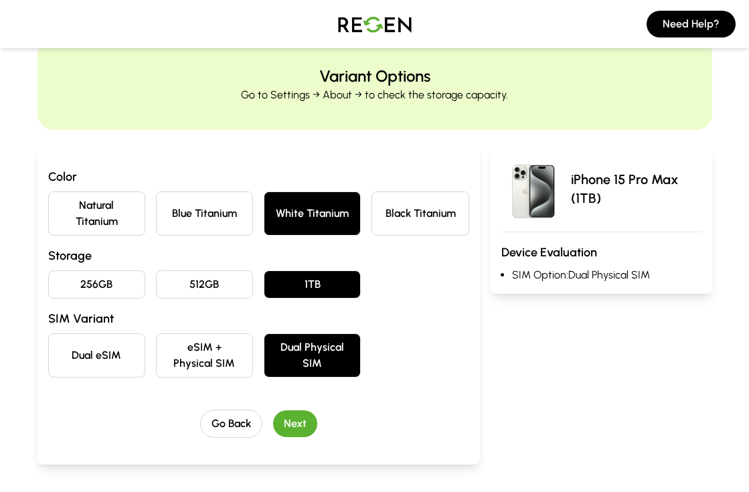
scroll to position [51, 0]
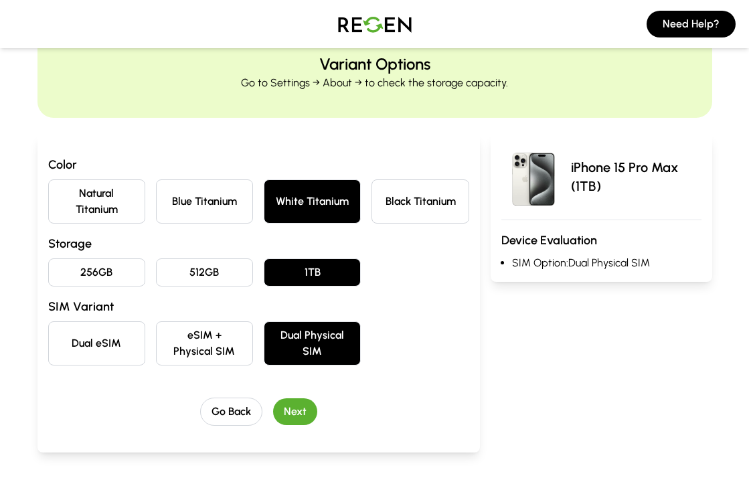
click at [288, 412] on button "Next" at bounding box center [295, 411] width 44 height 27
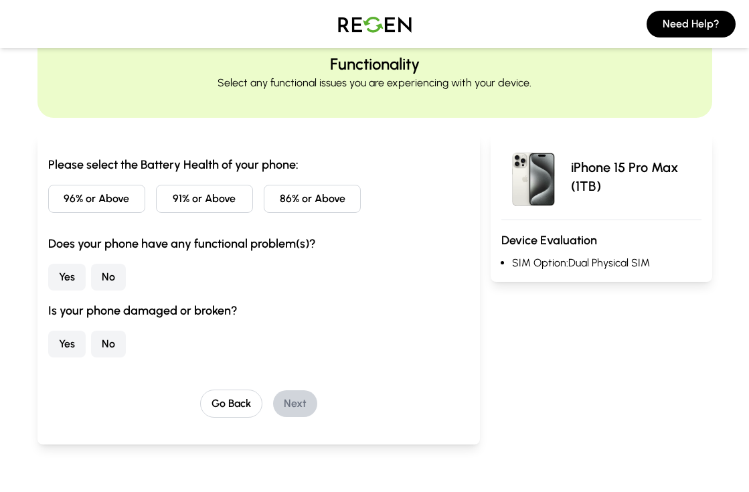
click at [118, 193] on button "96% or Above" at bounding box center [96, 199] width 97 height 28
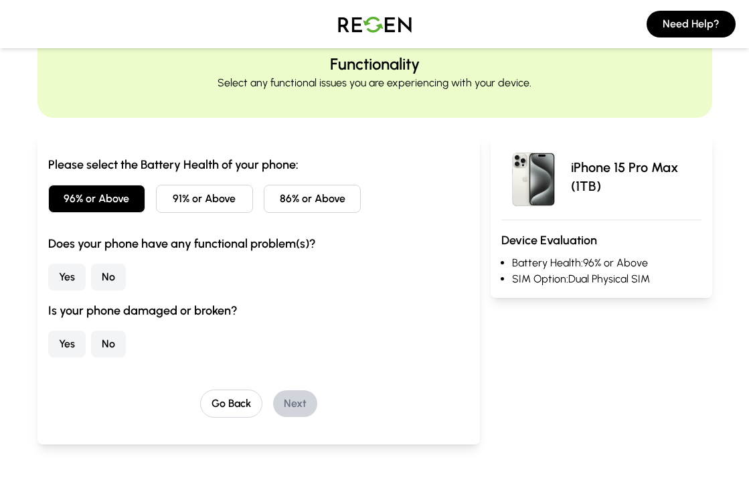
click at [115, 274] on button "No" at bounding box center [108, 277] width 35 height 27
click at [116, 346] on button "No" at bounding box center [108, 344] width 35 height 27
click at [300, 404] on button "Next" at bounding box center [295, 403] width 44 height 27
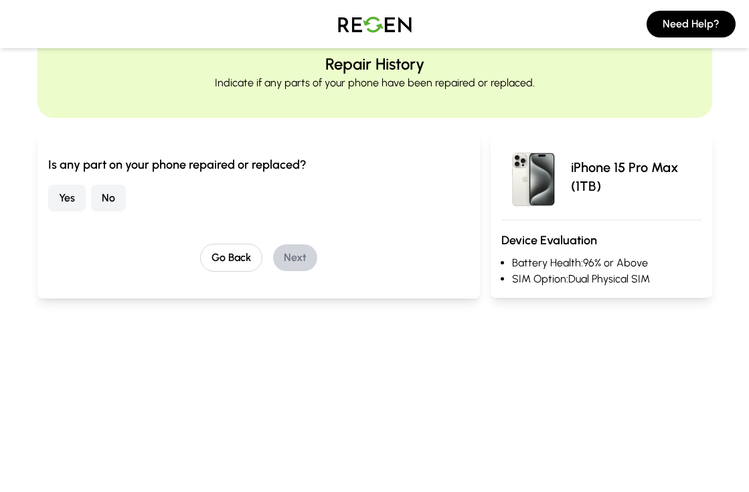
click at [102, 195] on button "No" at bounding box center [108, 198] width 35 height 27
click at [277, 253] on button "Next" at bounding box center [295, 257] width 44 height 27
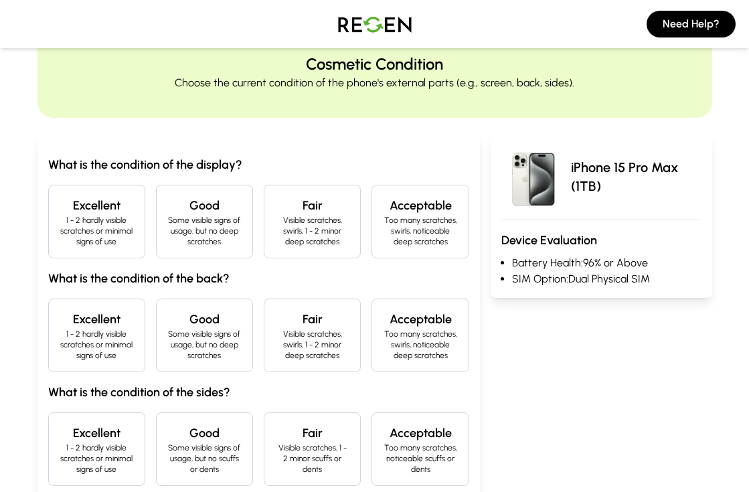
click at [133, 224] on p "1 - 2 hardly visible scratches or minimal signs of use" at bounding box center [97, 231] width 74 height 32
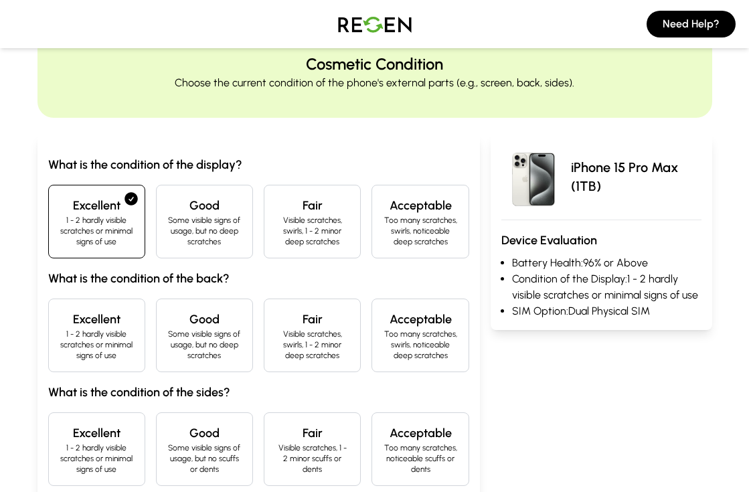
click at [100, 355] on p "1 - 2 hardly visible scratches or minimal signs of use" at bounding box center [97, 345] width 74 height 32
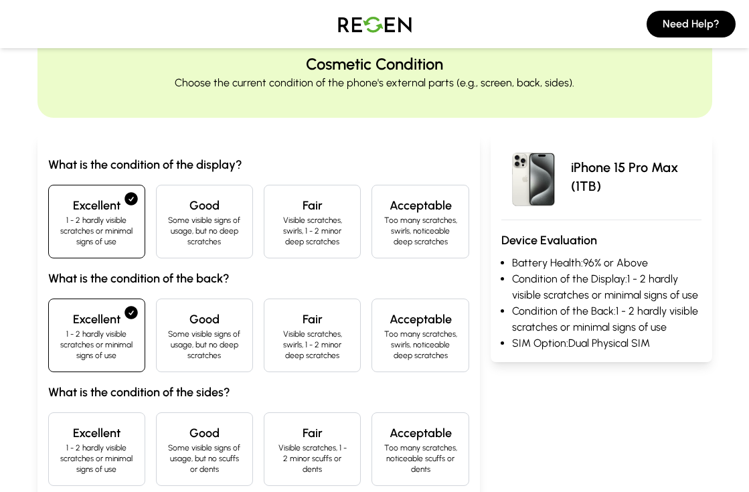
click at [90, 453] on p "1 - 2 hardly visible scratches or minimal signs of use" at bounding box center [97, 459] width 74 height 32
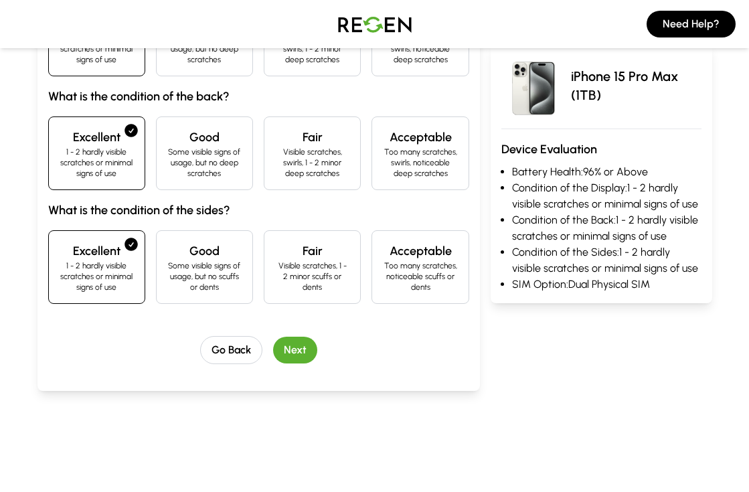
click at [287, 344] on button "Next" at bounding box center [295, 350] width 44 height 27
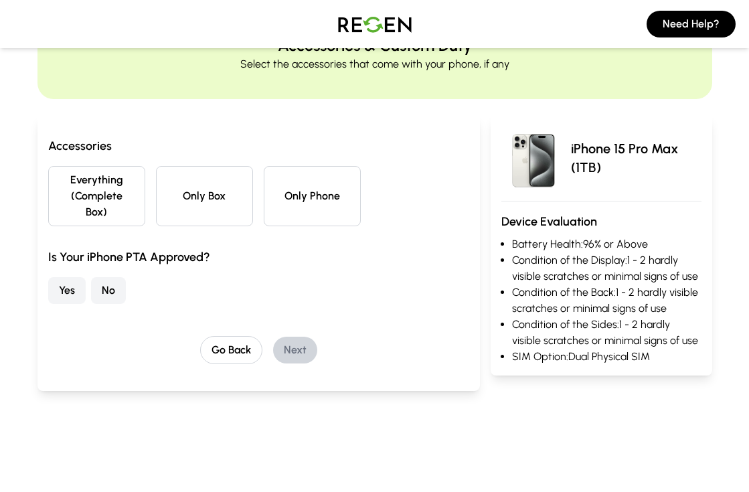
click at [113, 198] on button "Everything (Complete Box)" at bounding box center [96, 196] width 97 height 60
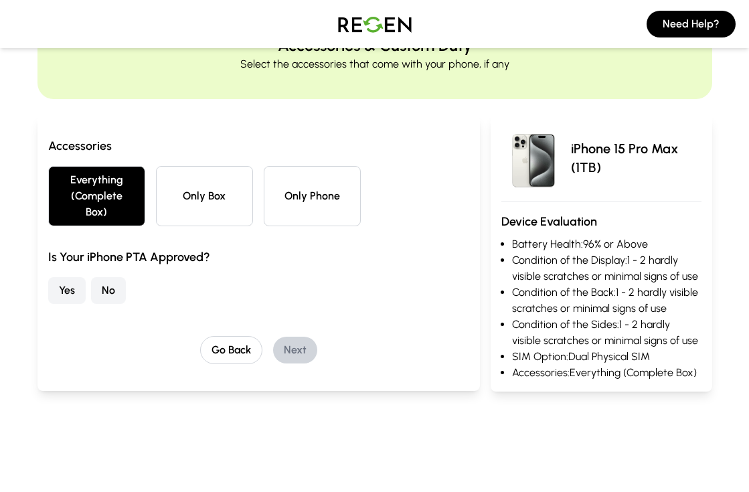
click at [71, 290] on button "Yes" at bounding box center [66, 290] width 37 height 27
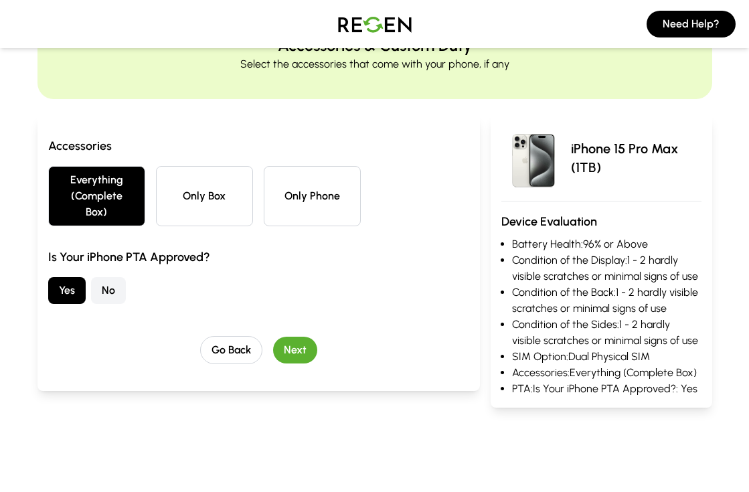
click at [291, 345] on button "Next" at bounding box center [295, 350] width 44 height 27
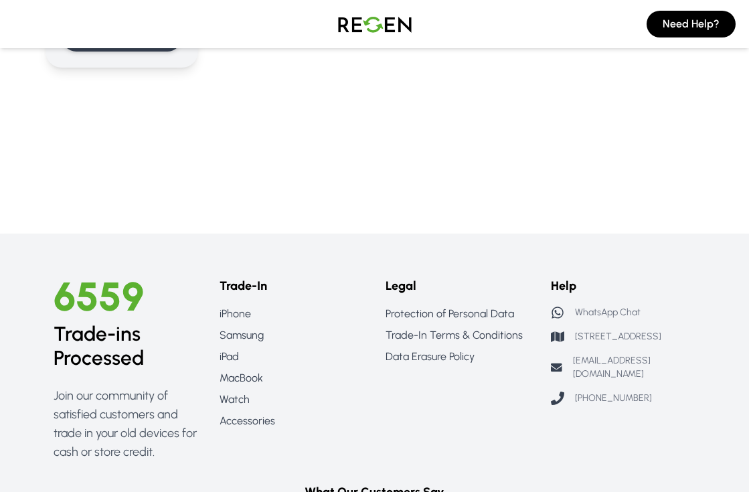
scroll to position [2367, 0]
